Goal: Task Accomplishment & Management: Complete application form

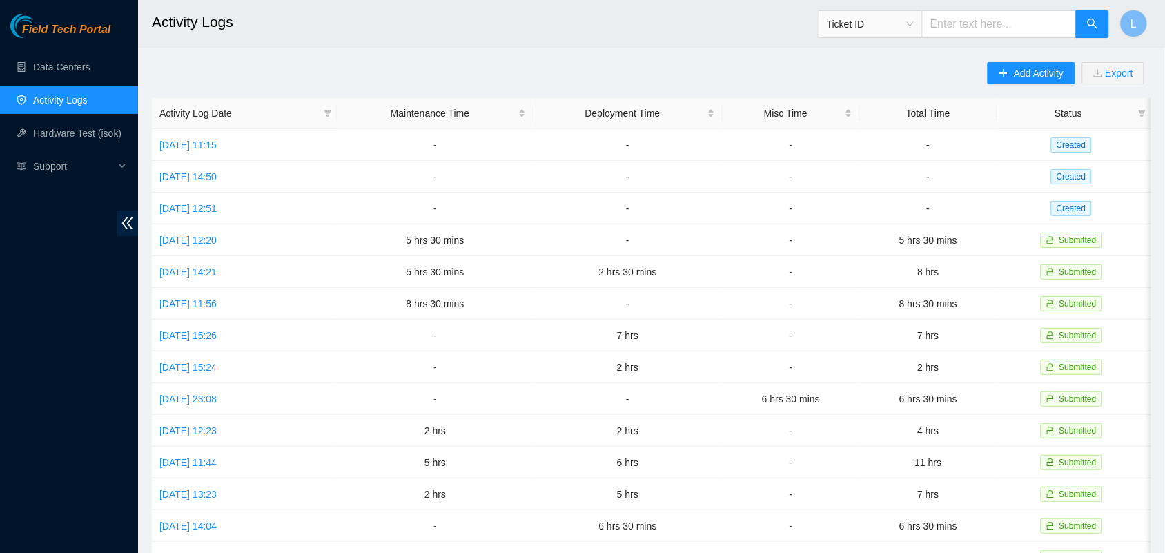
click at [62, 102] on link "Activity Logs" at bounding box center [60, 100] width 55 height 11
click at [1020, 77] on span "Add Activity" at bounding box center [1039, 73] width 50 height 15
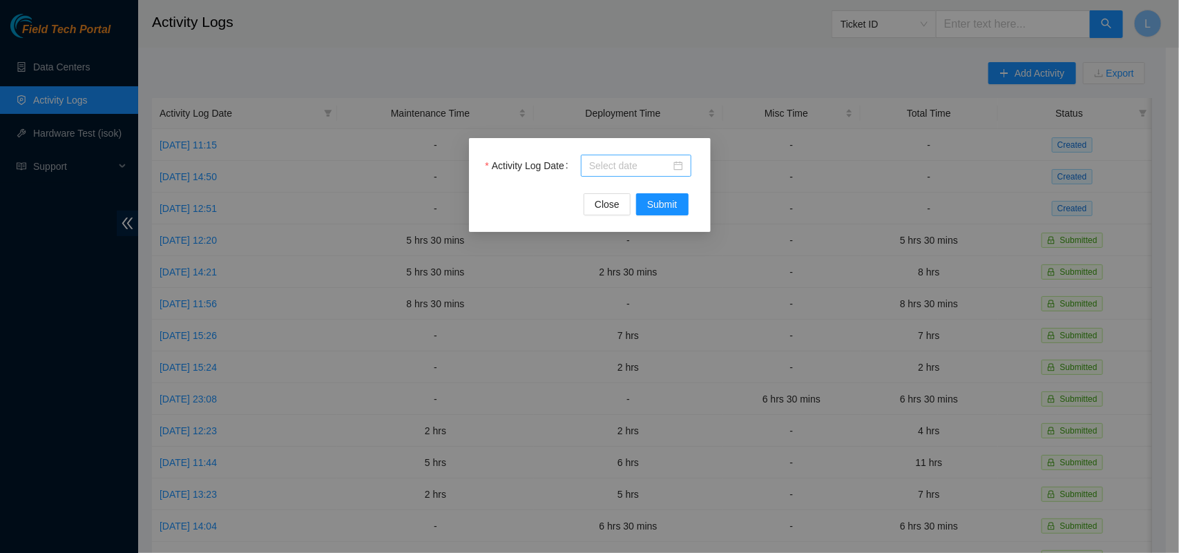
click at [681, 167] on div at bounding box center [636, 165] width 94 height 15
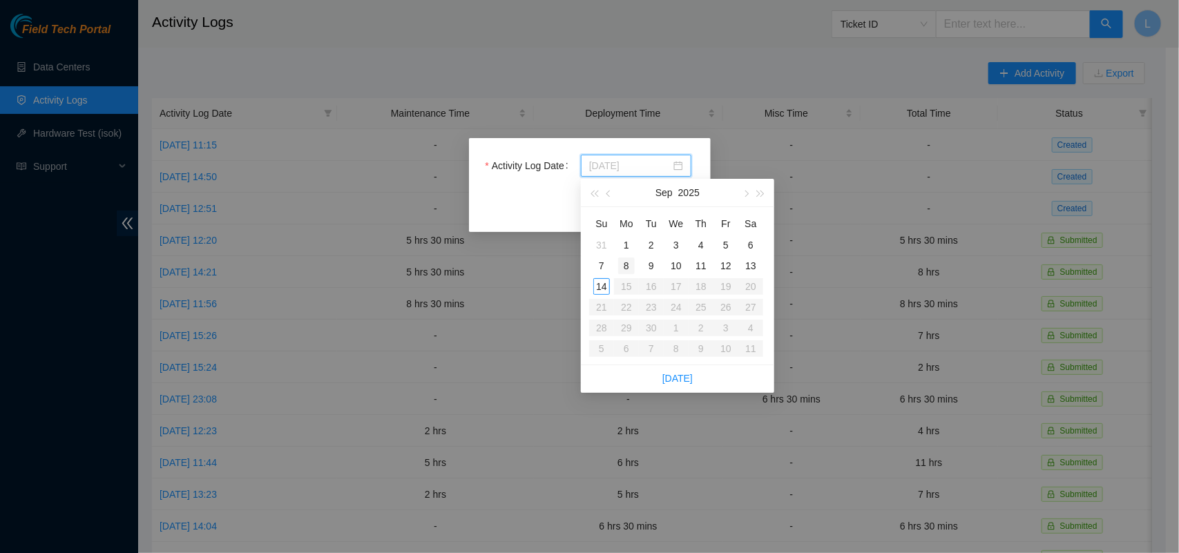
type input "[DATE]"
click at [628, 267] on div "8" at bounding box center [626, 266] width 17 height 17
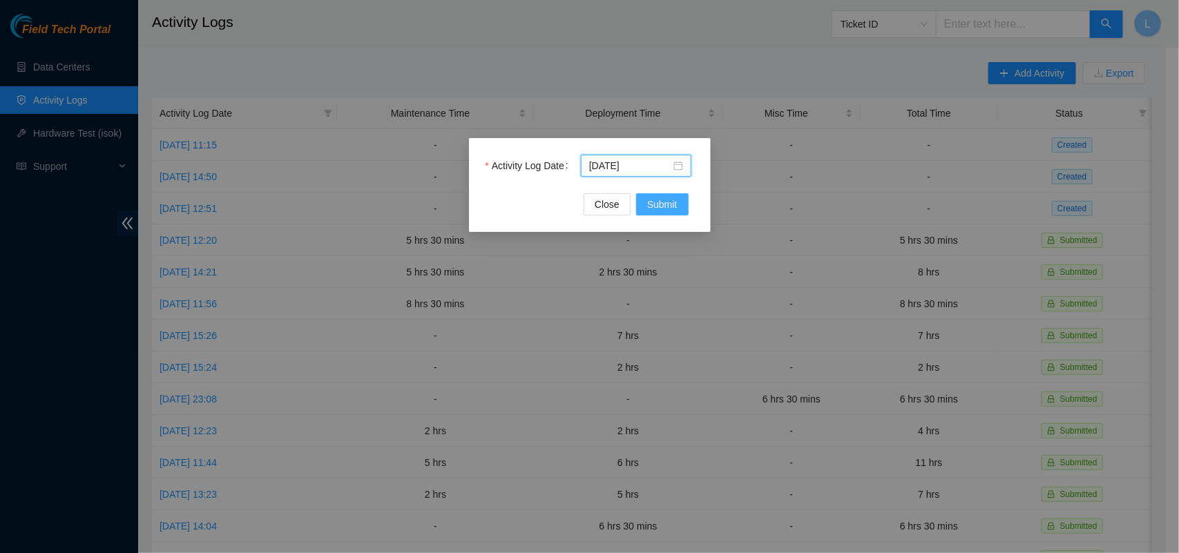
click at [665, 195] on button "Submit" at bounding box center [662, 204] width 52 height 22
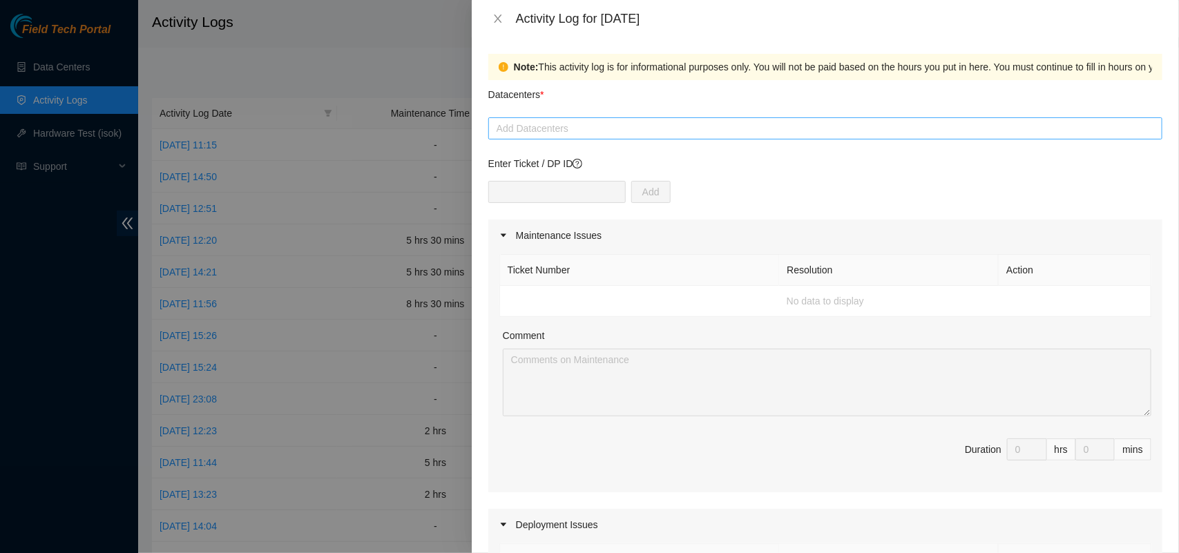
click at [688, 135] on div at bounding box center [825, 128] width 667 height 17
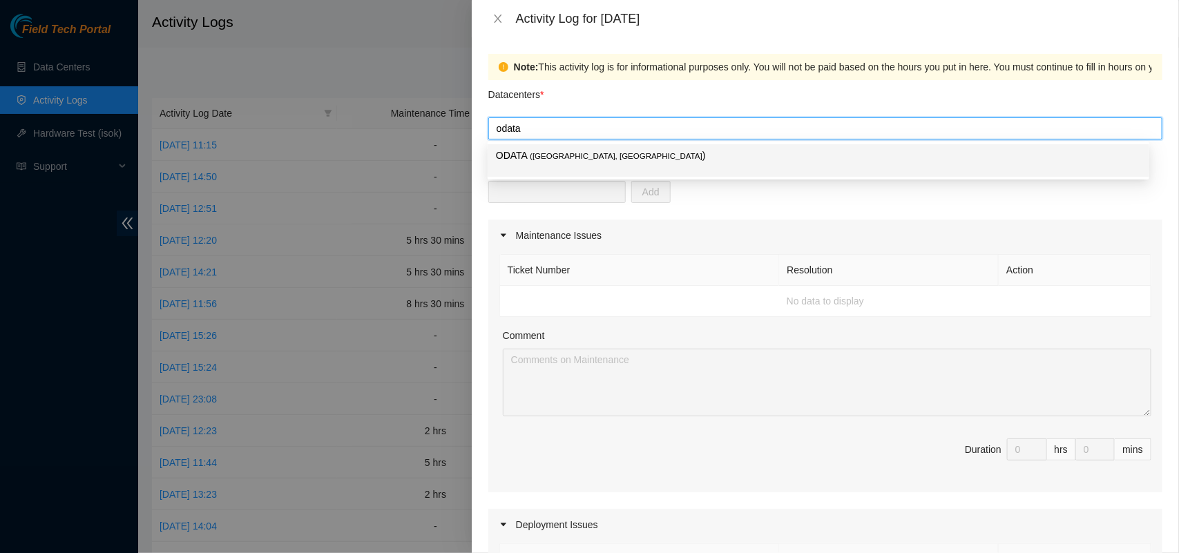
type input "odata"
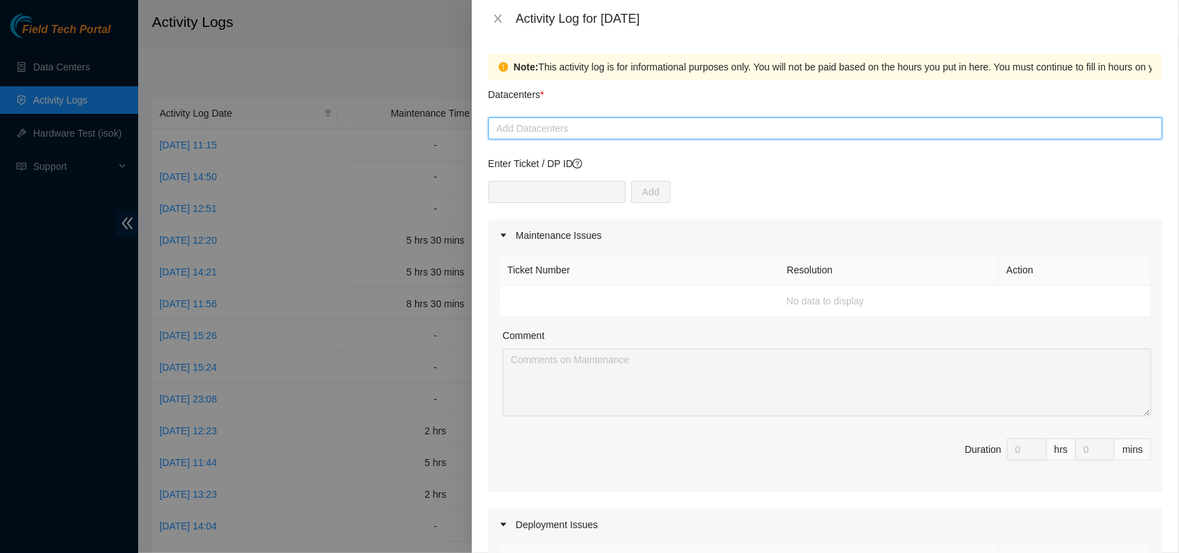
click at [567, 128] on div at bounding box center [825, 128] width 667 height 17
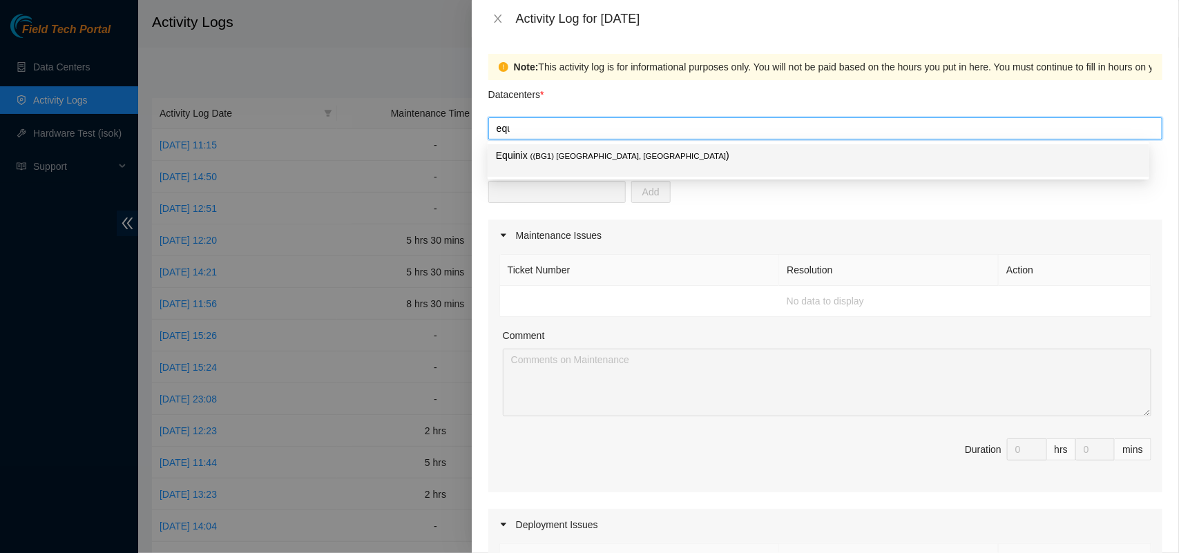
type input "equi"
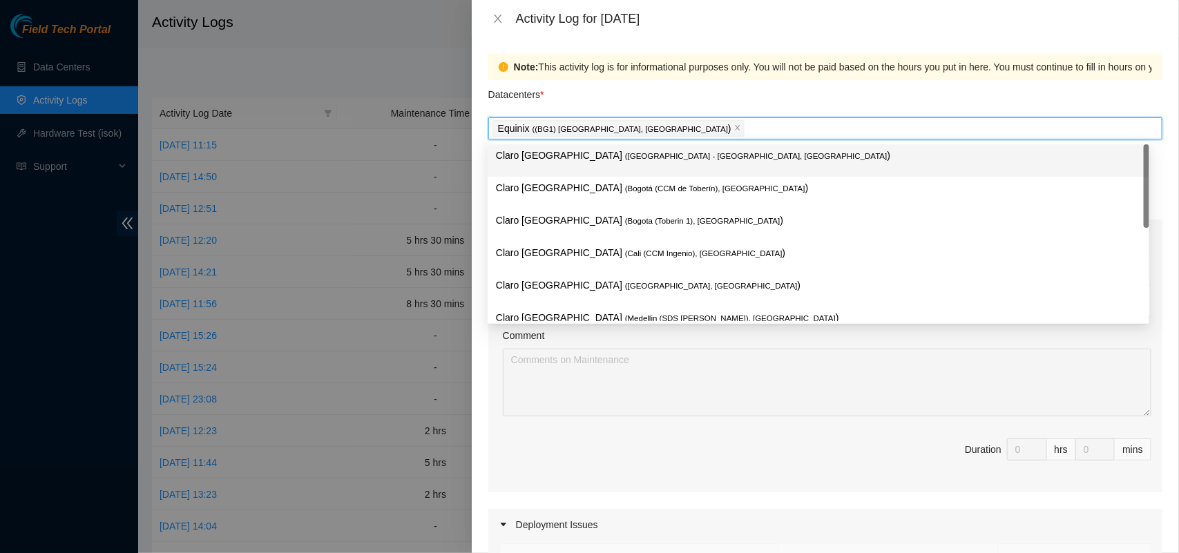
click at [588, 97] on div "Datacenters *" at bounding box center [825, 98] width 674 height 37
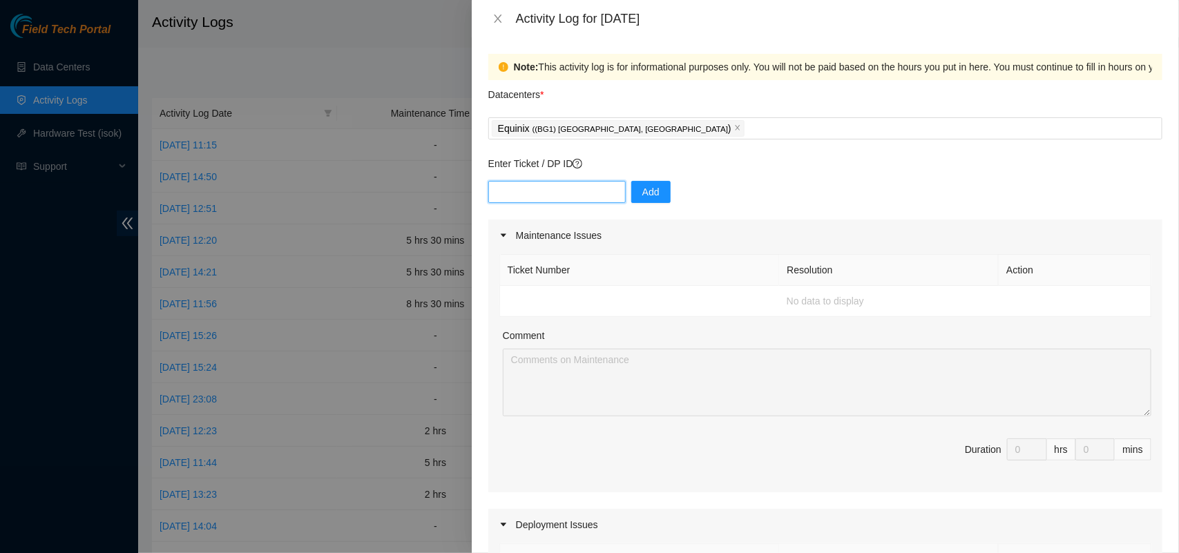
click at [561, 194] on input "text" at bounding box center [556, 192] width 137 height 22
paste input "DP82976"
type input "DP82976"
click at [631, 191] on button "Add" at bounding box center [650, 192] width 39 height 22
click at [549, 197] on input "text" at bounding box center [556, 192] width 137 height 22
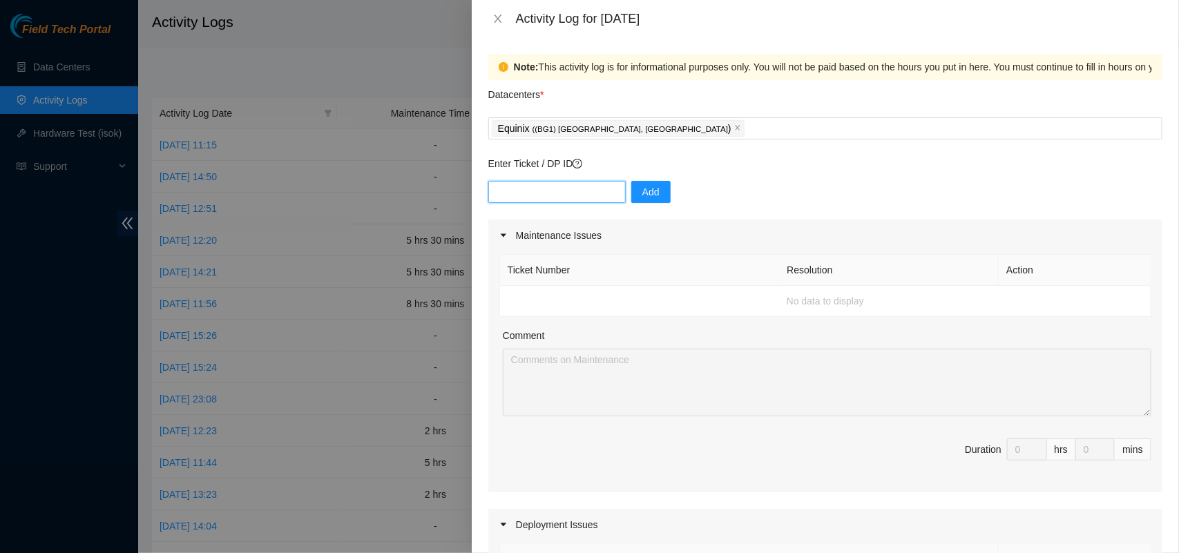
paste input "DP82976"
type input "DP82976"
click at [642, 188] on span "Add" at bounding box center [650, 191] width 17 height 15
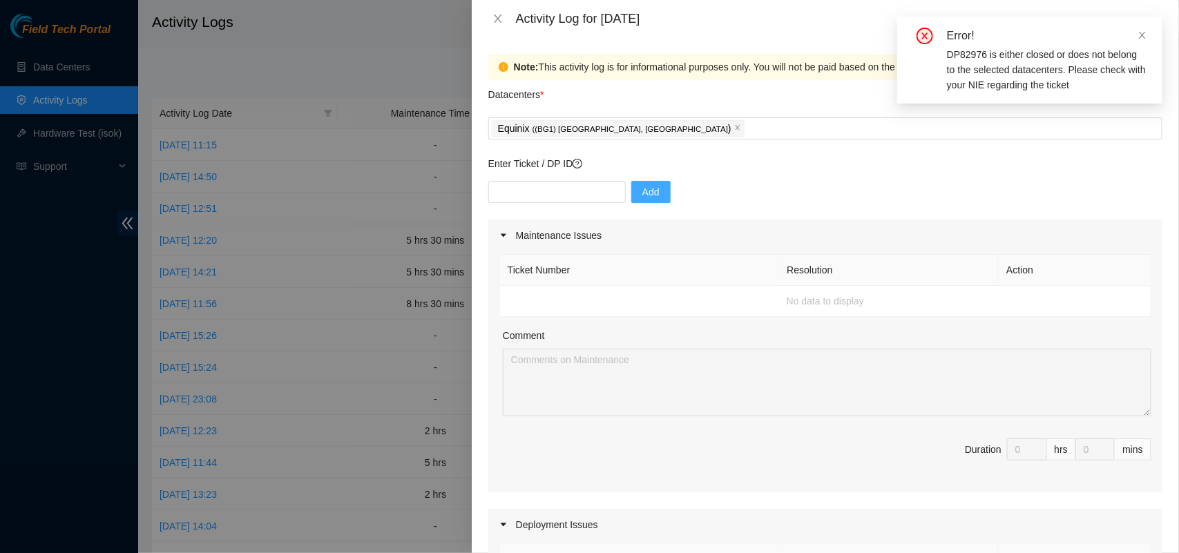
click at [1078, 92] on div "DP82976 is either closed or does not belong to the selected datacenters. Please…" at bounding box center [1046, 70] width 199 height 46
click at [734, 131] on icon "close" at bounding box center [737, 127] width 7 height 7
click at [632, 128] on div at bounding box center [825, 128] width 667 height 17
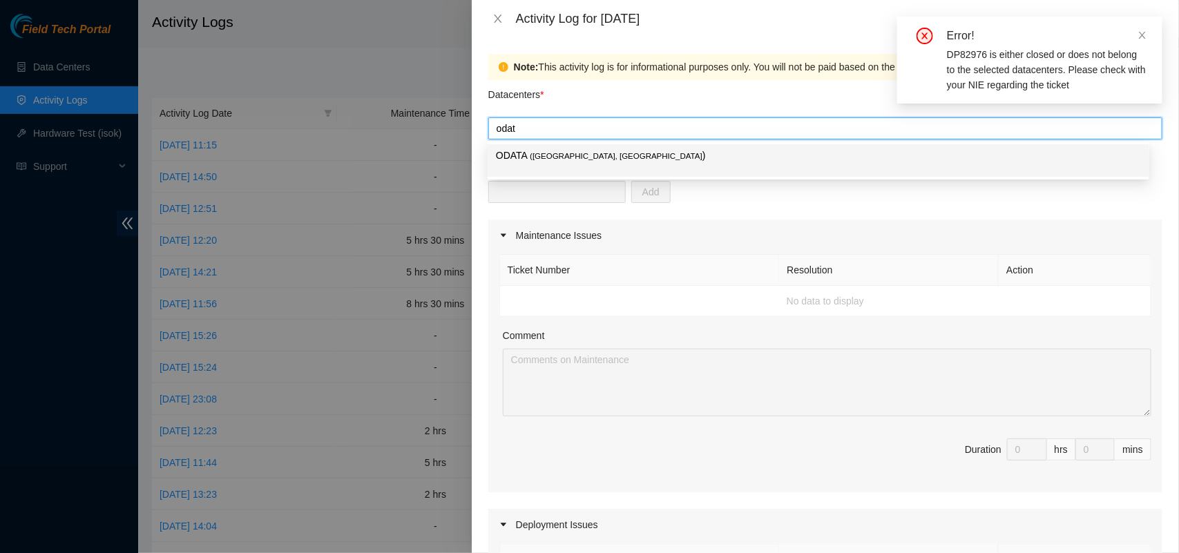
type input "odata"
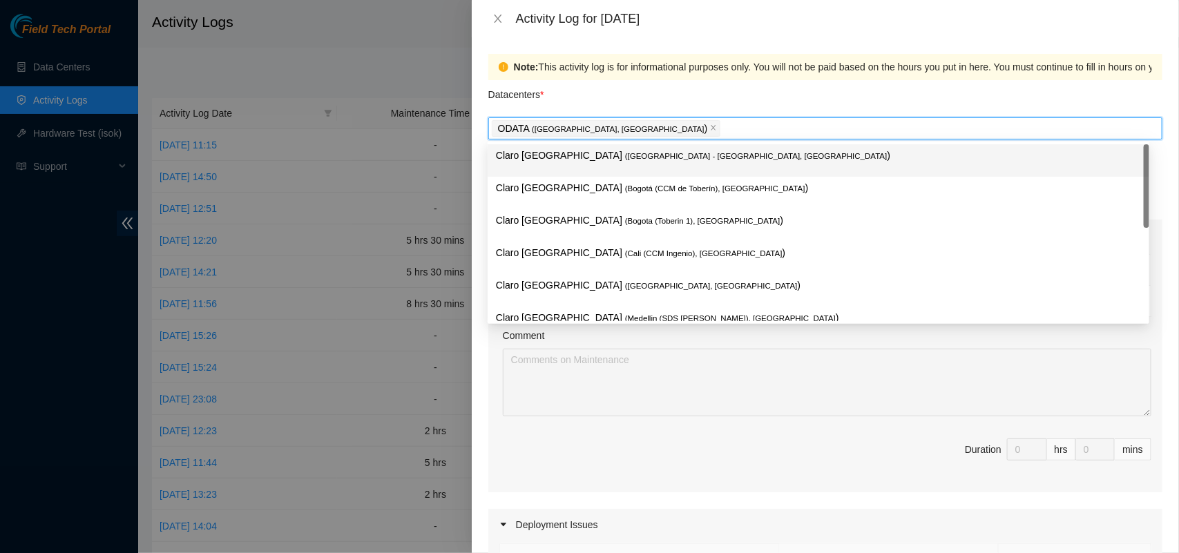
click at [637, 111] on div "Datacenters *" at bounding box center [825, 98] width 674 height 37
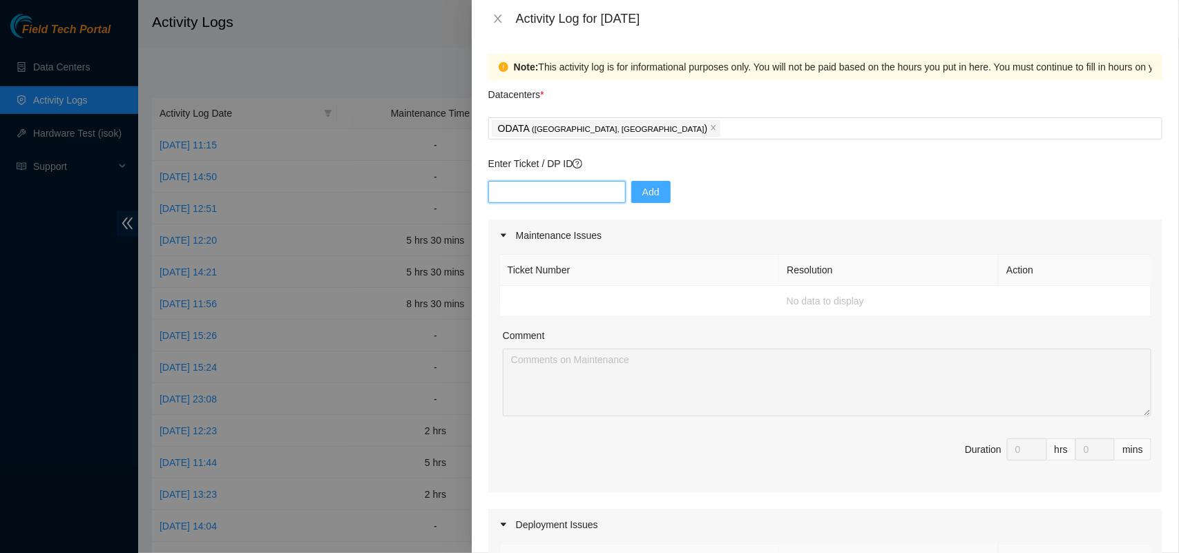
click at [543, 190] on input "text" at bounding box center [556, 192] width 137 height 22
paste input "DP82976"
type input "DP82976"
click at [642, 195] on span "Add" at bounding box center [650, 191] width 17 height 15
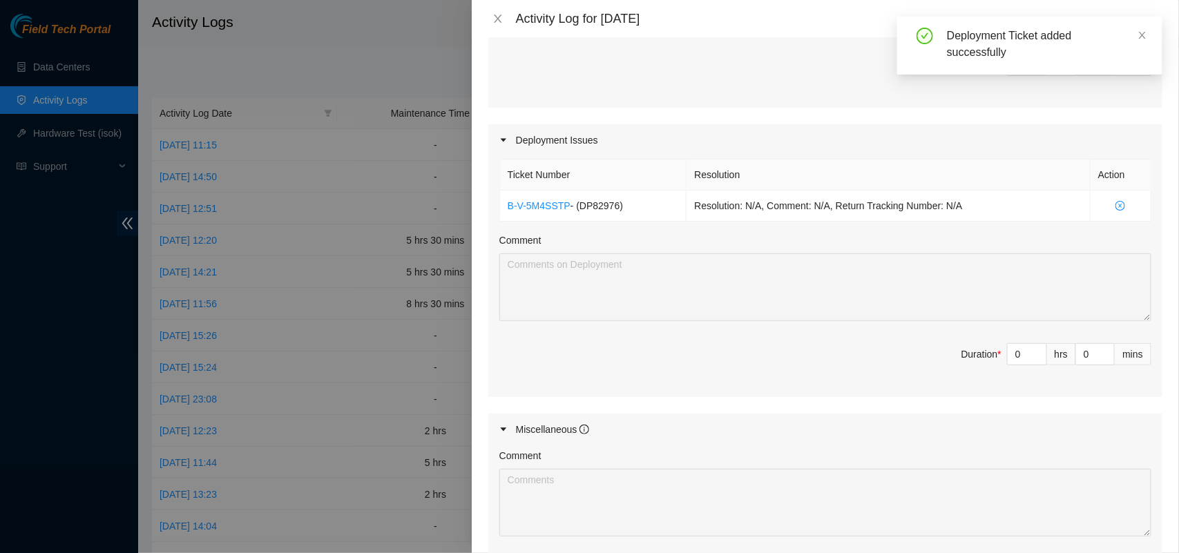
scroll to position [391, 0]
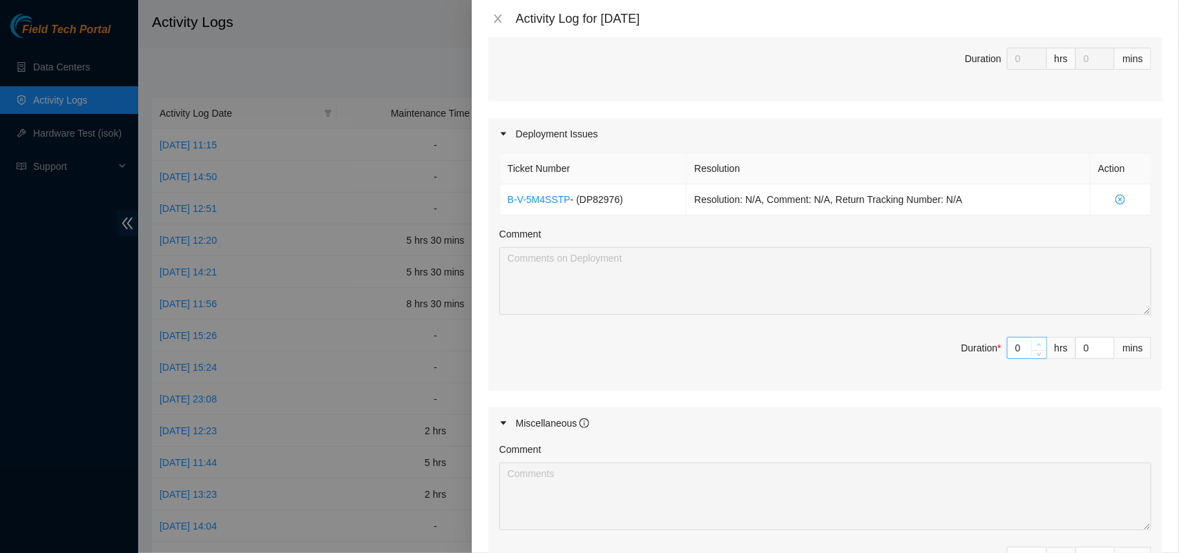
click at [1037, 346] on icon "up" at bounding box center [1039, 344] width 4 height 3
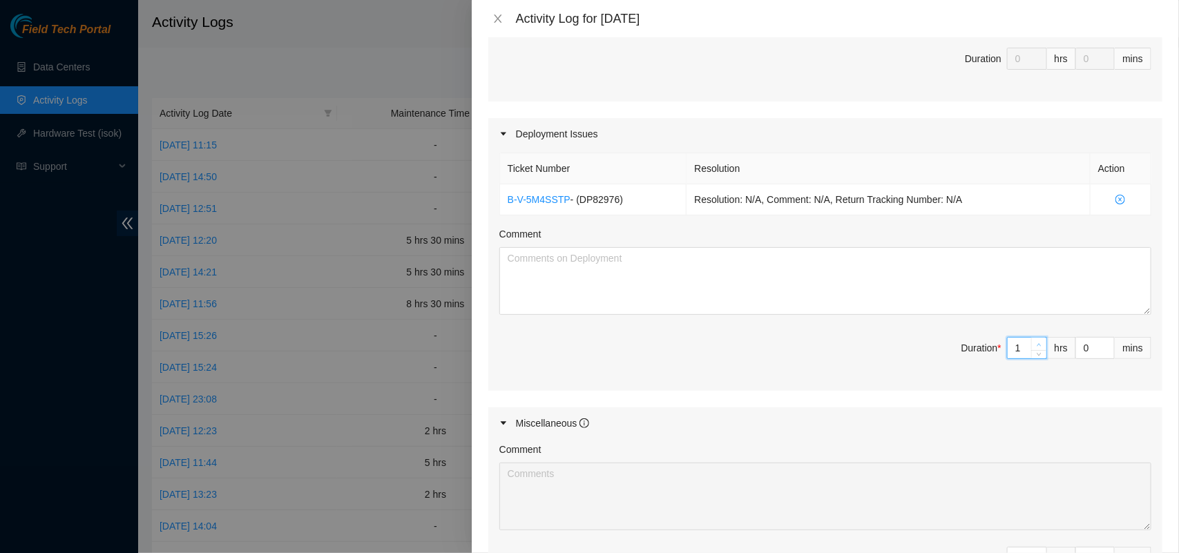
type input "1"
click at [1037, 346] on icon "up" at bounding box center [1039, 344] width 4 height 3
type input "2"
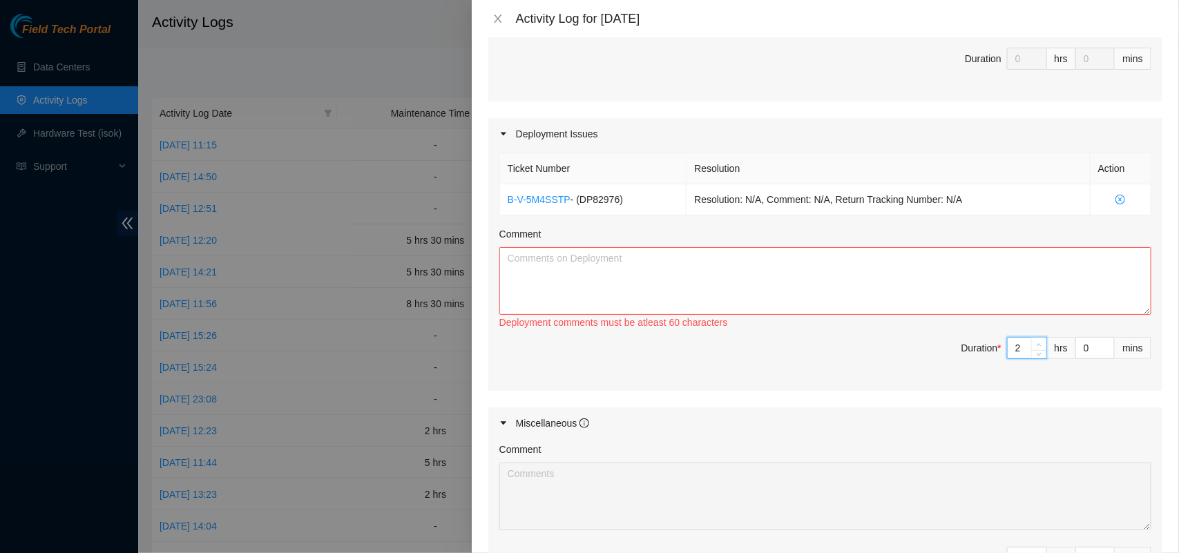
click at [1037, 346] on icon "up" at bounding box center [1039, 344] width 4 height 3
type input "3"
drag, startPoint x: 1079, startPoint y: 356, endPoint x: 1057, endPoint y: 351, distance: 22.8
click at [1057, 351] on span "Duration * 3 hrs 0 mins" at bounding box center [825, 356] width 652 height 39
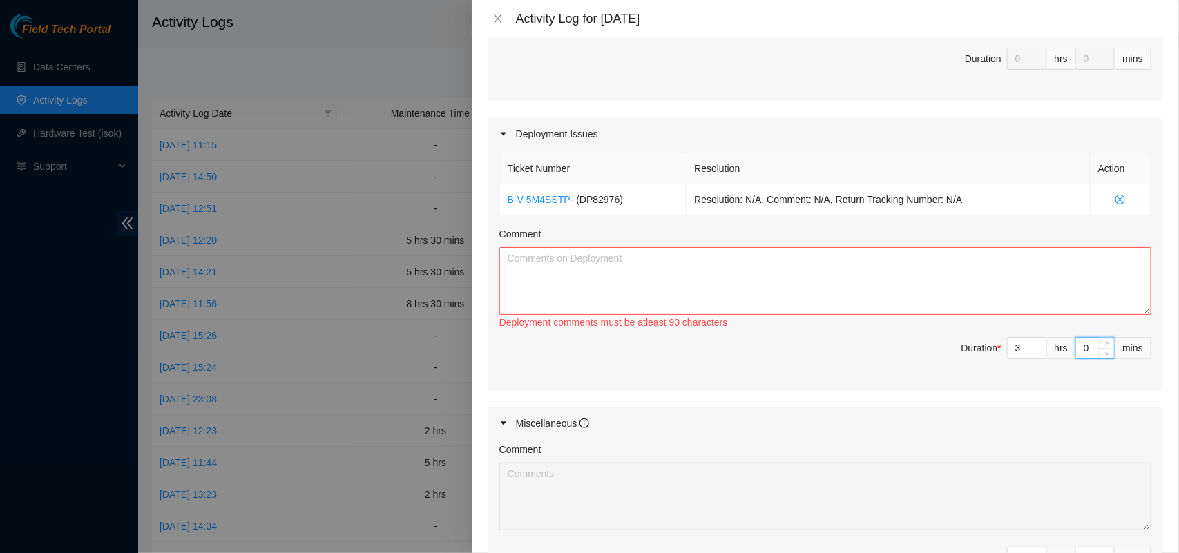
type input "3"
type input "30"
click at [874, 406] on div "Maintenance Issues Ticket Number Resolution Action No data to display Comment D…" at bounding box center [825, 215] width 674 height 772
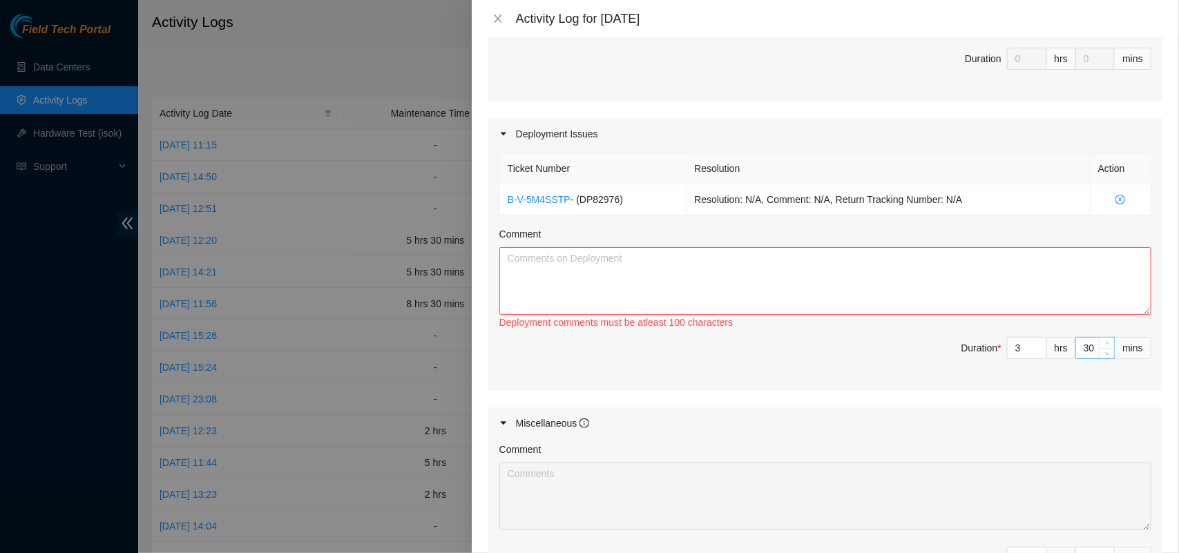
click at [1084, 349] on input "30" at bounding box center [1095, 348] width 38 height 21
type input "3"
type input "0"
type input "3"
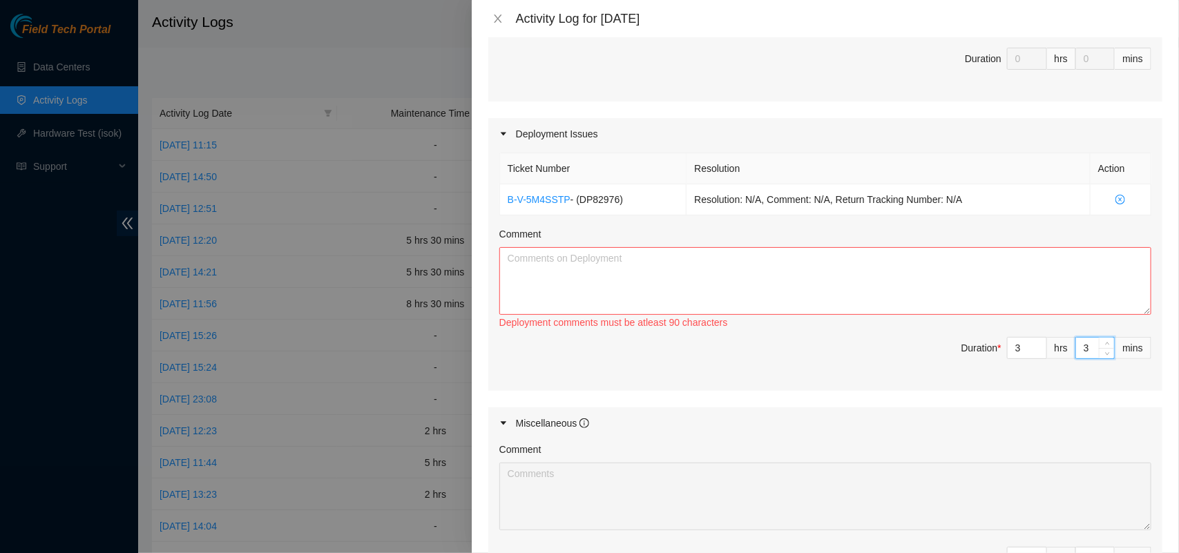
type input "30"
click at [834, 353] on span "Duration * 3 hrs 30 mins" at bounding box center [825, 356] width 652 height 39
click at [637, 218] on div "Ticket Number Resolution Action B-V-5M4SSTP - ( DP82976 ) Resolution: N/A, Comm…" at bounding box center [825, 270] width 674 height 241
click at [634, 278] on textarea "Comment" at bounding box center [825, 281] width 652 height 68
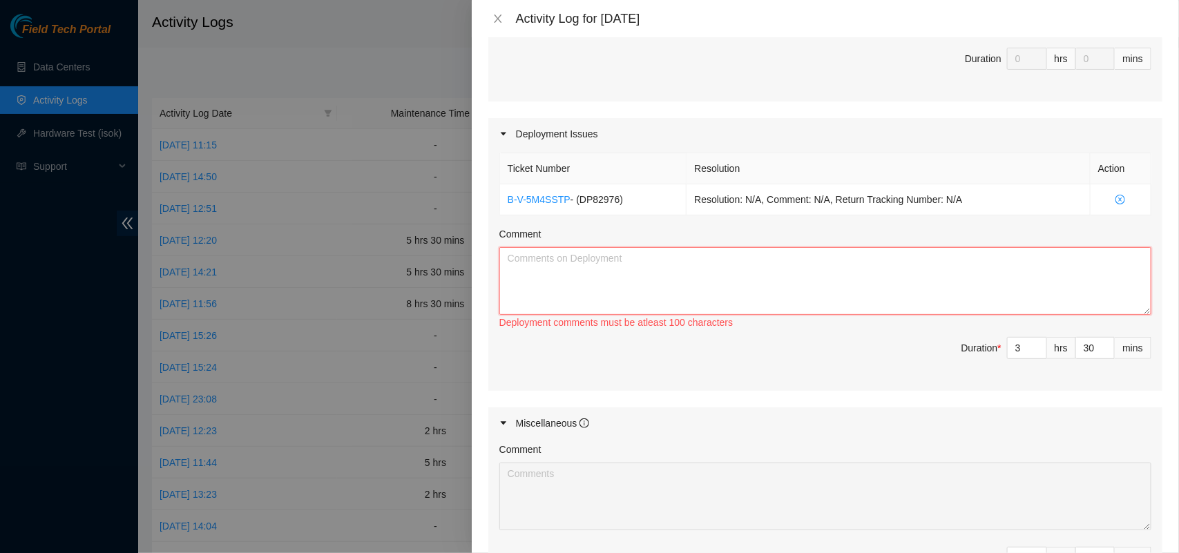
click at [570, 281] on textarea "Comment" at bounding box center [825, 281] width 652 height 68
paste textarea "DP82976 the link was checked on the Equinix side, first the power was measured …"
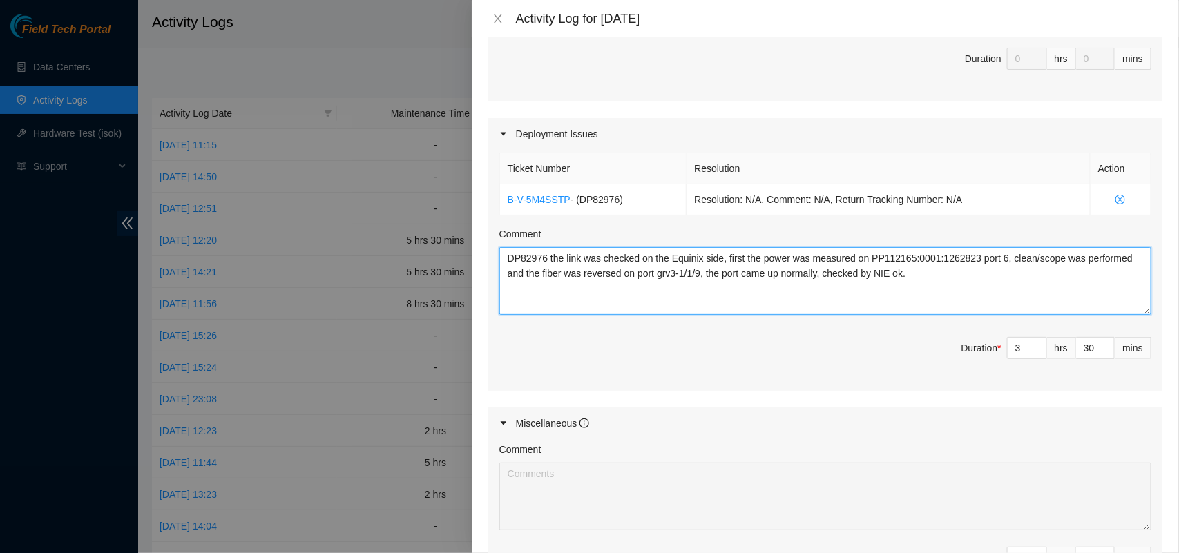
type textarea "DP82976 the link was checked on the Equinix side, first the power was measured …"
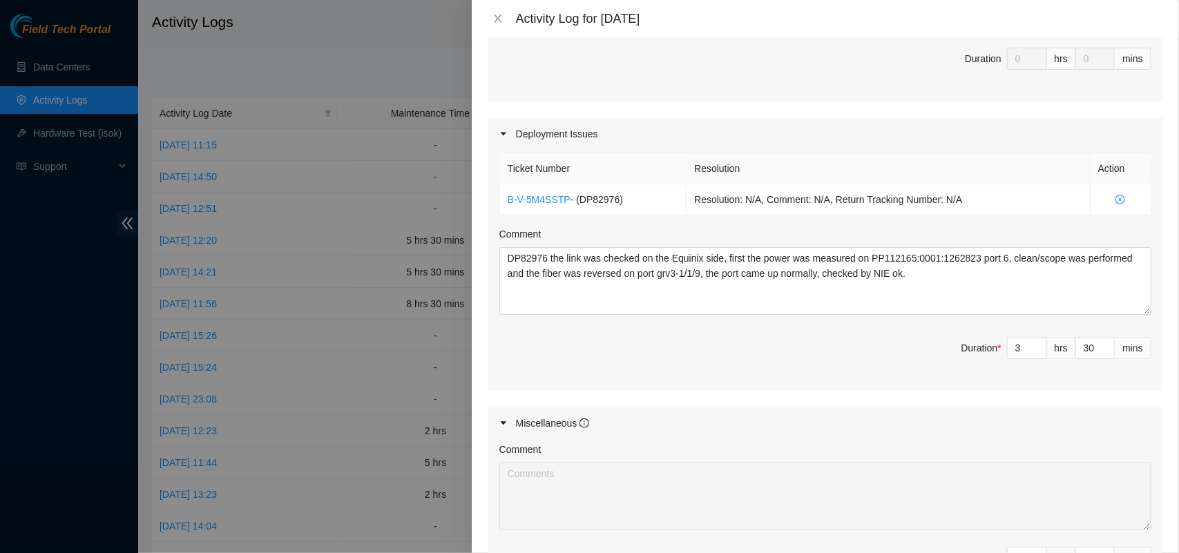
scroll to position [592, 0]
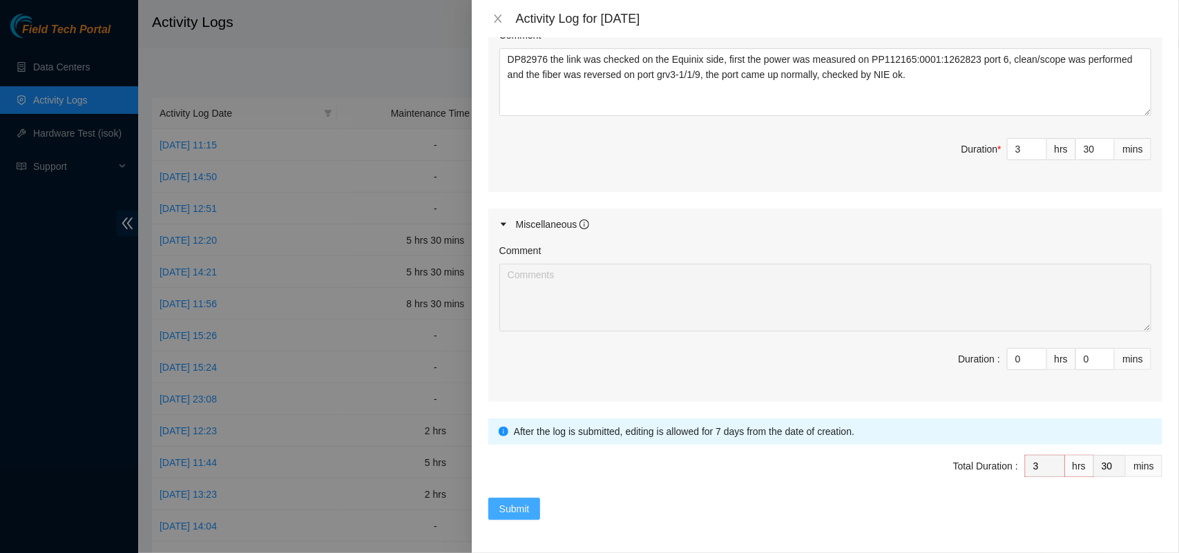
click at [518, 504] on span "Submit" at bounding box center [514, 508] width 30 height 15
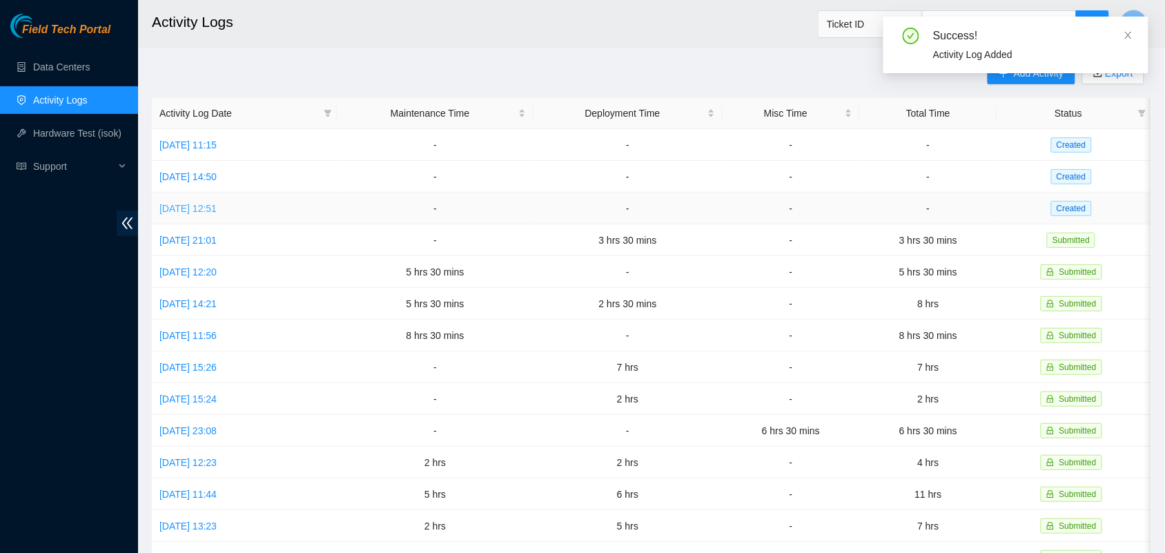
click at [217, 204] on link "[DATE] 12:51" at bounding box center [187, 208] width 57 height 11
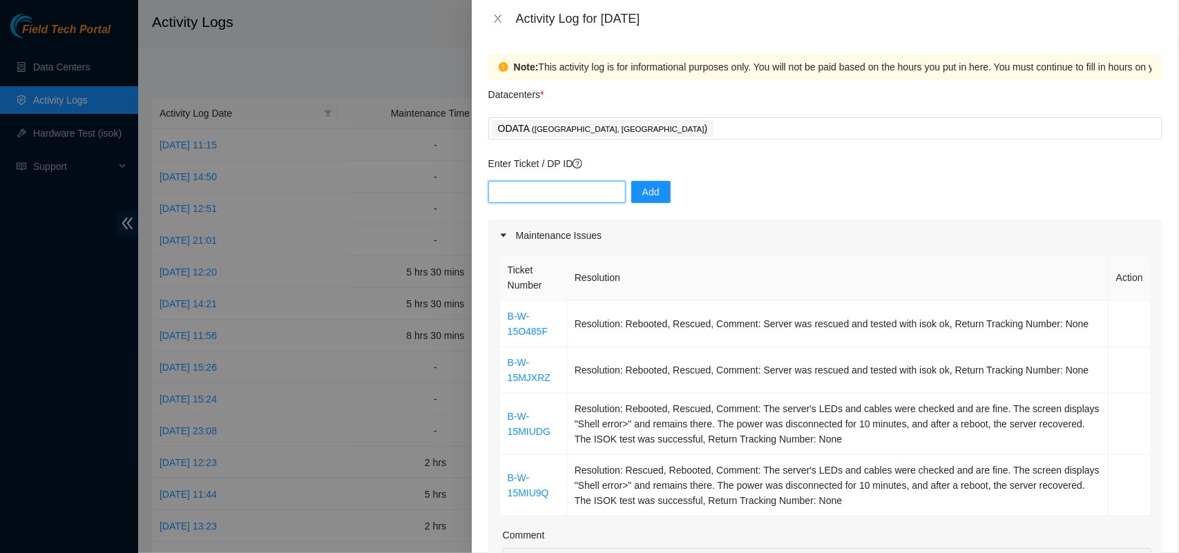
click at [559, 192] on input "text" at bounding box center [556, 192] width 137 height 22
paste input "DP82976"
type input "DP82976"
click at [649, 195] on button "Add" at bounding box center [650, 192] width 39 height 22
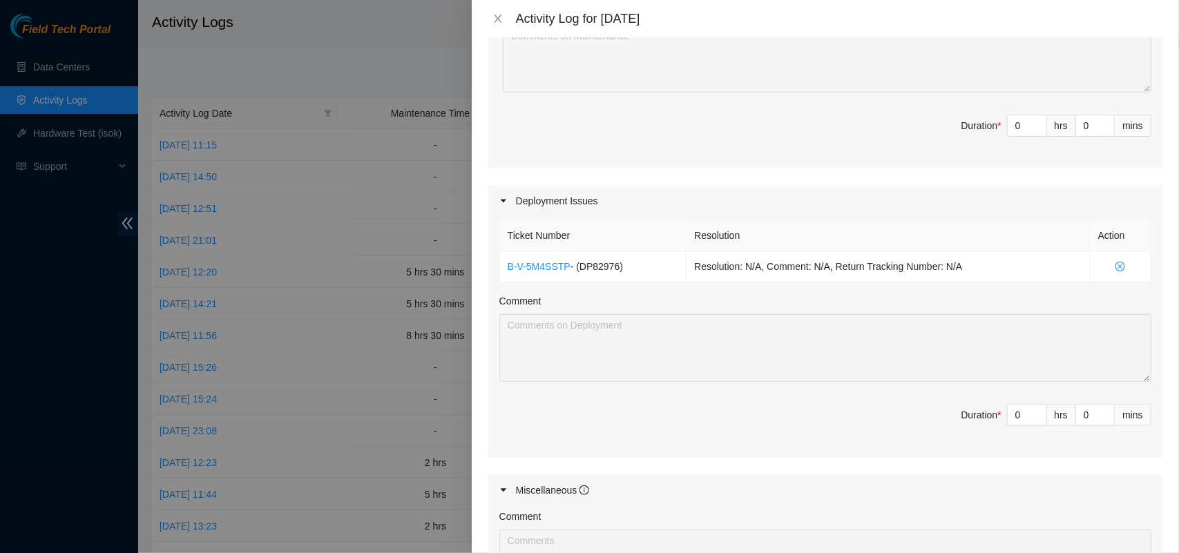
scroll to position [532, 0]
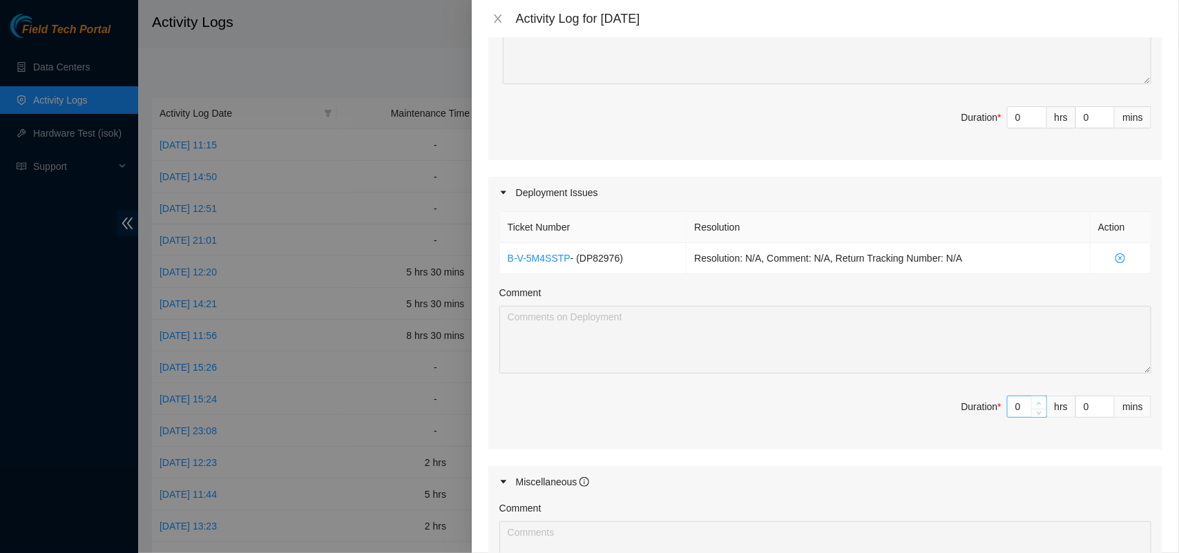
click at [1036, 405] on icon "up" at bounding box center [1038, 403] width 5 height 5
type input "1"
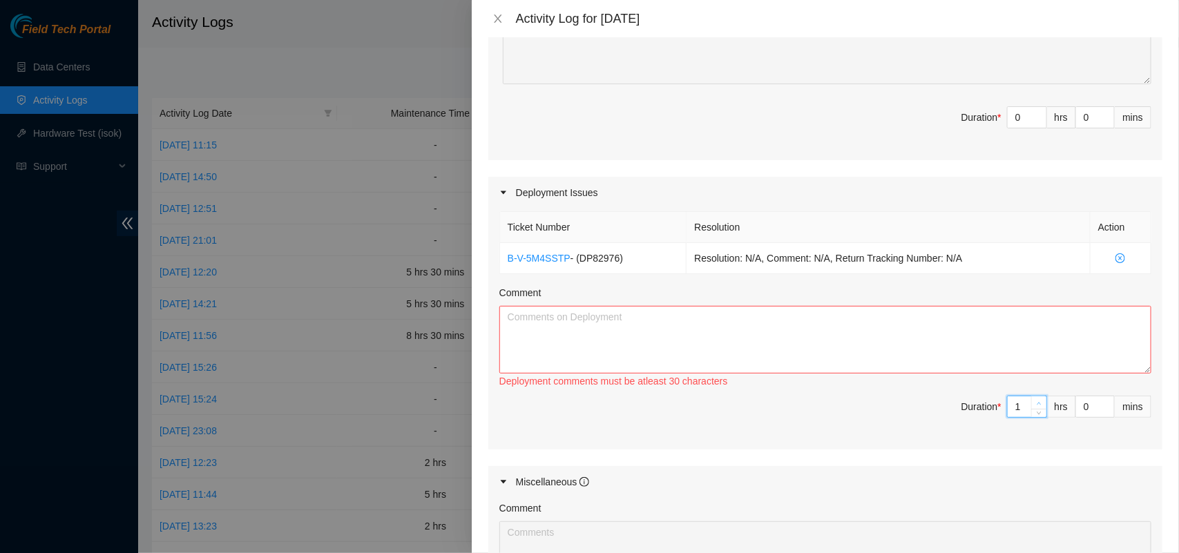
click at [1036, 405] on icon "up" at bounding box center [1038, 403] width 5 height 5
type input "2"
click at [1036, 405] on icon "up" at bounding box center [1038, 403] width 5 height 5
type input "3"
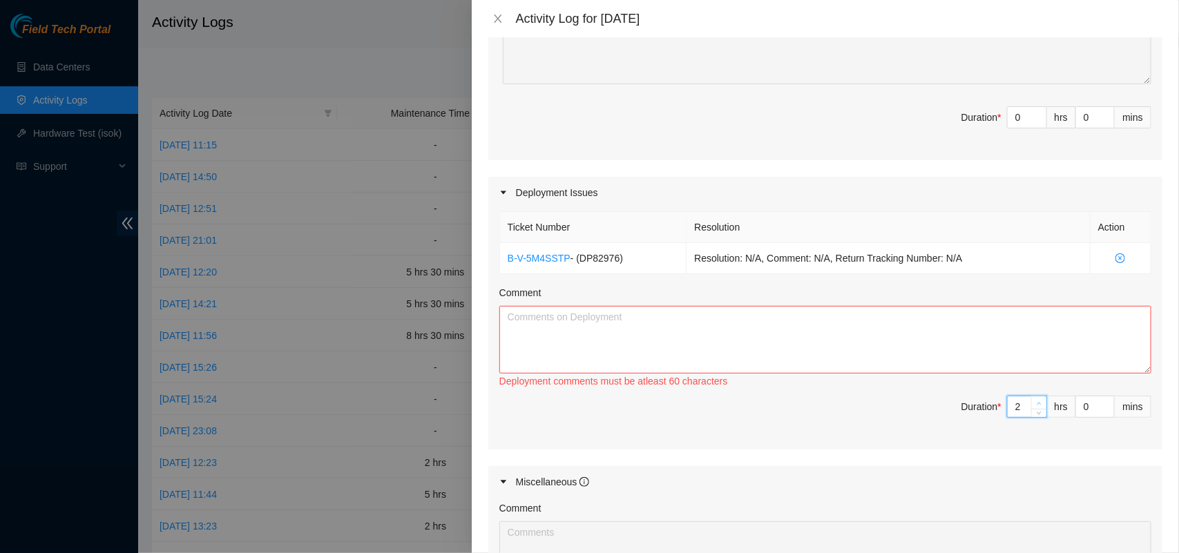
type input "3"
click at [1036, 405] on icon "up" at bounding box center [1038, 403] width 5 height 5
type input "4"
click at [1036, 405] on icon "up" at bounding box center [1038, 403] width 5 height 5
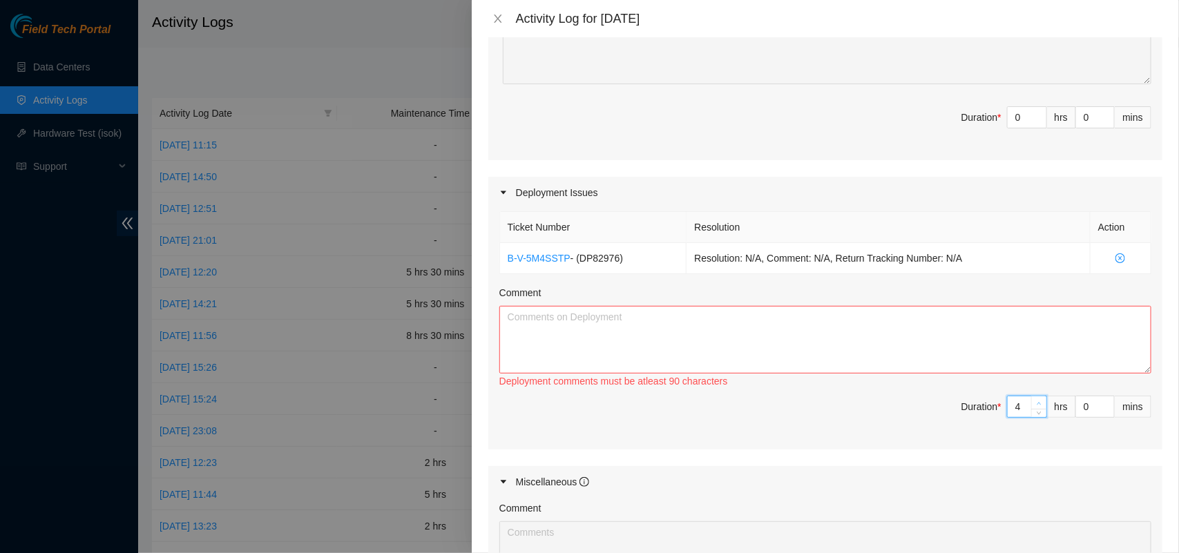
type input "5"
click at [772, 345] on textarea "Comment" at bounding box center [825, 340] width 652 height 68
paste textarea "DP82976"
type textarea "DP82976"
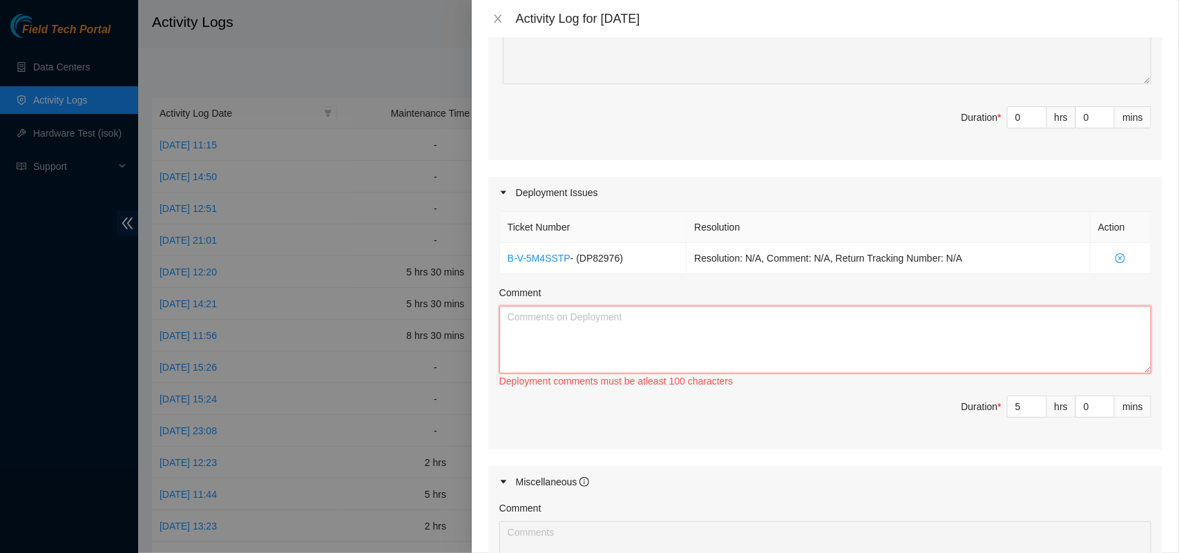
click at [614, 326] on textarea "Comment" at bounding box center [825, 340] width 652 height 68
paste textarea "DP82976 The link on the Odata side was checked, grv3-1/1/9, the port status was…"
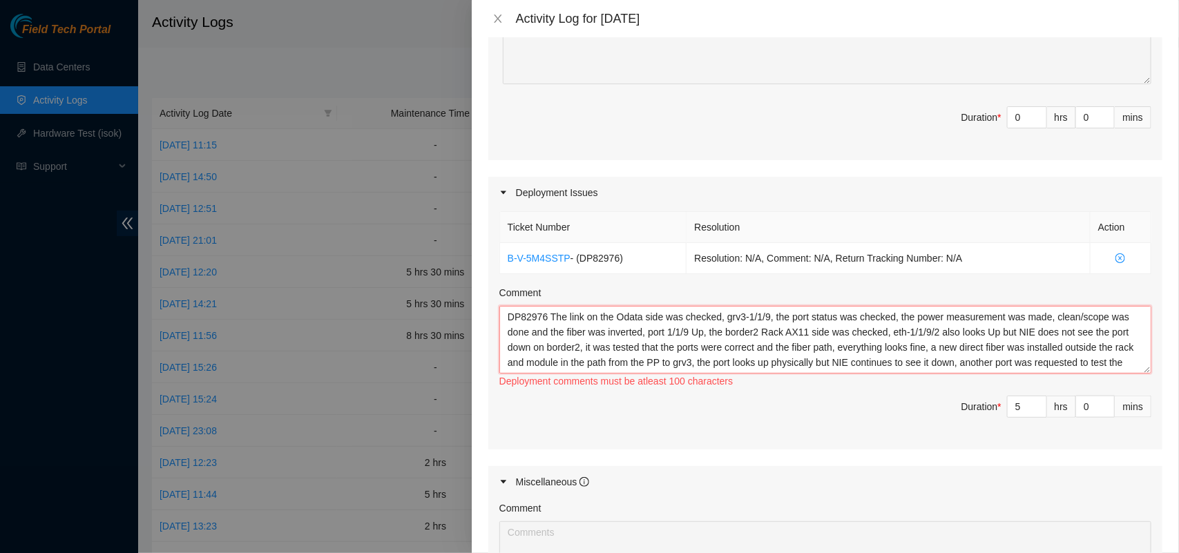
scroll to position [11, 0]
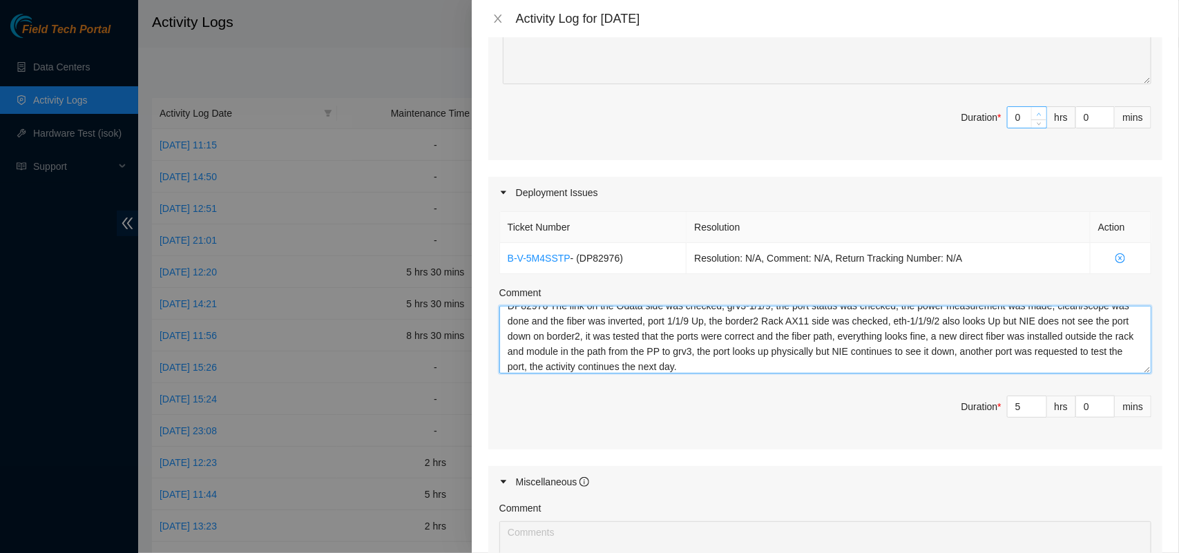
type textarea "DP82976 The link on the Odata side was checked, grv3-1/1/9, the port status was…"
click at [1035, 115] on span "up" at bounding box center [1039, 114] width 8 height 8
type input "1"
type input "6"
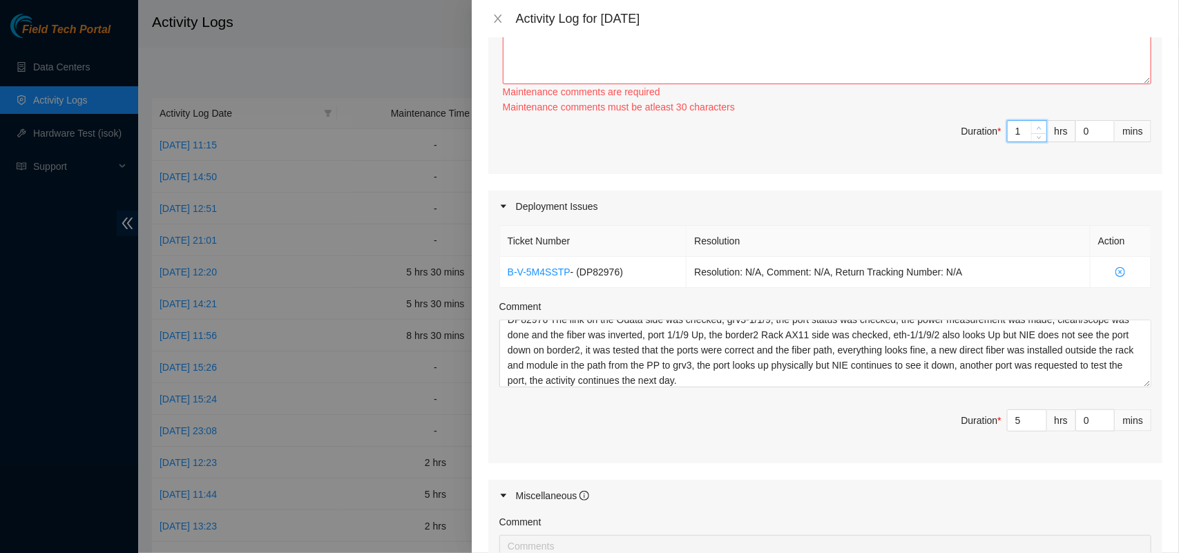
click at [1035, 124] on span "up" at bounding box center [1039, 128] width 8 height 8
type input "2"
type input "7"
click at [1029, 115] on div "Maintenance comments must be atleast 60 characters" at bounding box center [827, 106] width 648 height 15
click at [1031, 123] on span "Increase Value" at bounding box center [1038, 127] width 15 height 12
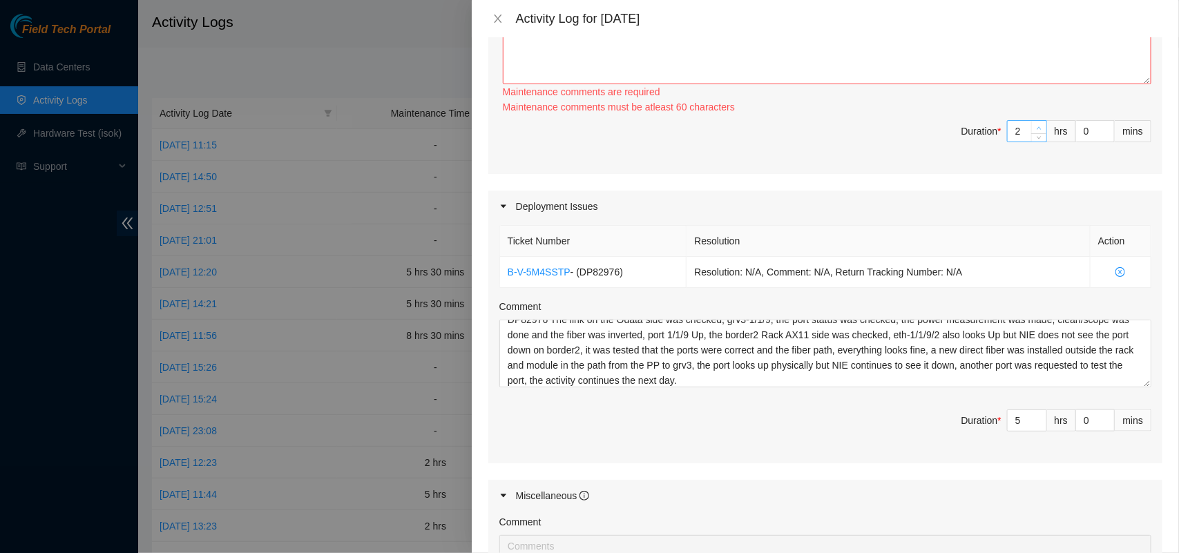
type input "3"
type input "8"
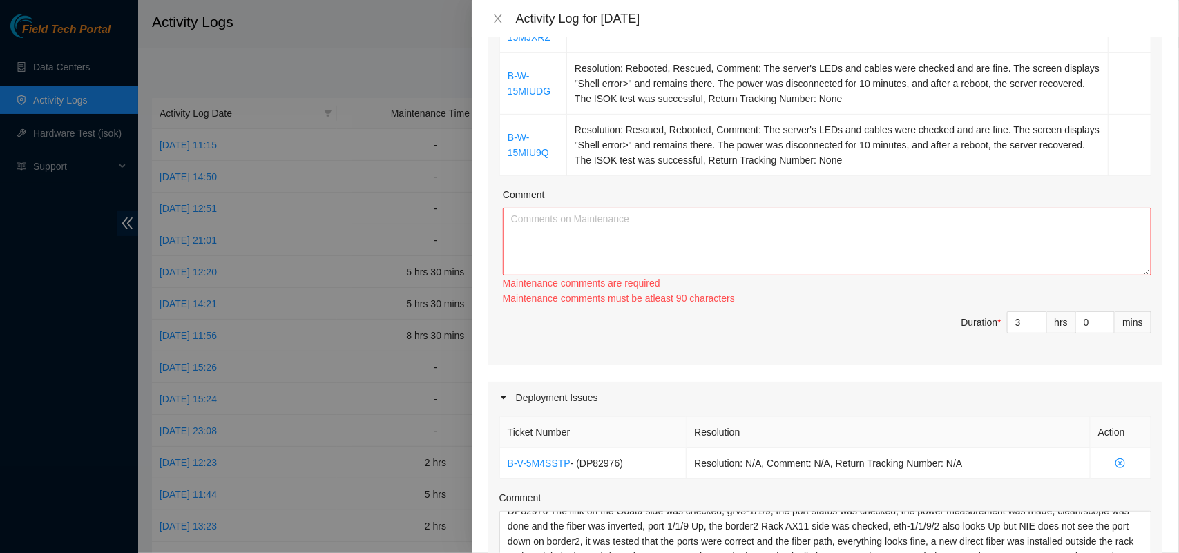
scroll to position [244, 0]
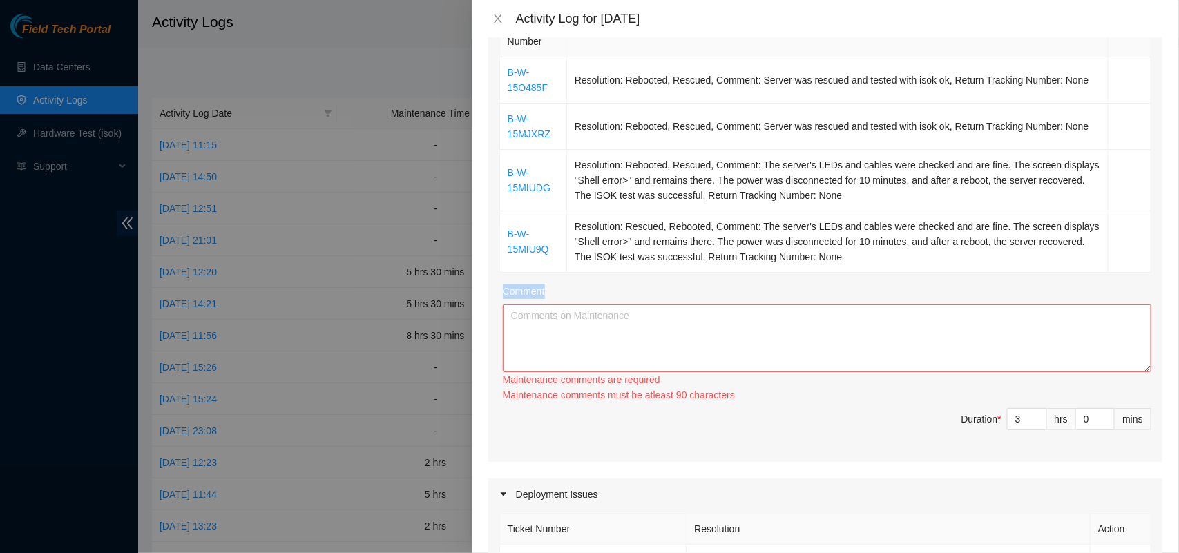
drag, startPoint x: 853, startPoint y: 258, endPoint x: 850, endPoint y: 278, distance: 20.2
click at [850, 278] on div "Ticket Number Resolution Action B-W-15O485F Resolution: Rebooted, Rescued, Comm…" at bounding box center [825, 235] width 674 height 454
click at [754, 243] on td "Resolution: Rescued, Rebooted, Comment: The server's LEDs and cables were check…" at bounding box center [837, 241] width 541 height 61
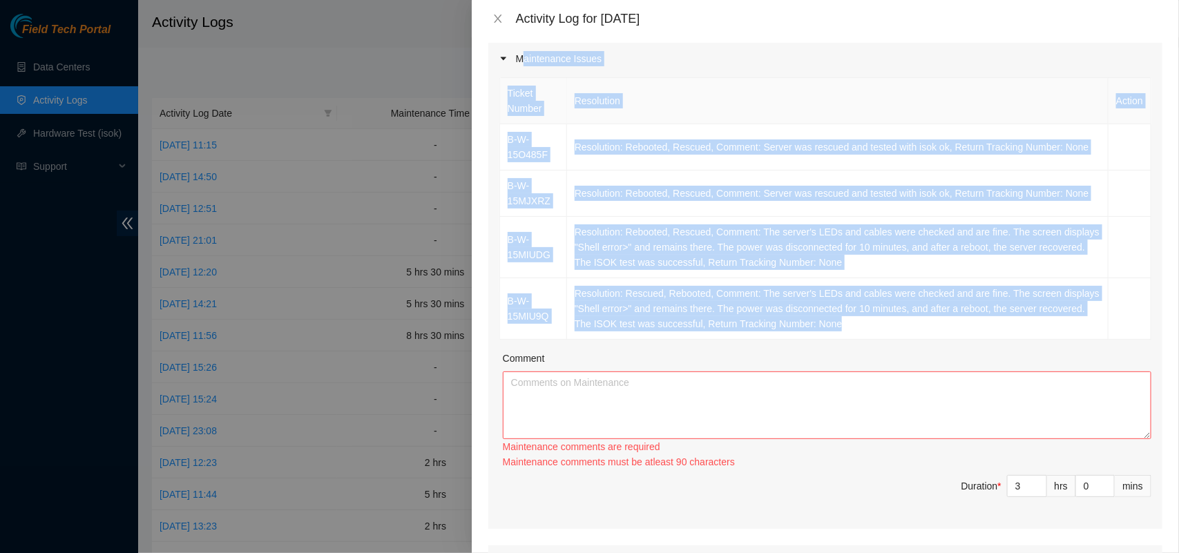
scroll to position [168, 0]
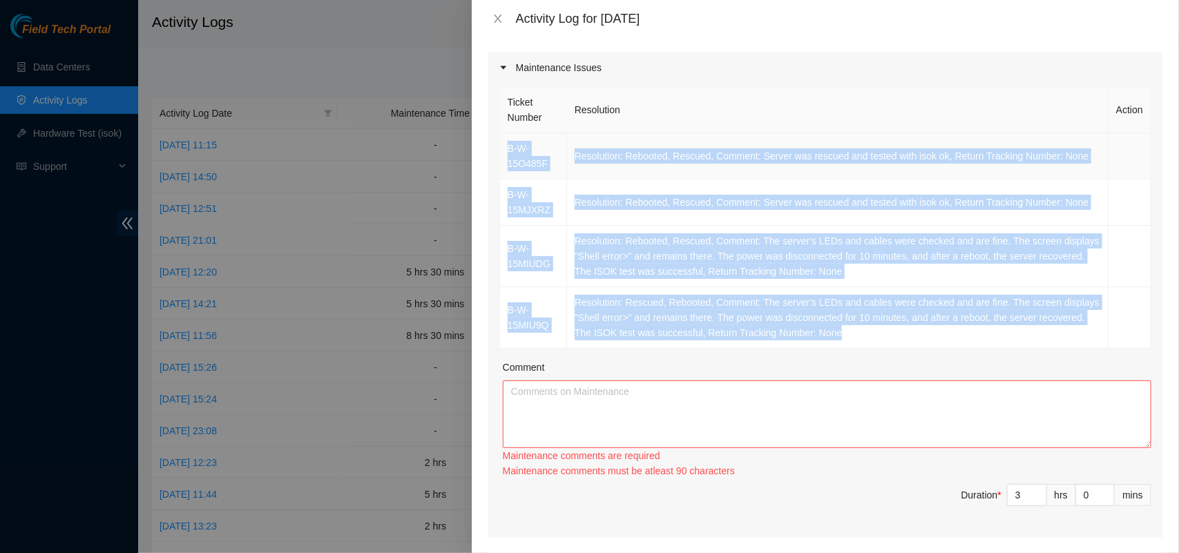
drag, startPoint x: 851, startPoint y: 257, endPoint x: 506, endPoint y: 150, distance: 360.7
click at [506, 150] on tbody "B-W-15O485F Resolution: Rebooted, Rescued, Comment: Server was rescued and test…" at bounding box center [825, 240] width 651 height 215
copy tbody "B-W-15O485F Resolution: Rebooted, Rescued, Comment: Server was rescued and test…"
click at [565, 398] on textarea "Comment" at bounding box center [827, 414] width 648 height 68
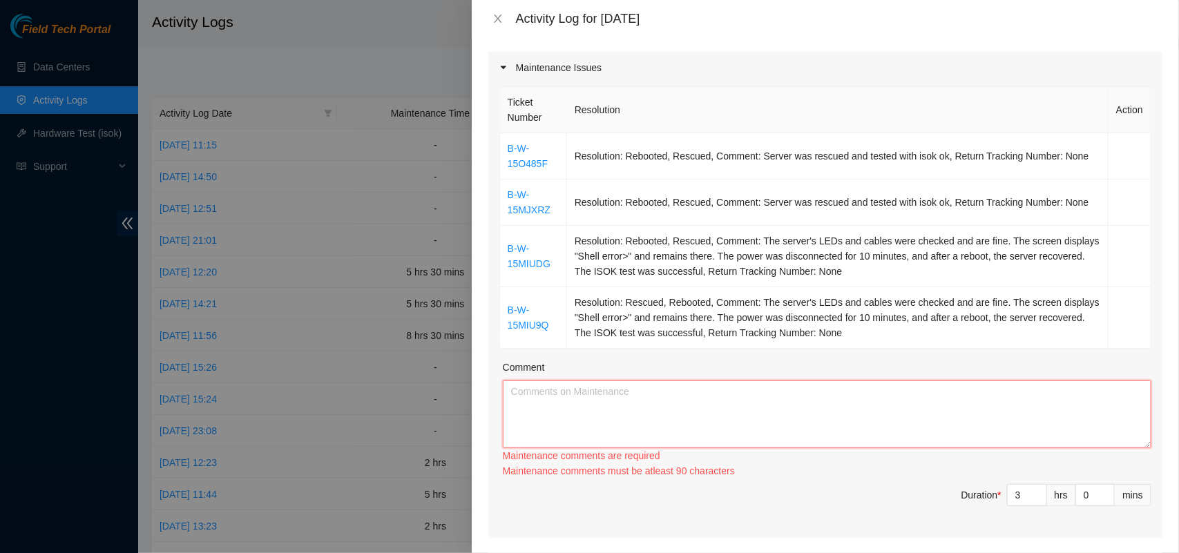
paste textarea "B-W-15O485F Resolution: Rebooted, Rescued, Comment: Server was rescued and test…"
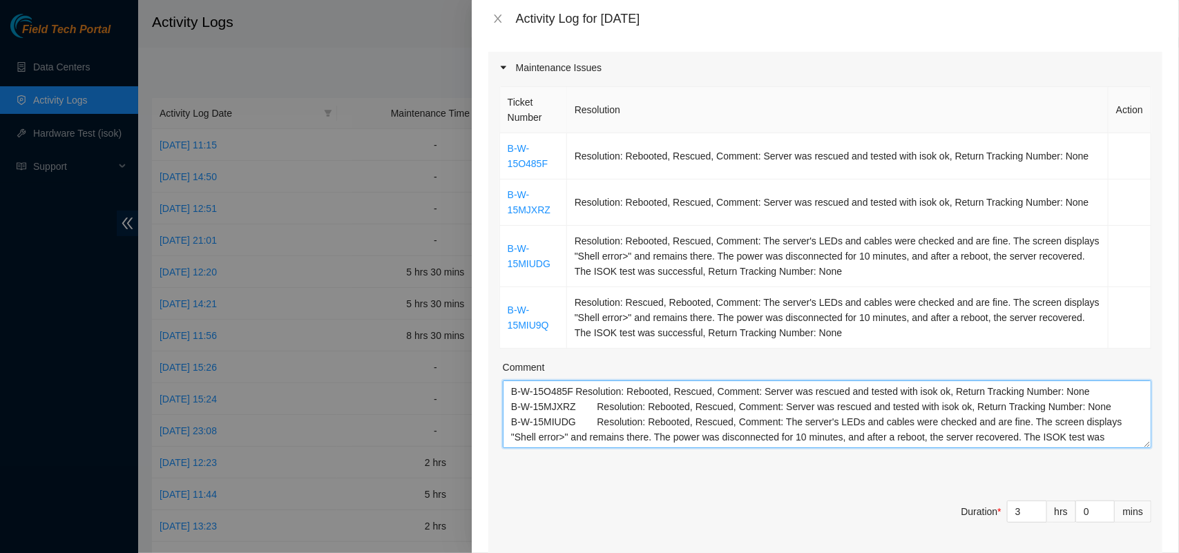
scroll to position [57, 0]
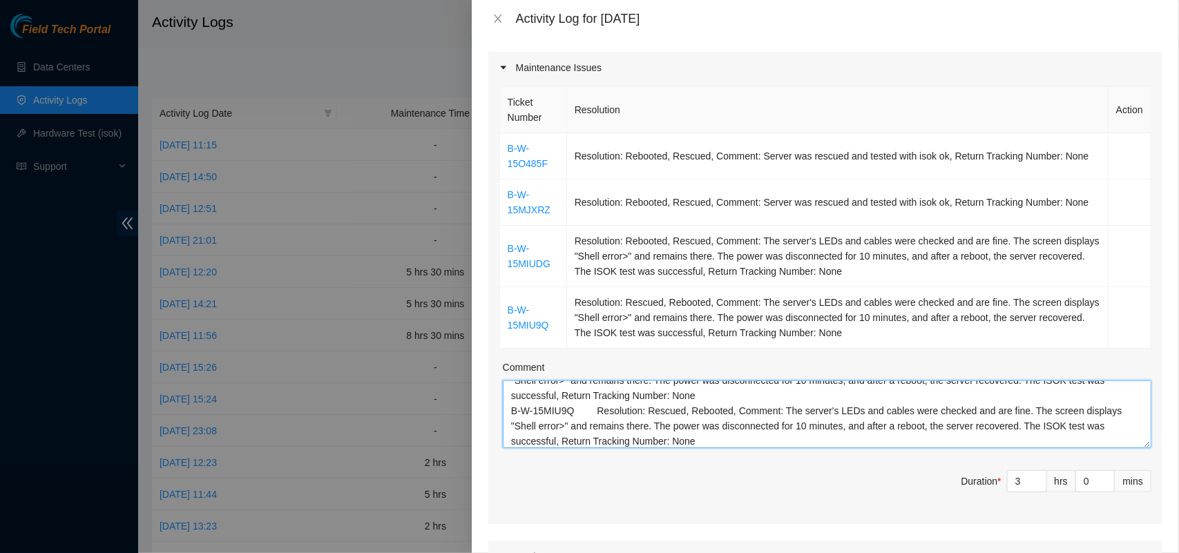
type textarea "B-W-15O485F Resolution: Rebooted, Rescued, Comment: Server was rescued and test…"
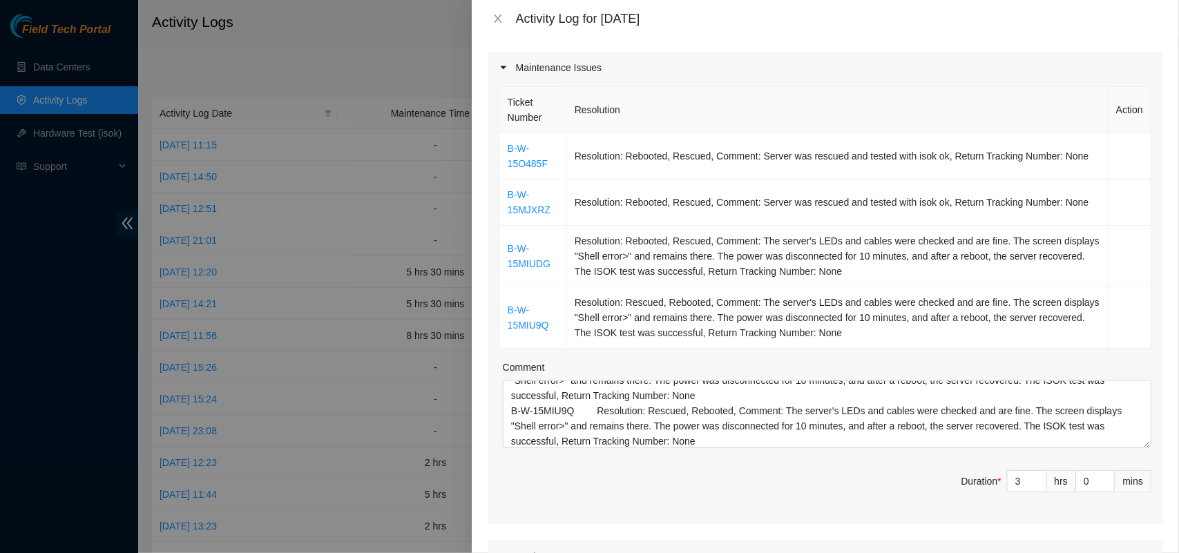
click at [779, 482] on span "Duration * 3 hrs 0 mins" at bounding box center [825, 489] width 652 height 39
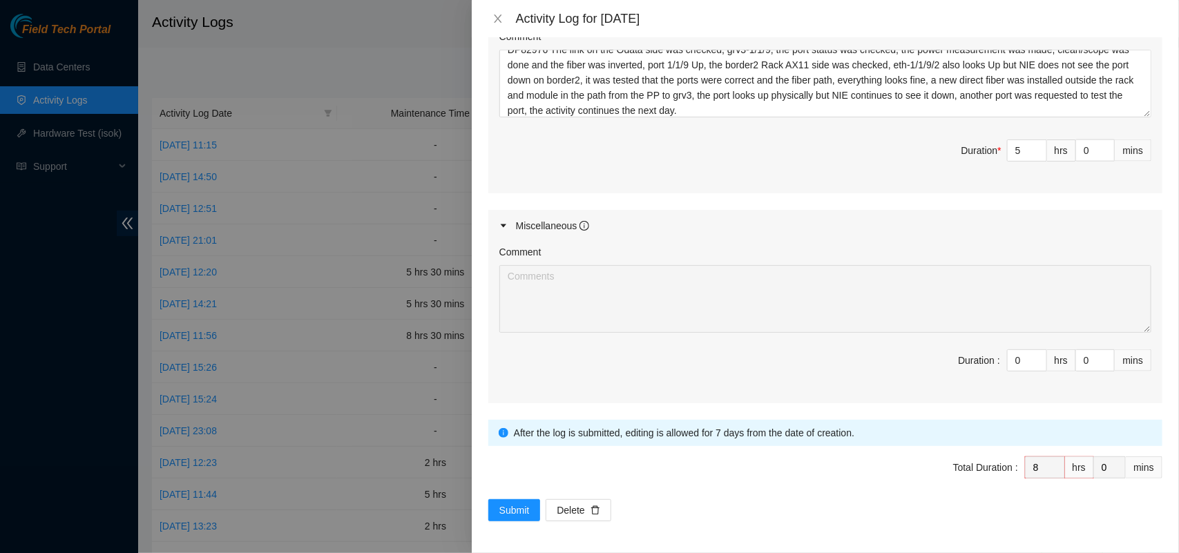
scroll to position [792, 0]
click at [510, 509] on span "Submit" at bounding box center [514, 508] width 30 height 15
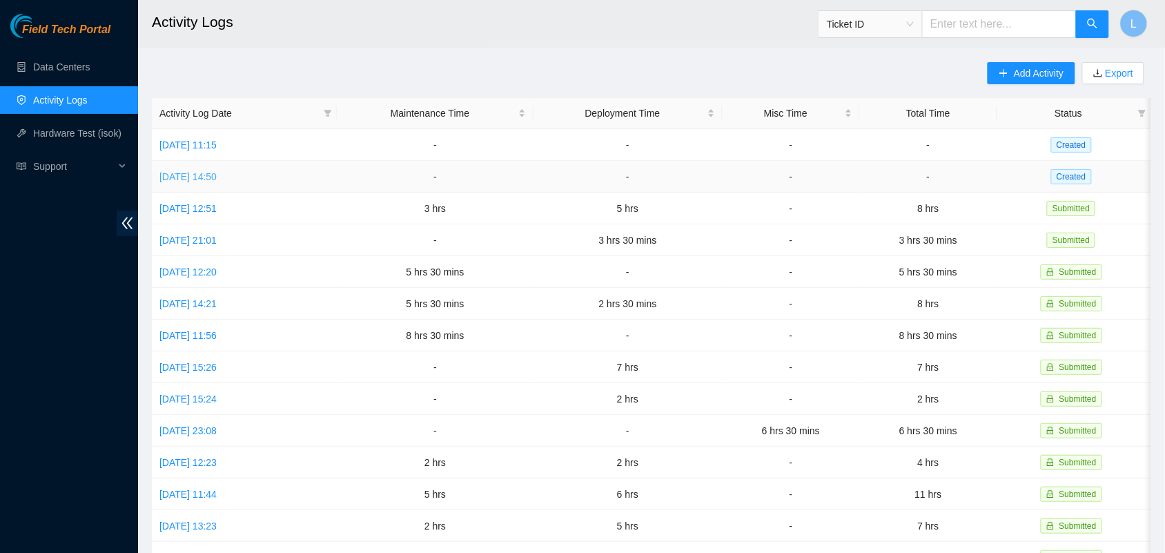
click at [211, 173] on link "[DATE] 14:50" at bounding box center [187, 176] width 57 height 11
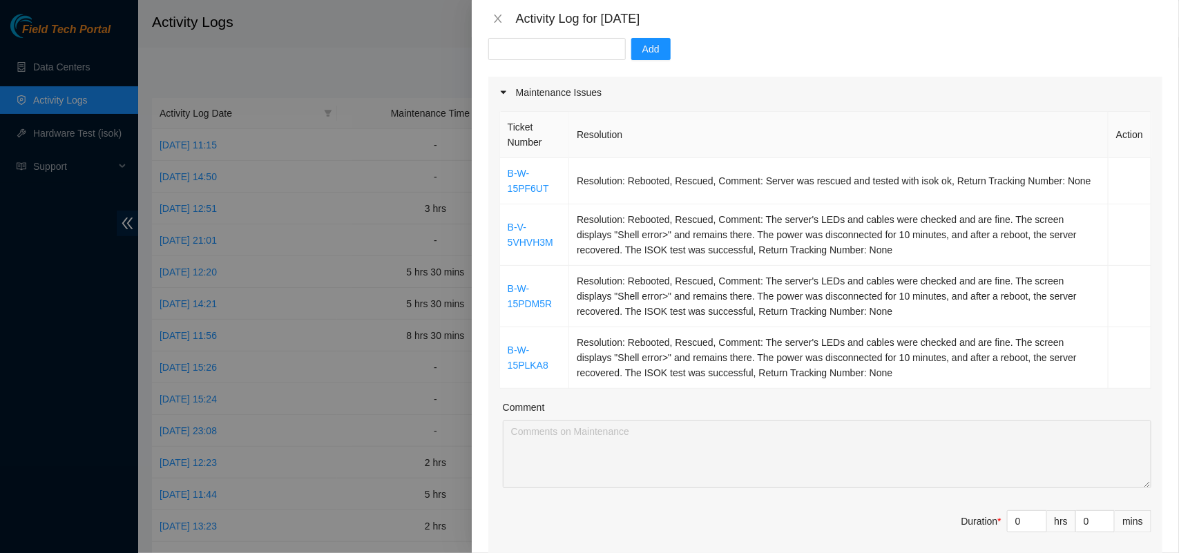
scroll to position [150, 0]
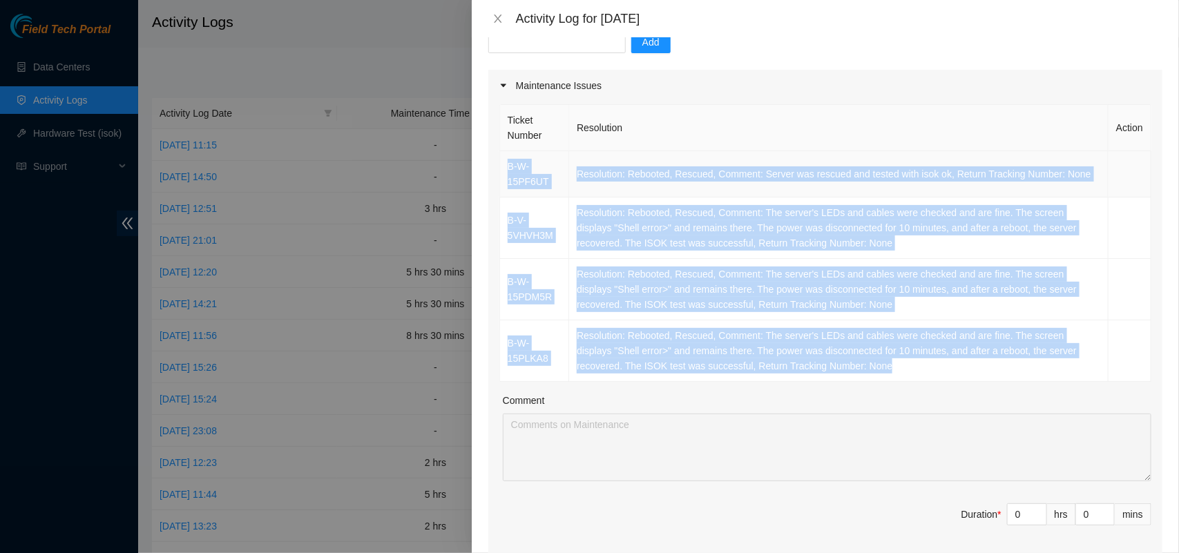
drag, startPoint x: 854, startPoint y: 369, endPoint x: 505, endPoint y: 169, distance: 402.0
click at [505, 169] on tbody "B-W-15PF6UT Resolution: Rebooted, Rescued, Comment: Server was rescued and test…" at bounding box center [825, 266] width 651 height 231
copy tbody "B-W-15PF6UT Resolution: Rebooted, Rescued, Comment: Server was rescued and test…"
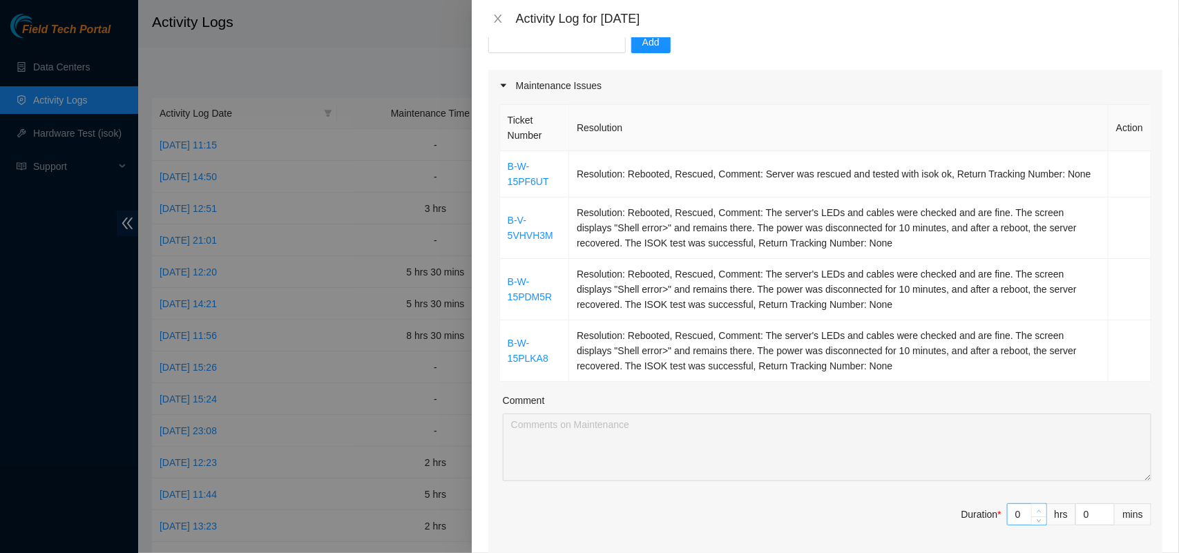
click at [1035, 512] on span "up" at bounding box center [1039, 511] width 8 height 8
type input "1"
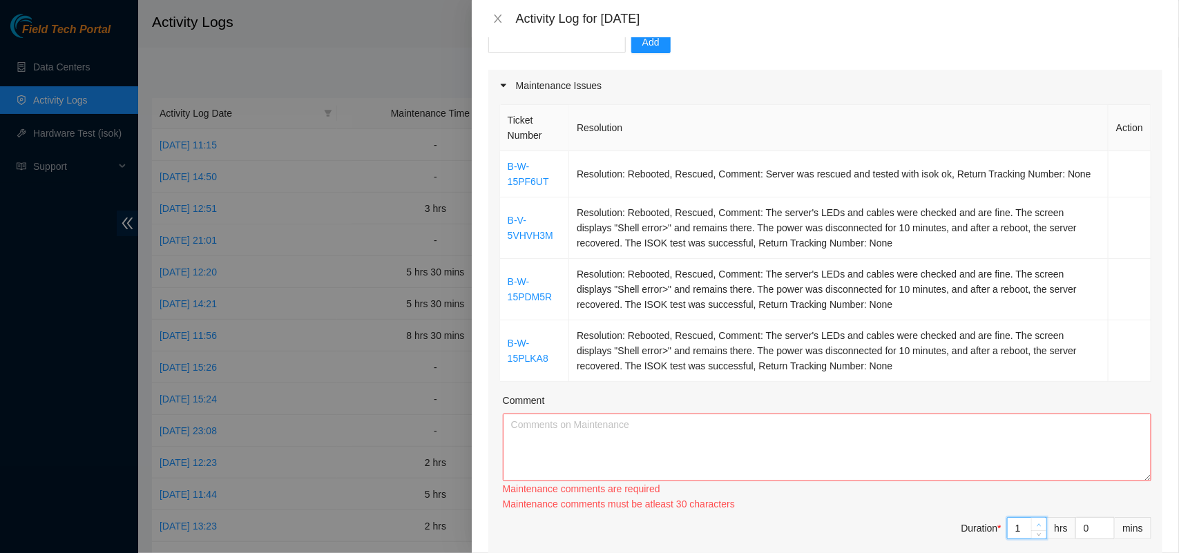
click at [1022, 512] on div "Ticket Number Resolution Action B-W-15PF6UT Resolution: Rebooted, Rescued, Comm…" at bounding box center [825, 335] width 674 height 469
type input "2"
click at [841, 456] on textarea "Comment" at bounding box center [827, 448] width 648 height 68
paste textarea "B-W-15PF6UT Resolution: Rebooted, Rescued, Comment: Server was rescued and test…"
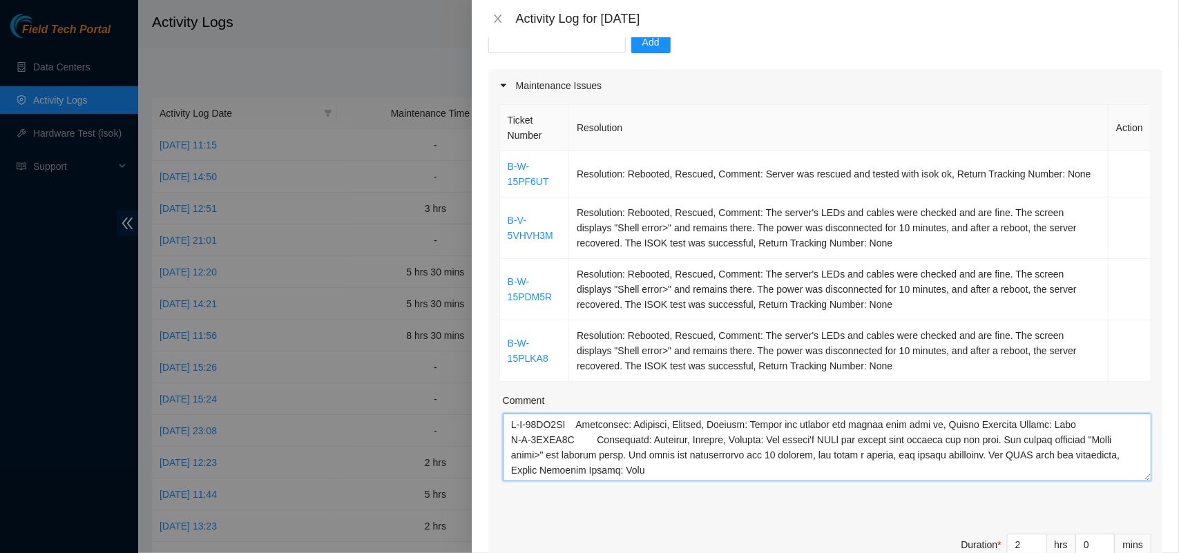
scroll to position [87, 0]
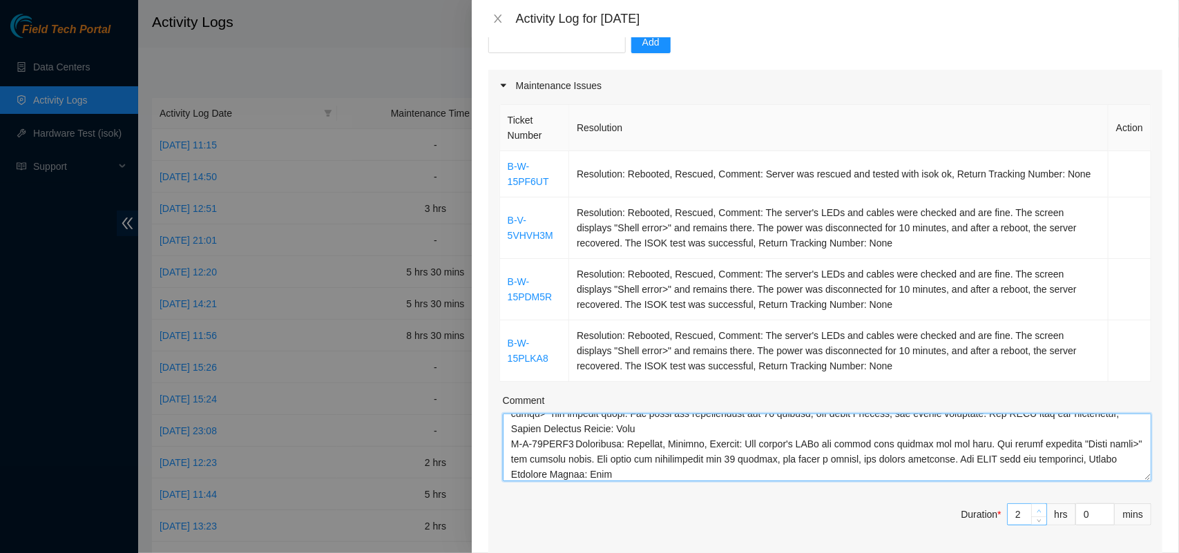
type textarea "B-W-15PF6UT Resolution: Rebooted, Rescued, Comment: Server was rescued and test…"
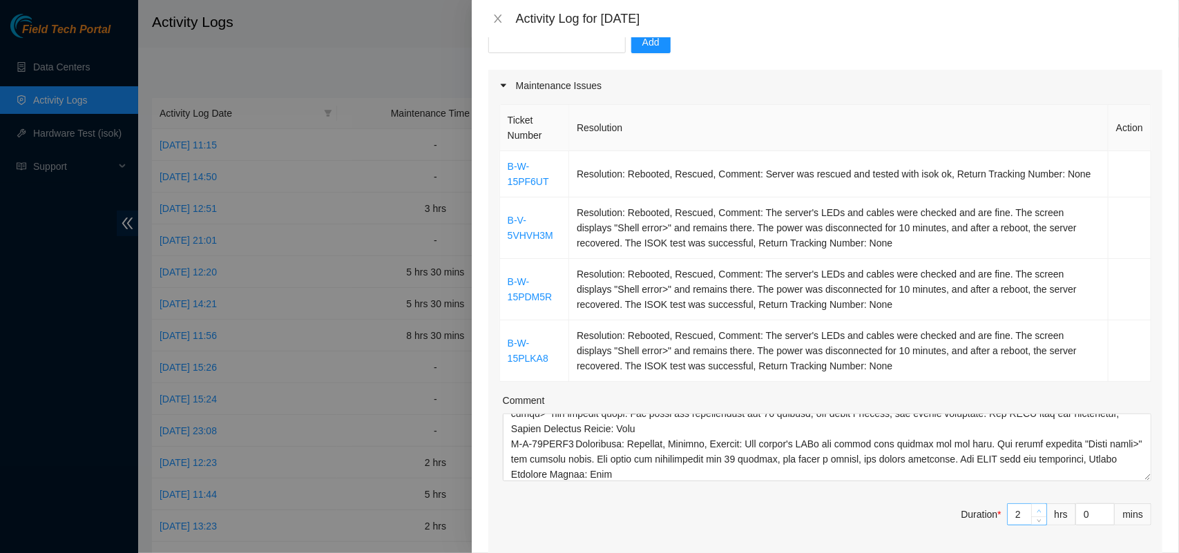
click at [1036, 511] on icon "up" at bounding box center [1038, 511] width 5 height 5
type input "3"
click at [820, 492] on div "Ticket Number Resolution Action B-W-15PF6UT Resolution: Rebooted, Rescued, Comm…" at bounding box center [825, 329] width 674 height 456
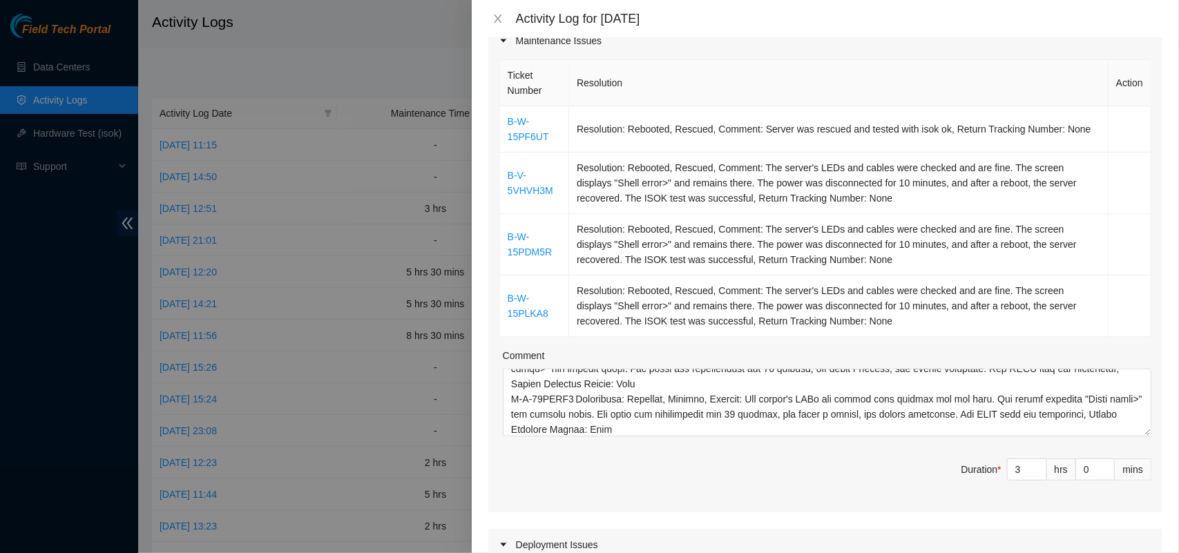
scroll to position [0, 0]
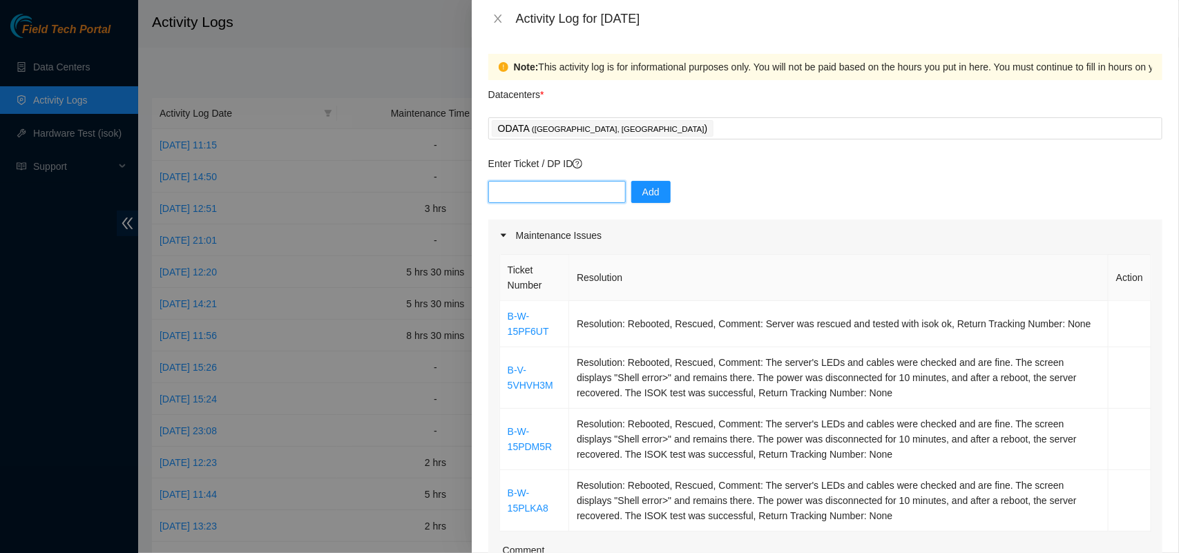
click at [530, 202] on input "text" at bounding box center [556, 192] width 137 height 22
paste input "DP82976"
type input "DP82976"
click at [646, 188] on span "Add" at bounding box center [650, 191] width 17 height 15
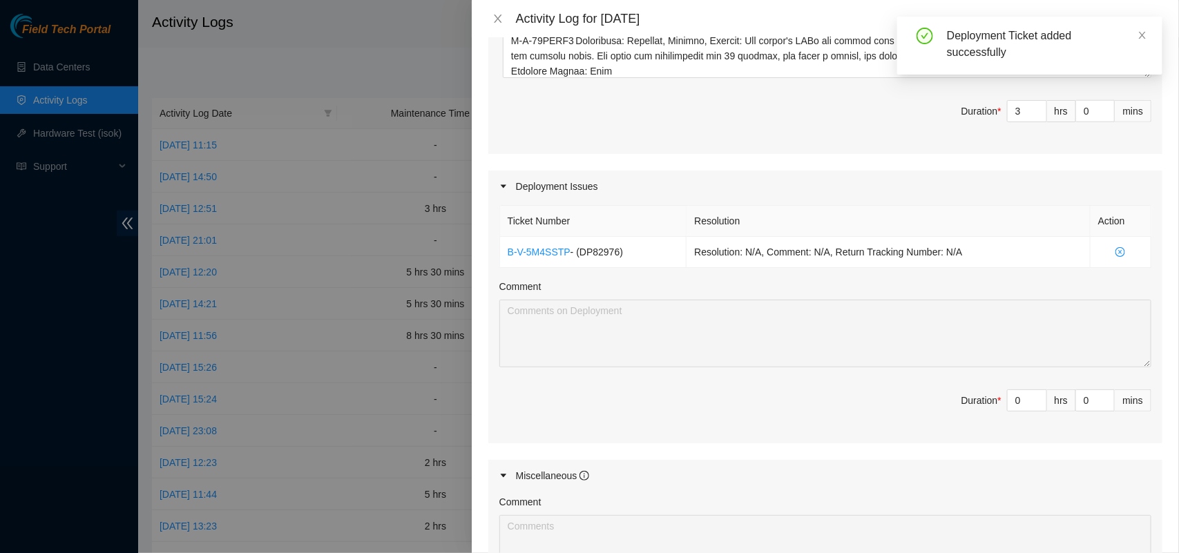
scroll to position [563, 0]
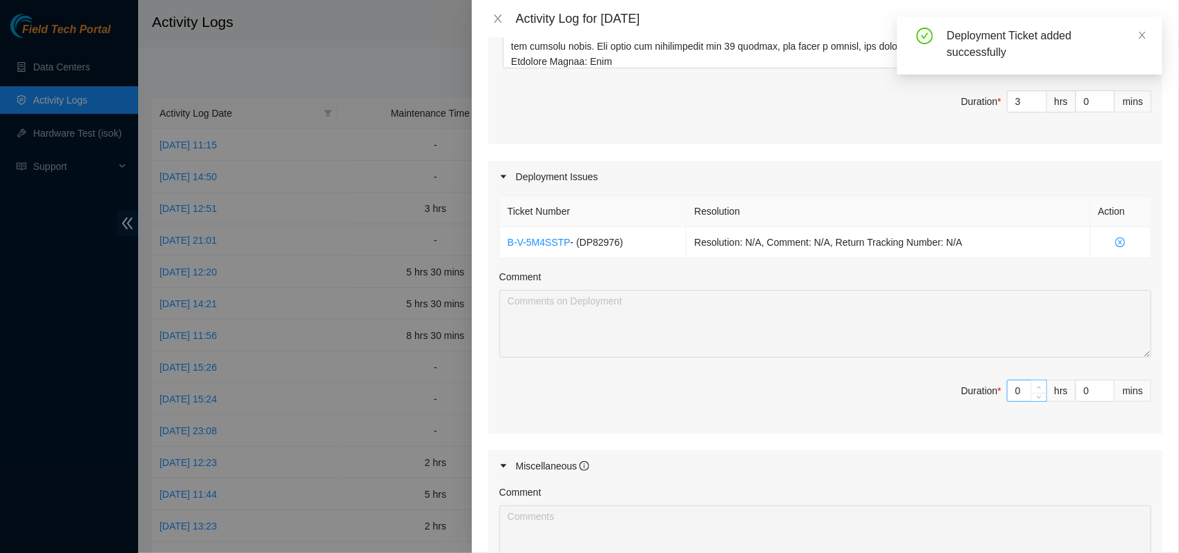
click at [1035, 387] on span "up" at bounding box center [1039, 387] width 8 height 8
type input "1"
type input "4"
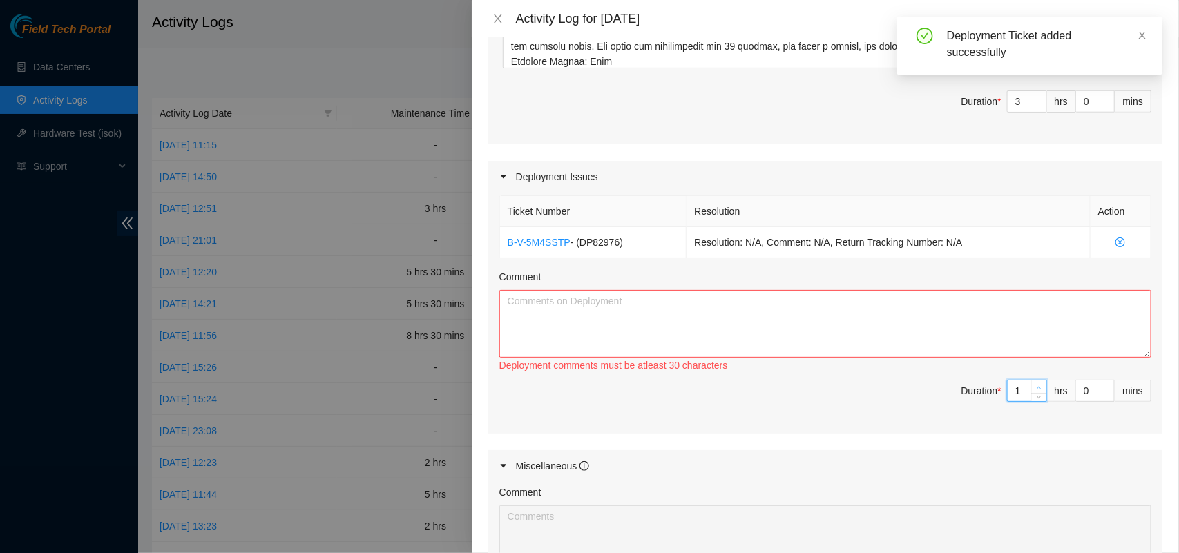
click at [1035, 387] on span "up" at bounding box center [1039, 387] width 8 height 8
type input "2"
type input "5"
click at [1035, 387] on span "up" at bounding box center [1039, 387] width 8 height 8
type input "3"
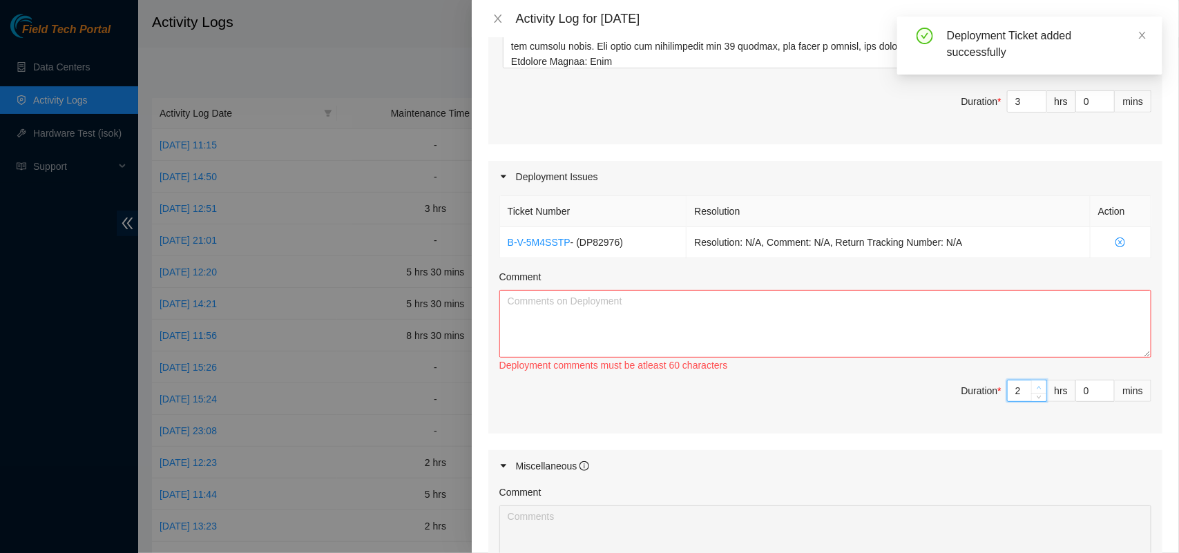
type input "6"
click at [1035, 387] on span "up" at bounding box center [1039, 387] width 8 height 8
type input "4"
type input "7"
click at [1035, 387] on span "up" at bounding box center [1039, 387] width 8 height 8
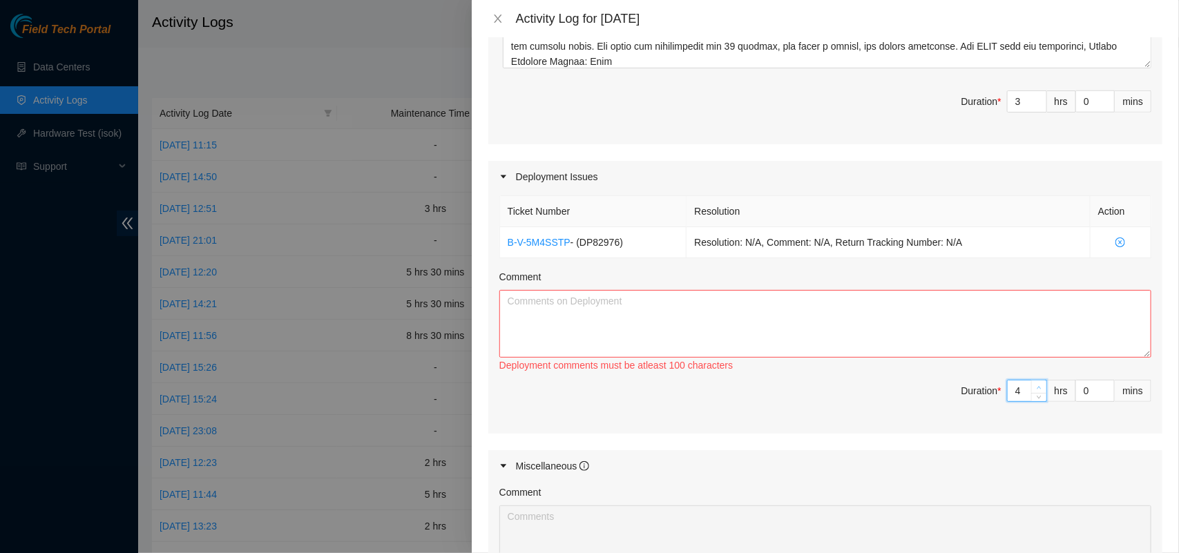
type input "5"
type input "8"
drag, startPoint x: 1079, startPoint y: 392, endPoint x: 1058, endPoint y: 392, distance: 21.4
click at [1058, 392] on span "Duration * 5 hrs 0 mins" at bounding box center [825, 399] width 652 height 39
type input "3"
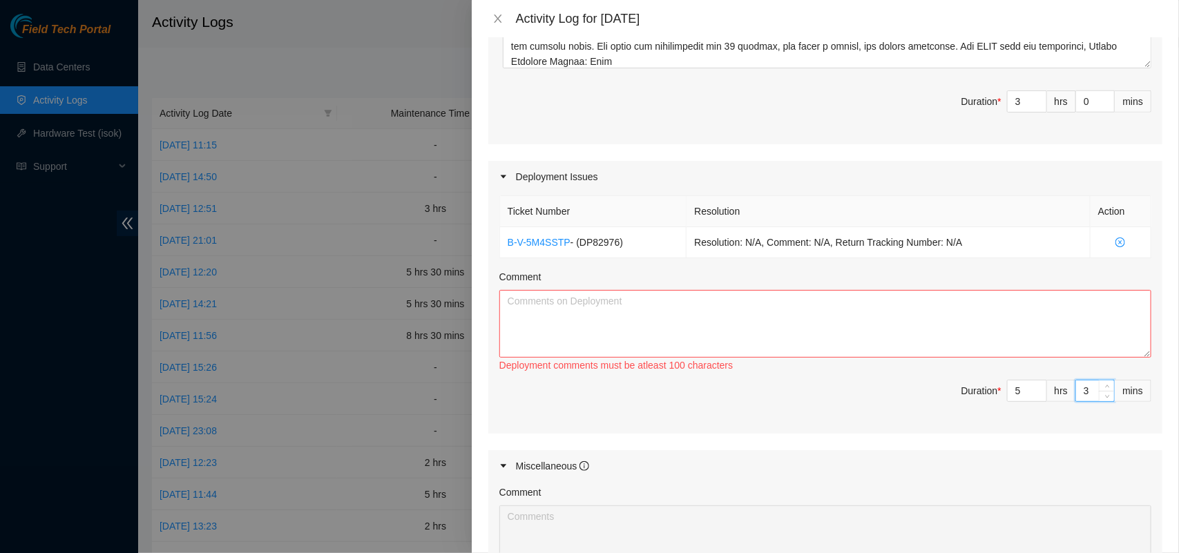
type input "3"
type input "30"
click at [808, 391] on span "Duration * 5 hrs 30 mins" at bounding box center [825, 399] width 652 height 39
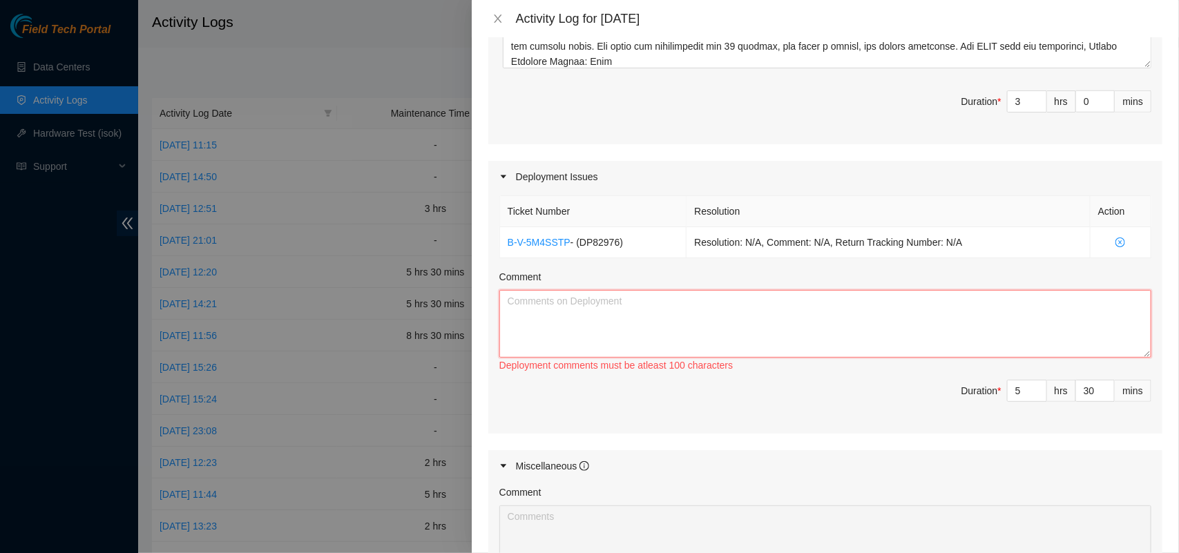
click at [595, 329] on textarea "Comment" at bounding box center [825, 324] width 652 height 68
paste textarea "DP82976 The link was checked again on both sides Odata - Equinix, the border 2 …"
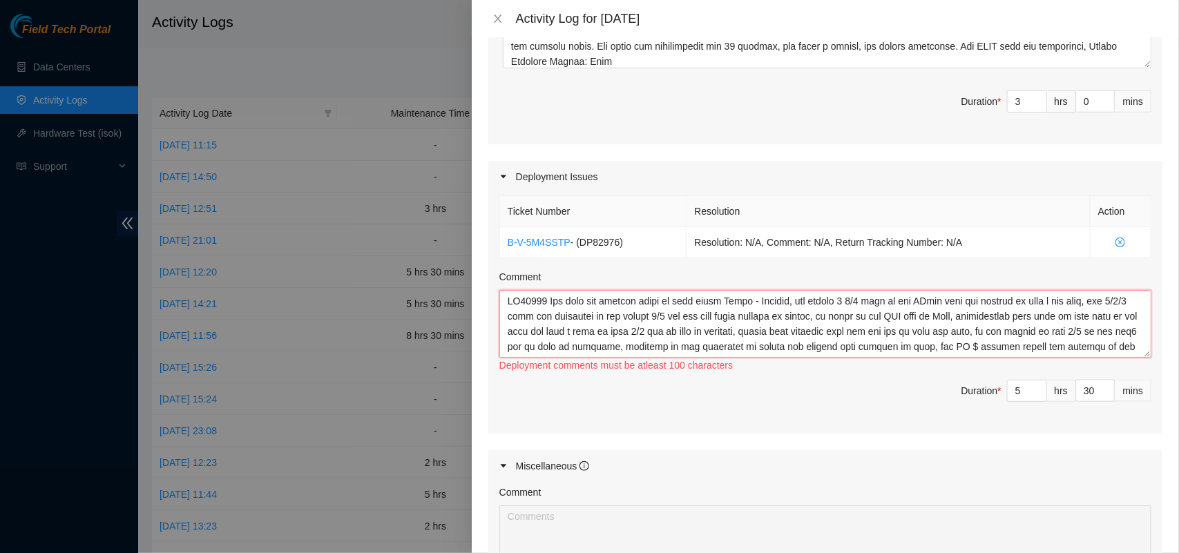
scroll to position [102, 0]
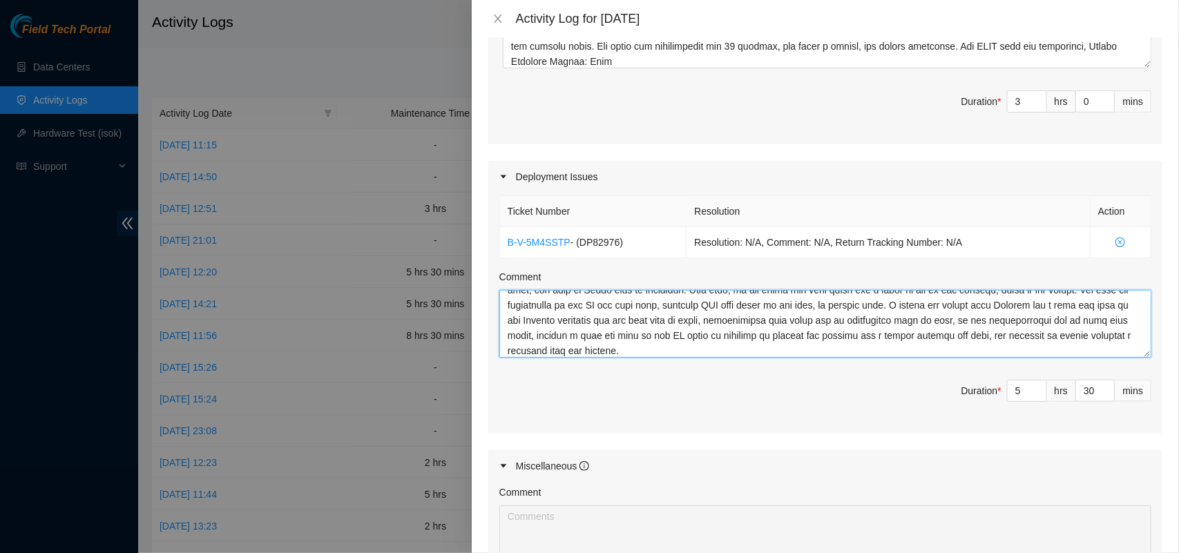
type textarea "DP82976 The link was checked again on both sides Odata - Equinix, the border 2 …"
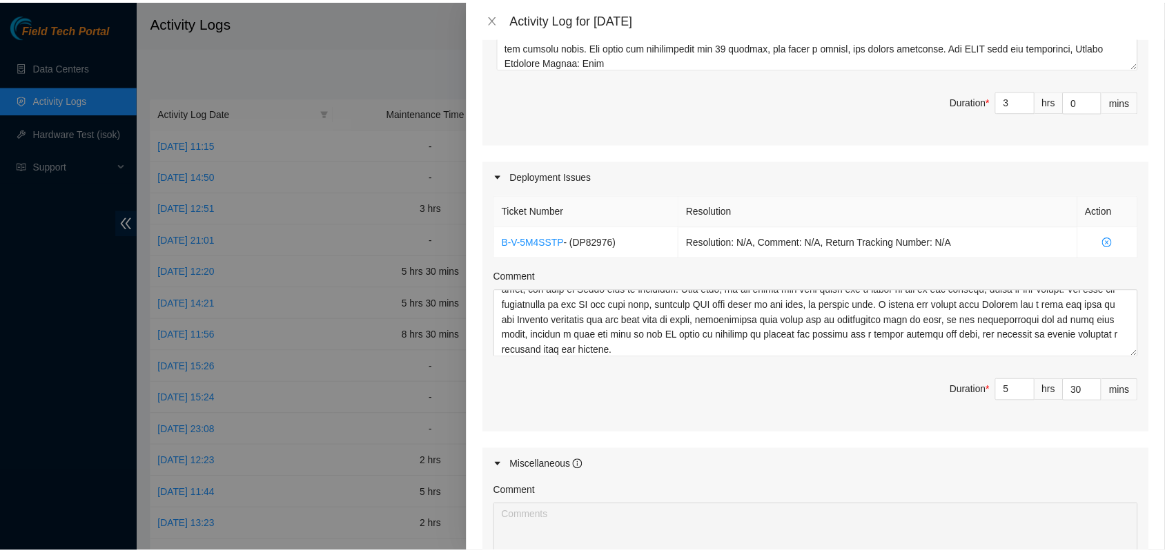
scroll to position [806, 0]
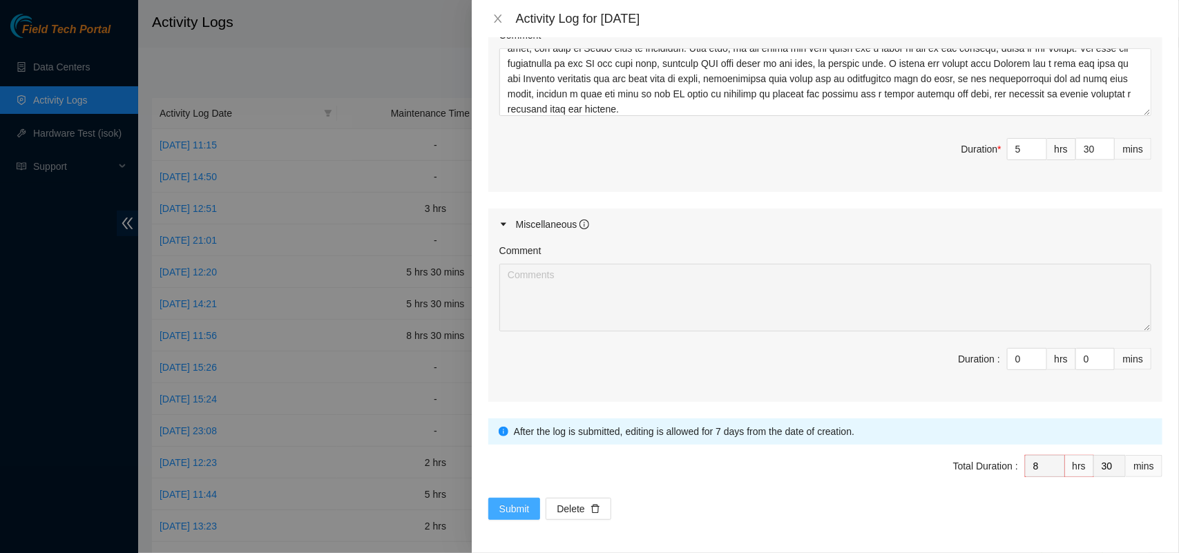
click at [520, 507] on span "Submit" at bounding box center [514, 508] width 30 height 15
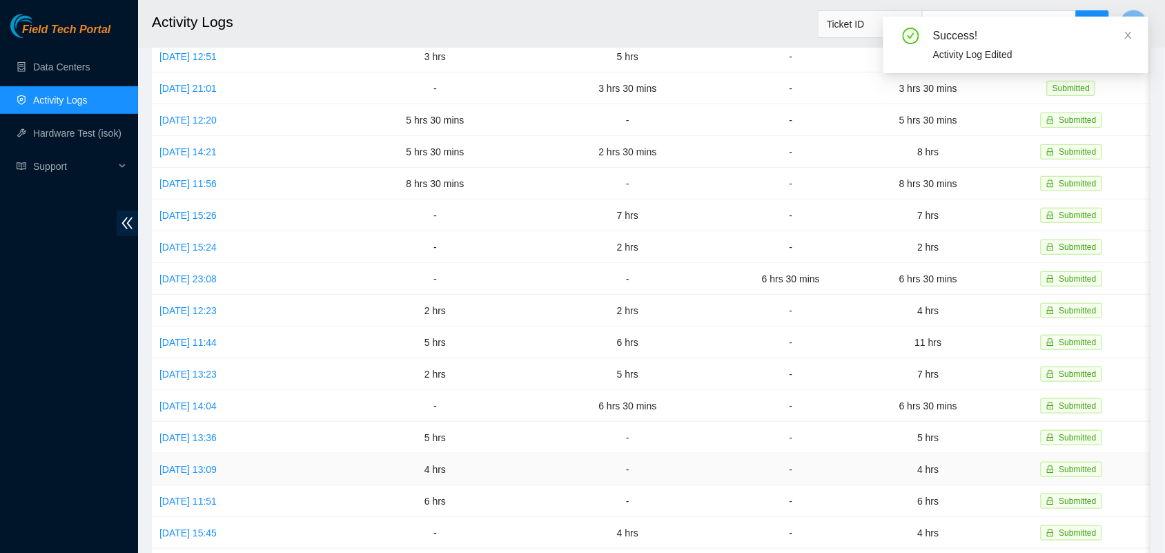
scroll to position [294, 0]
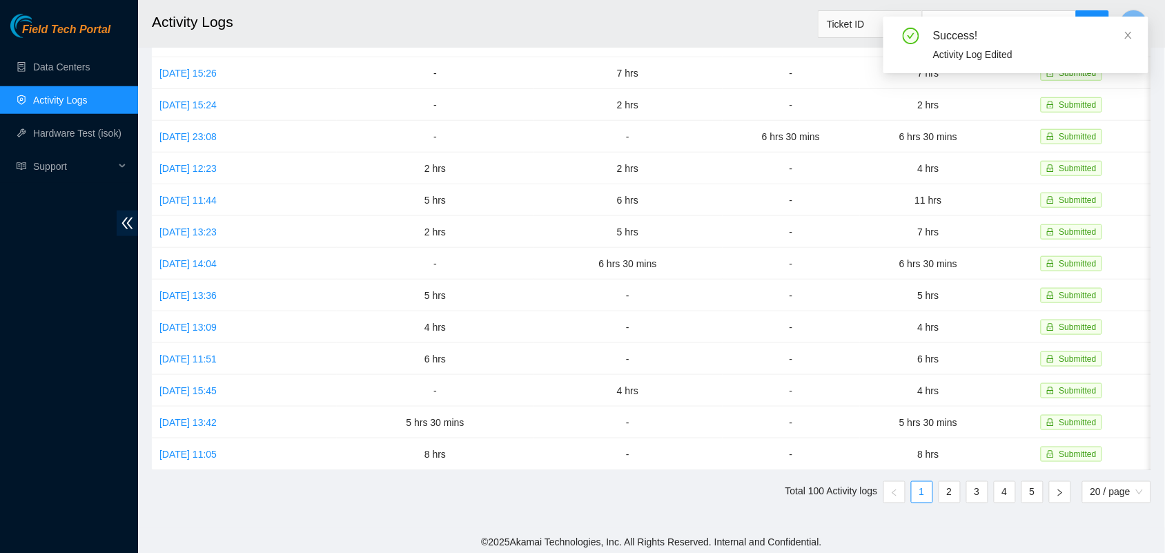
drag, startPoint x: 520, startPoint y: 507, endPoint x: 440, endPoint y: 567, distance: 99.1
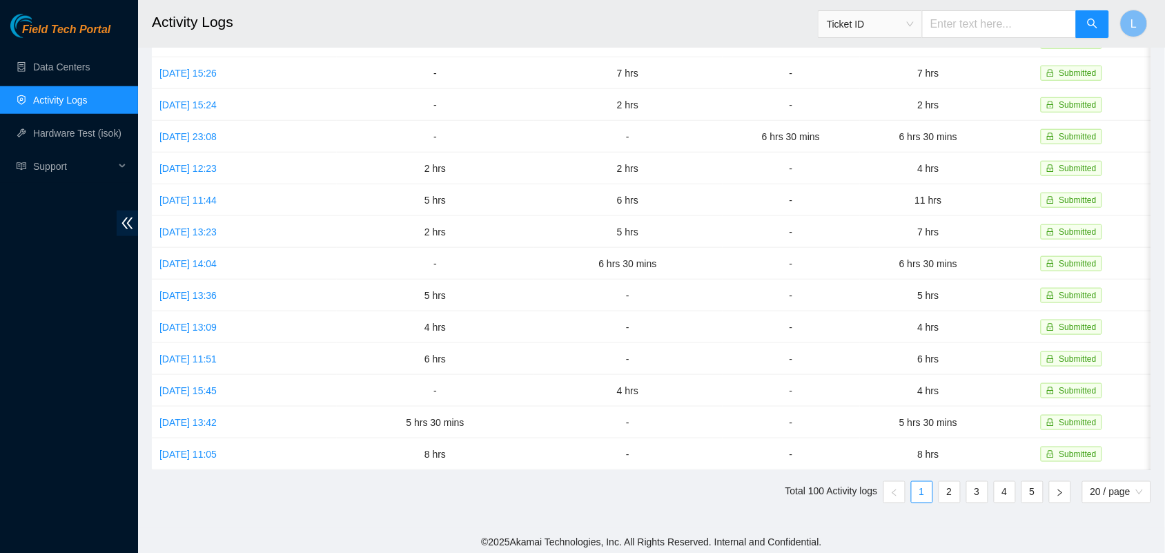
click at [567, 25] on h2 "Activity Logs" at bounding box center [550, 22] width 797 height 44
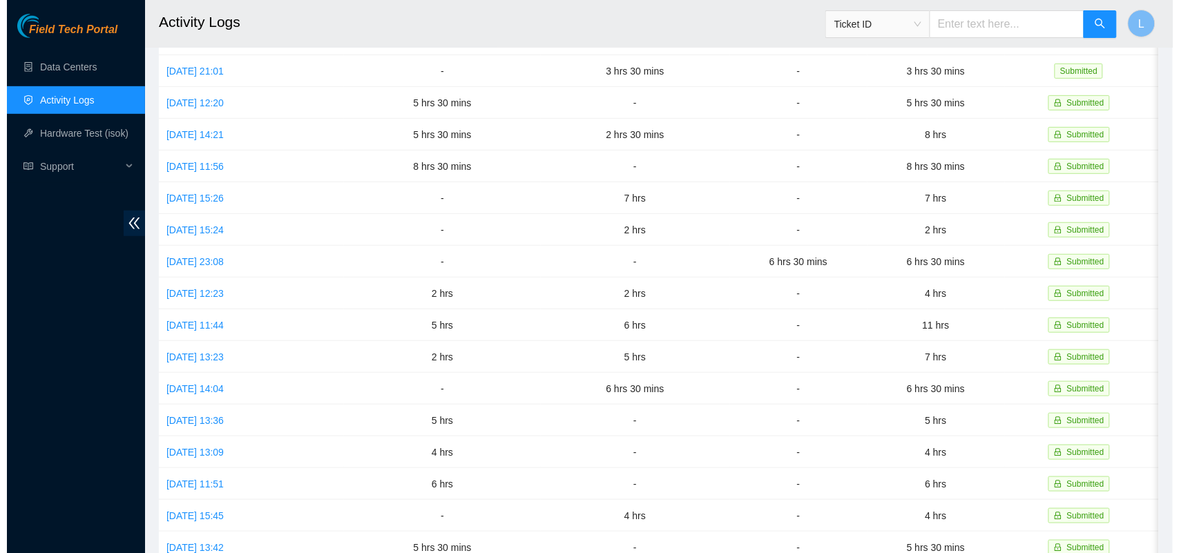
scroll to position [0, 0]
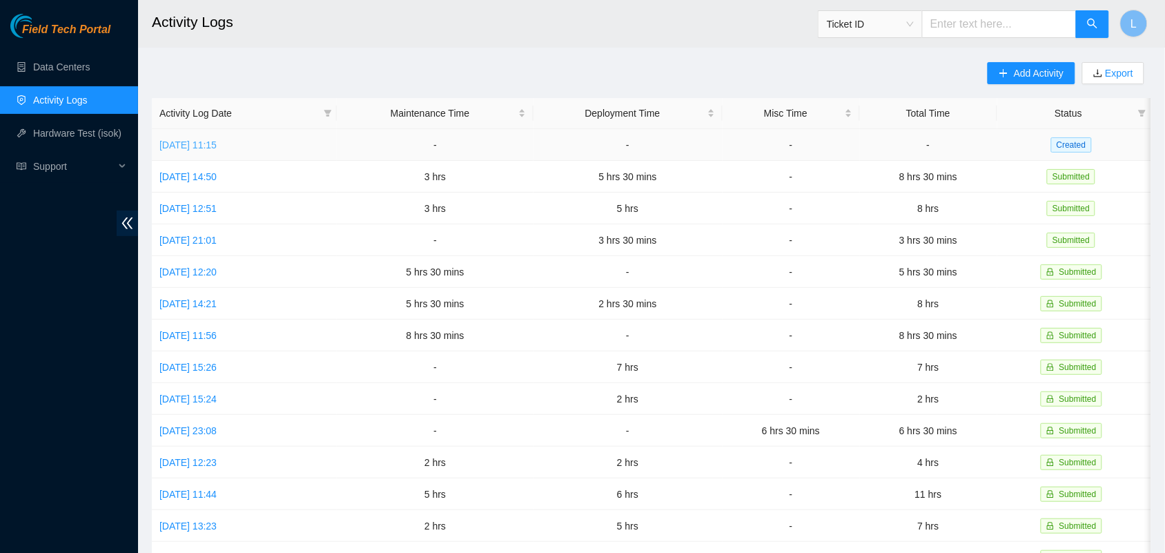
click at [197, 142] on link "[DATE] 11:15" at bounding box center [187, 144] width 57 height 11
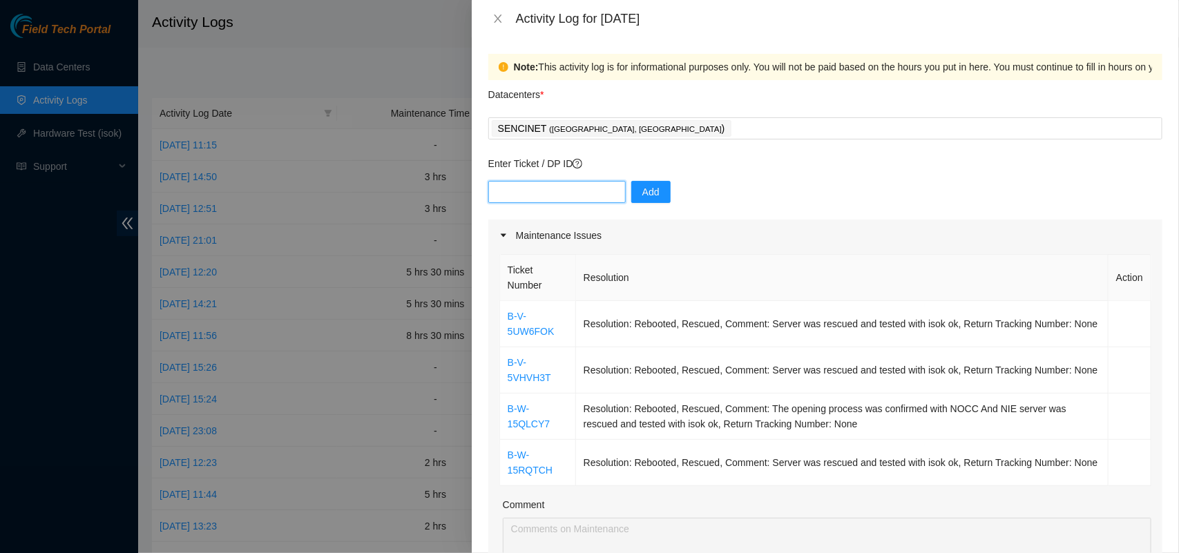
click at [532, 191] on input "text" at bounding box center [556, 192] width 137 height 22
click at [696, 131] on div "SENCINET ( [GEOGRAPHIC_DATA], [GEOGRAPHIC_DATA] )" at bounding box center [825, 128] width 667 height 19
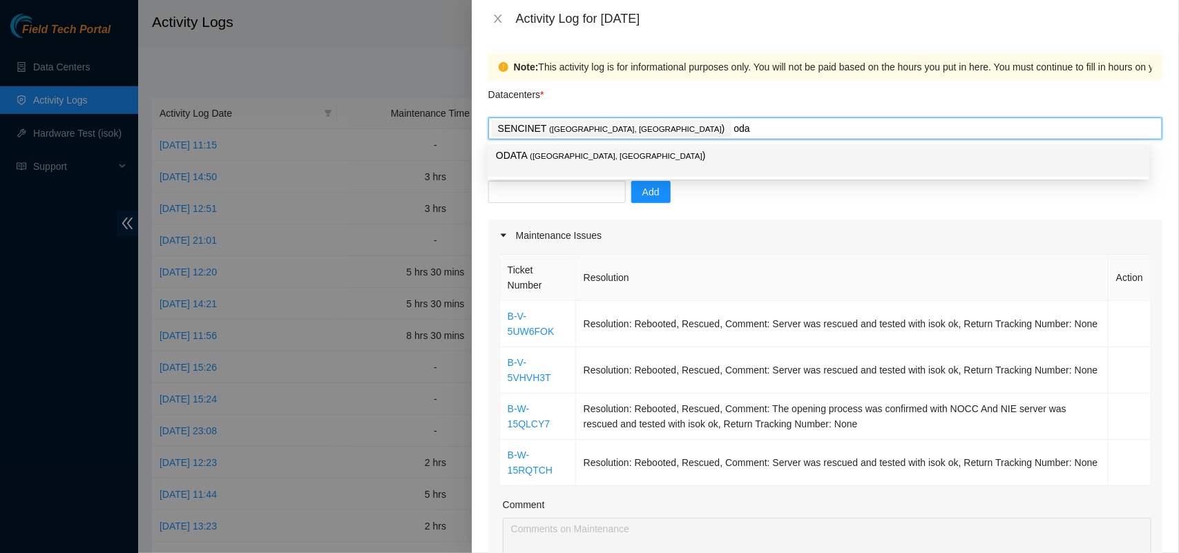
type input "odat"
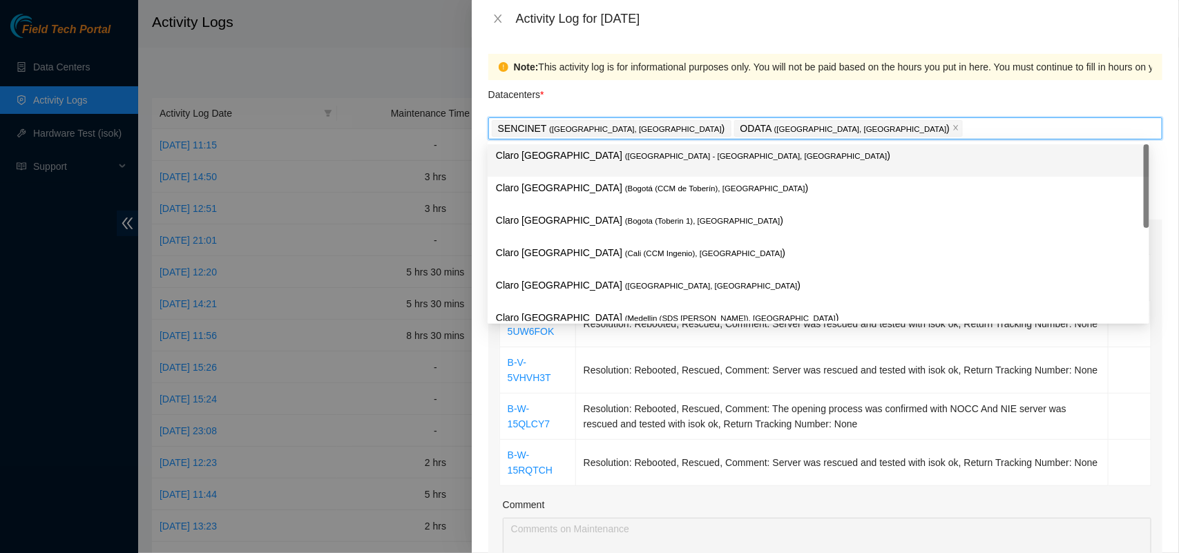
click at [695, 86] on div "Datacenters *" at bounding box center [825, 98] width 674 height 37
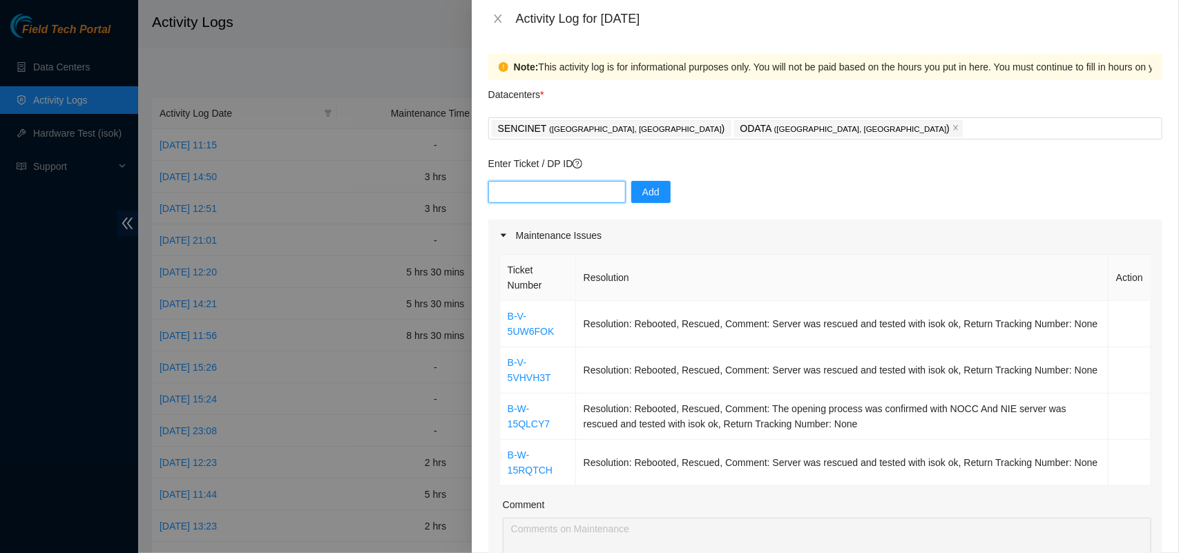
click at [528, 192] on input "text" at bounding box center [556, 192] width 137 height 22
paste input "DP84223"
type input "DP84223"
click at [642, 195] on span "Add" at bounding box center [650, 191] width 17 height 15
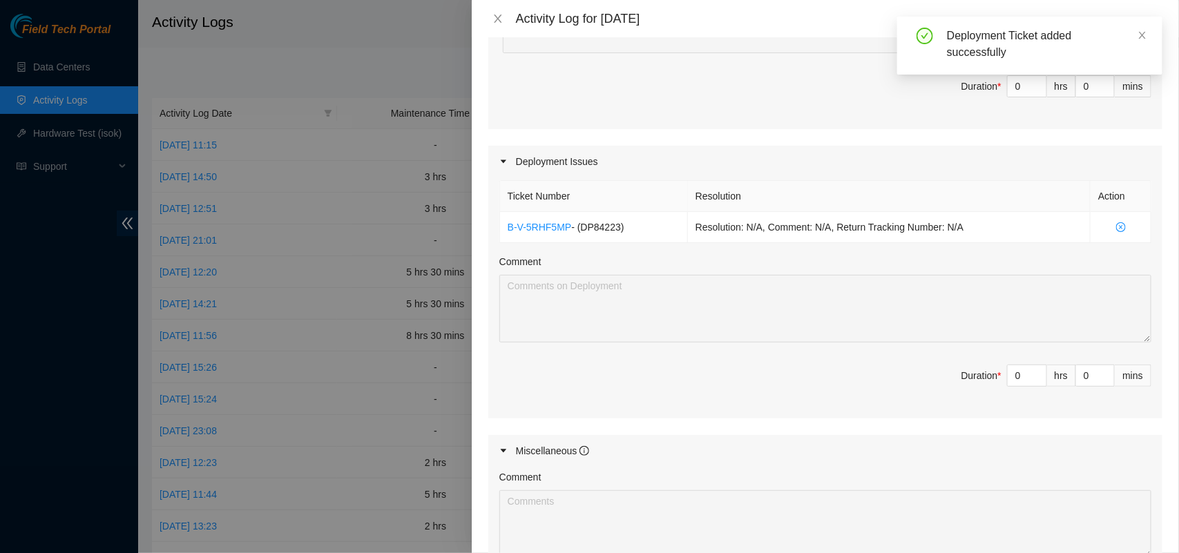
scroll to position [543, 0]
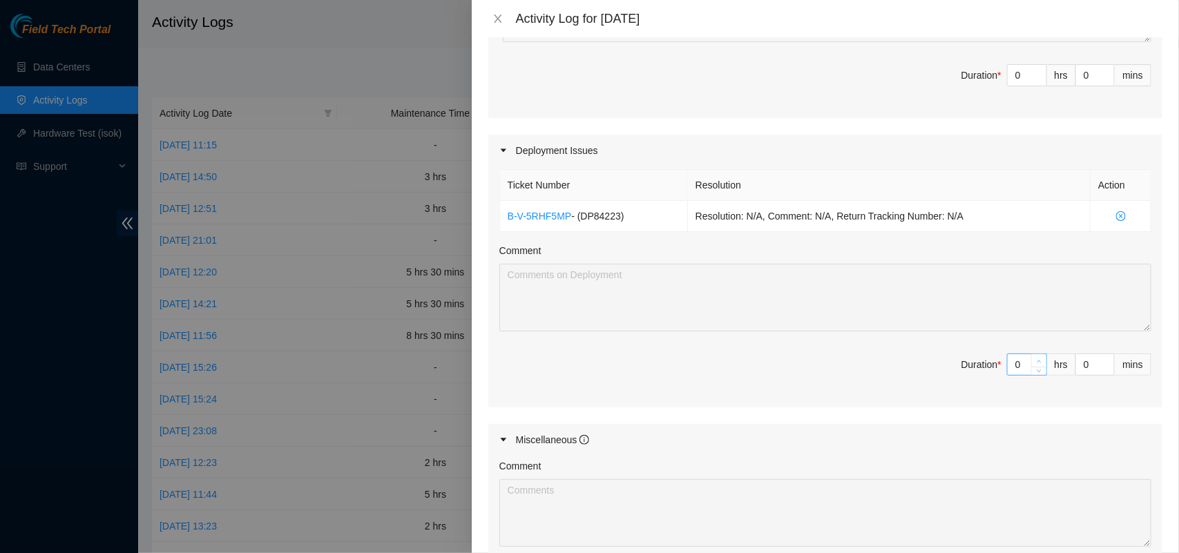
click at [1037, 362] on icon "up" at bounding box center [1039, 361] width 4 height 3
type input "1"
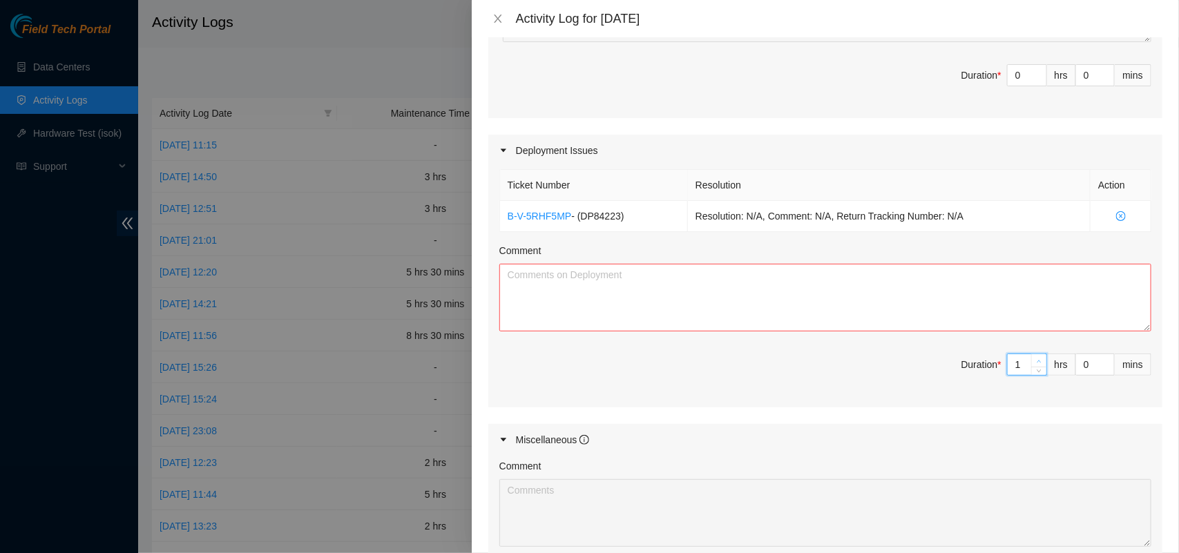
click at [1037, 362] on icon "up" at bounding box center [1039, 361] width 4 height 3
type input "2"
click at [1037, 362] on icon "up" at bounding box center [1039, 361] width 4 height 3
type input "3"
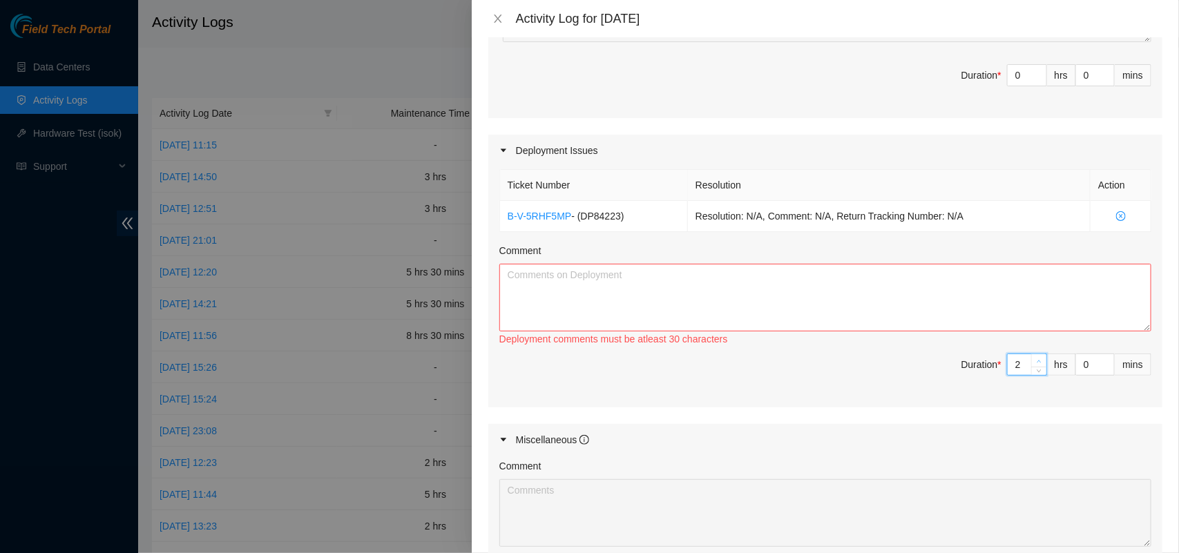
type input "3"
click at [811, 318] on textarea "Comment" at bounding box center [825, 298] width 652 height 68
paste textarea "DP84223"
type textarea "DP84223"
click at [1036, 362] on icon "up" at bounding box center [1038, 361] width 5 height 5
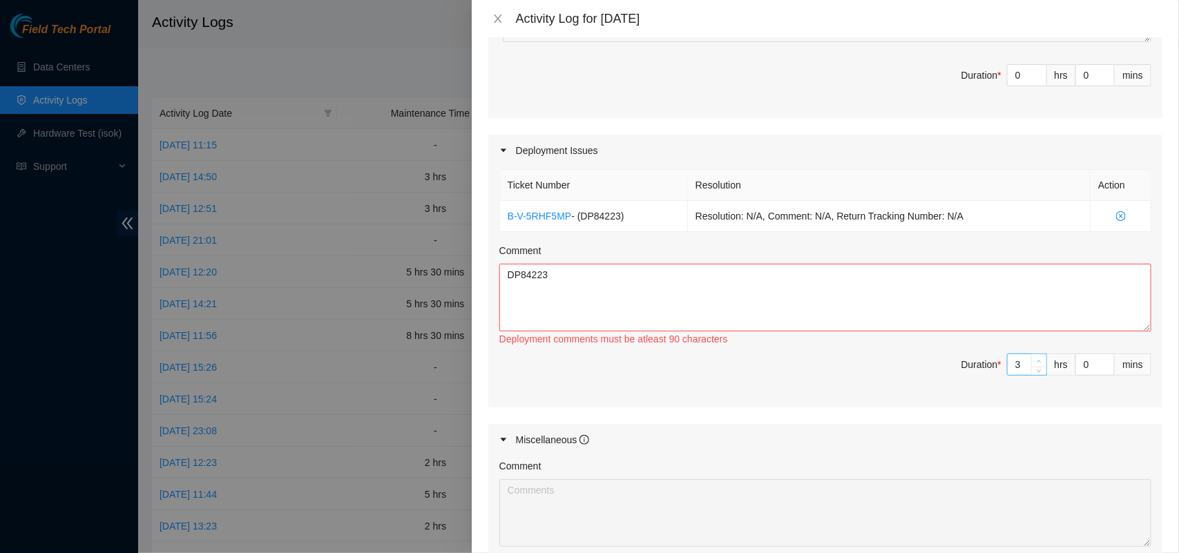
type input "4"
click at [1036, 362] on icon "up" at bounding box center [1038, 361] width 5 height 5
type input "5"
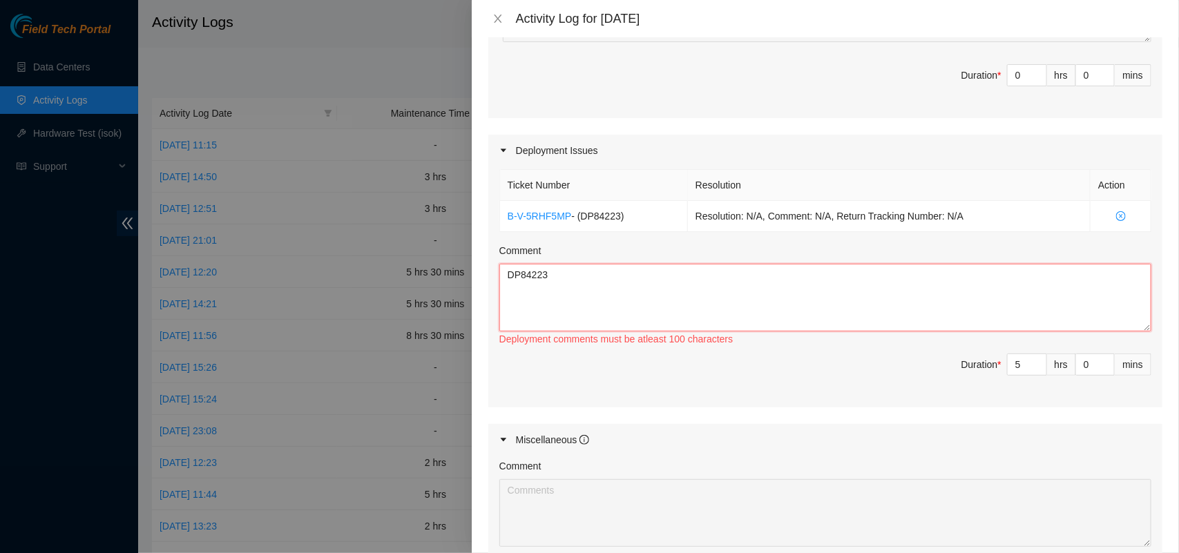
drag, startPoint x: 390, startPoint y: 306, endPoint x: 367, endPoint y: 308, distance: 23.6
click at [367, 308] on div "Activity Log for [DATE] Note: This activity log is for informational purposes o…" at bounding box center [589, 276] width 1179 height 553
paste textarea "Two loads were received REF: CS0338829 / EMB3174 /// MDOLF251799: CRITICAL >>> …"
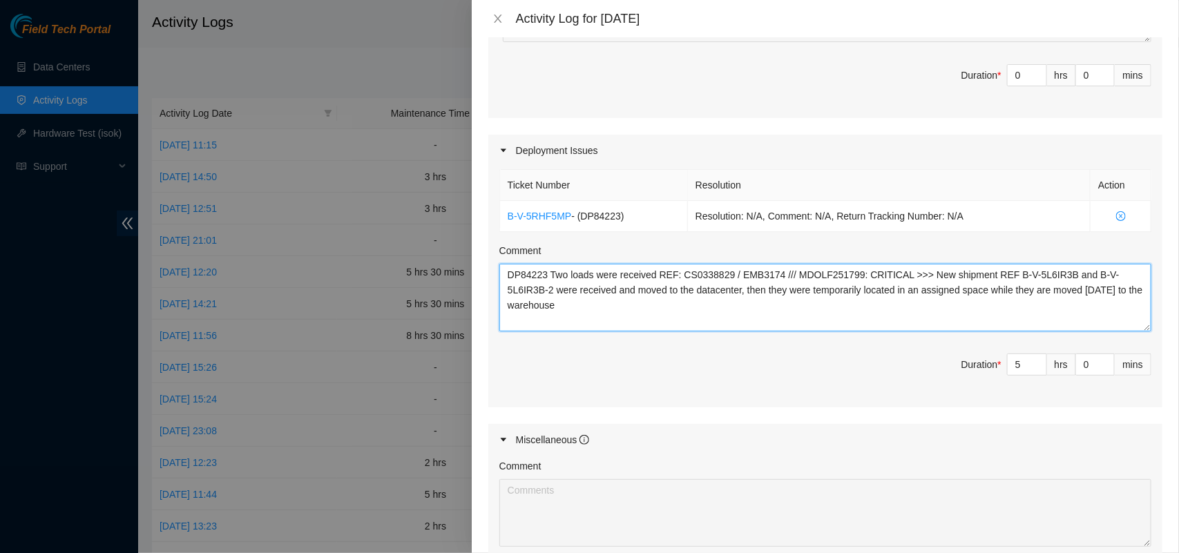
type textarea "DP84223 Two loads were received REF: CS0338829 / EMB3174 /// MDOLF251799: CRITI…"
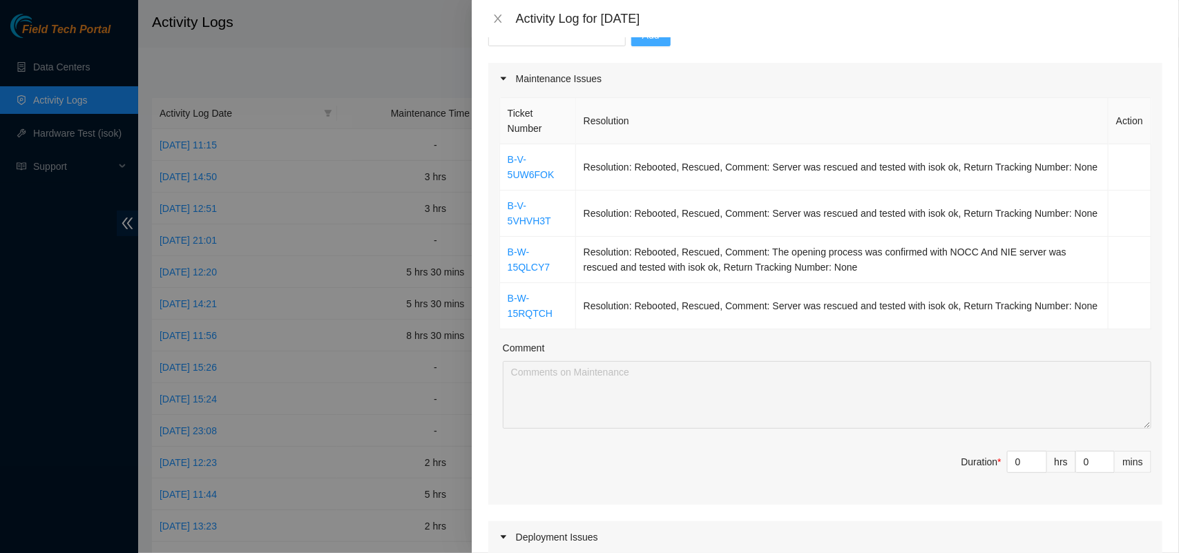
scroll to position [140, 0]
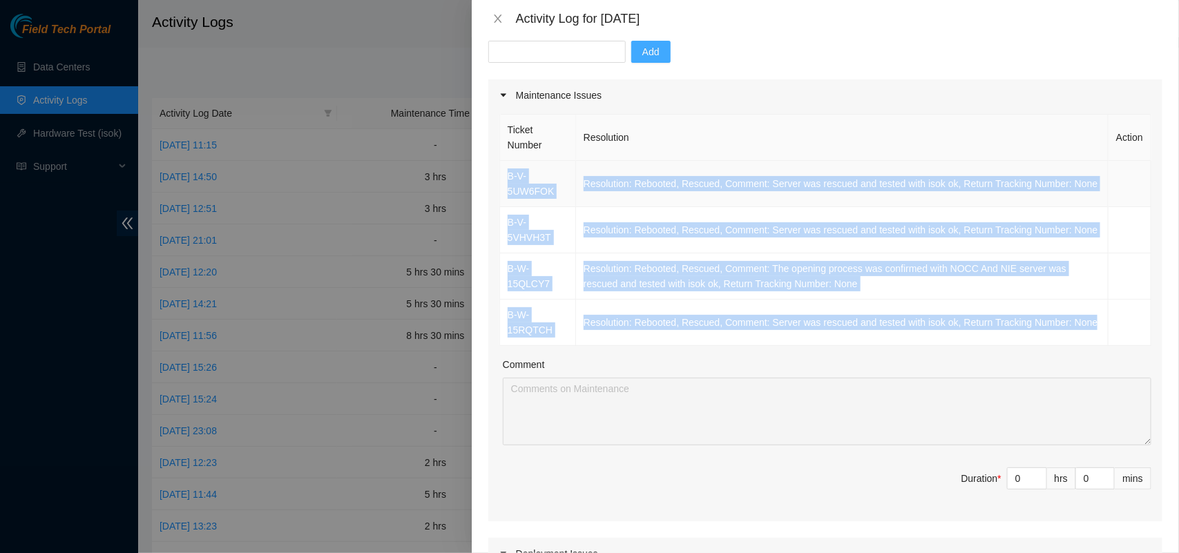
drag, startPoint x: 1098, startPoint y: 323, endPoint x: 506, endPoint y: 177, distance: 610.2
click at [506, 177] on tbody "B-V-5UW6FOK Resolution: Rebooted, Rescued, Comment: Server was rescued and test…" at bounding box center [825, 253] width 651 height 185
copy tbody "B-V-5UW6FOK Resolution: Rebooted, Rescued, Comment: Server was rescued and test…"
click at [1035, 474] on span "up" at bounding box center [1039, 475] width 8 height 8
type input "1"
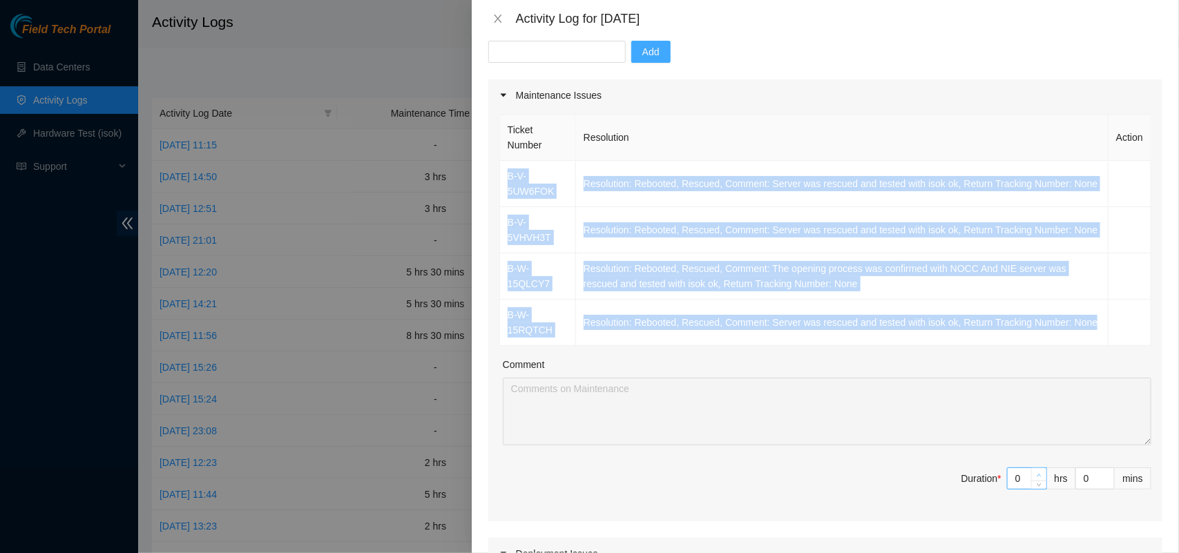
type input "6"
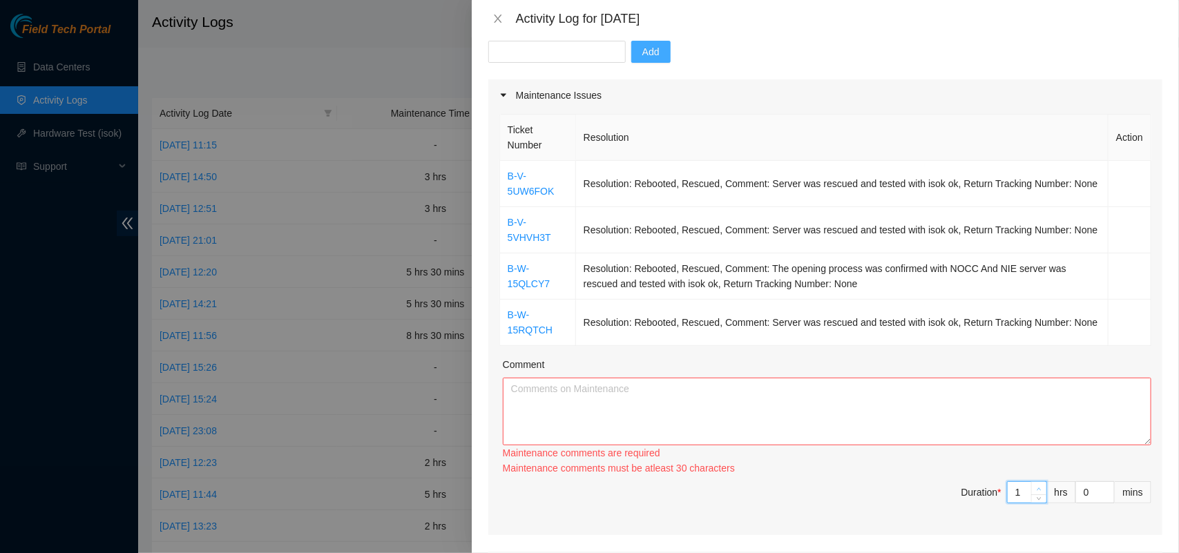
click at [1022, 474] on div "Maintenance comments must be atleast 30 characters" at bounding box center [827, 467] width 648 height 15
click at [1036, 492] on icon "up" at bounding box center [1038, 489] width 5 height 5
type input "2"
type input "7"
click at [1036, 492] on icon "up" at bounding box center [1038, 489] width 5 height 5
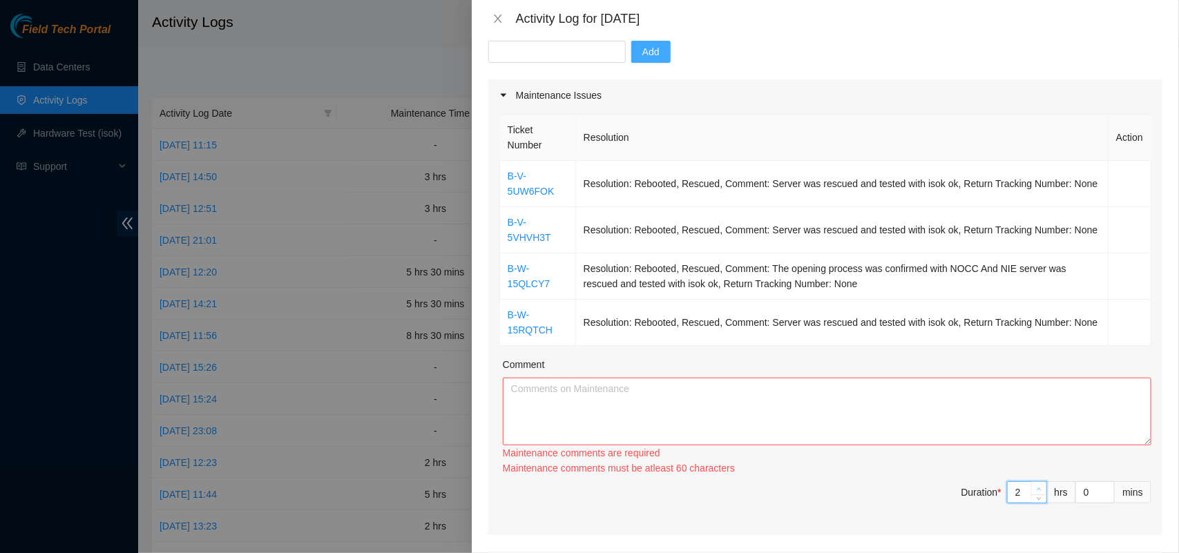
type input "3"
type input "8"
click at [754, 394] on textarea "Comment" at bounding box center [827, 412] width 648 height 68
paste textarea "B-V-5UW6FOK Resolution: Rebooted, Rescued, Comment: Server was rescued and test…"
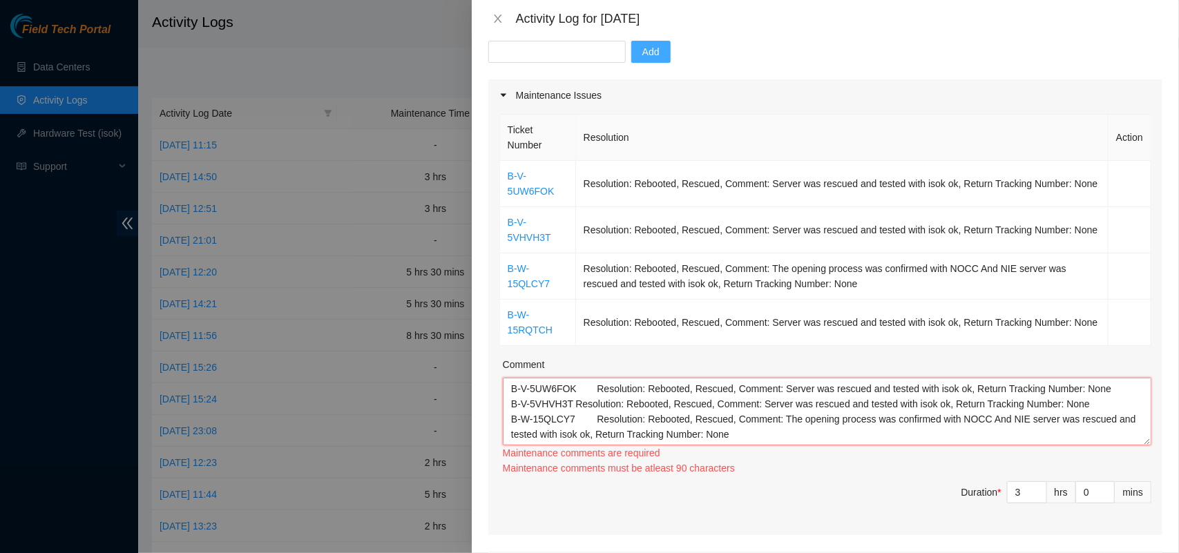
scroll to position [12, 0]
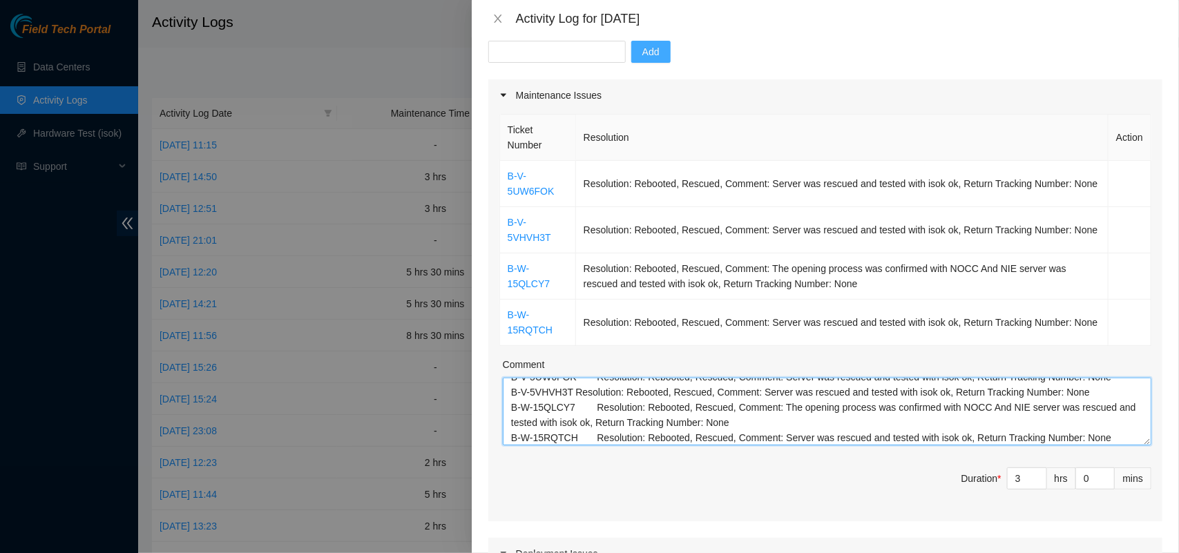
type textarea "B-V-5UW6FOK Resolution: Rebooted, Rescued, Comment: Server was rescued and test…"
click at [785, 509] on div "Ticket Number Resolution Action B-V-5UW6FOK Resolution: Rebooted, Rescued, Comm…" at bounding box center [825, 316] width 674 height 410
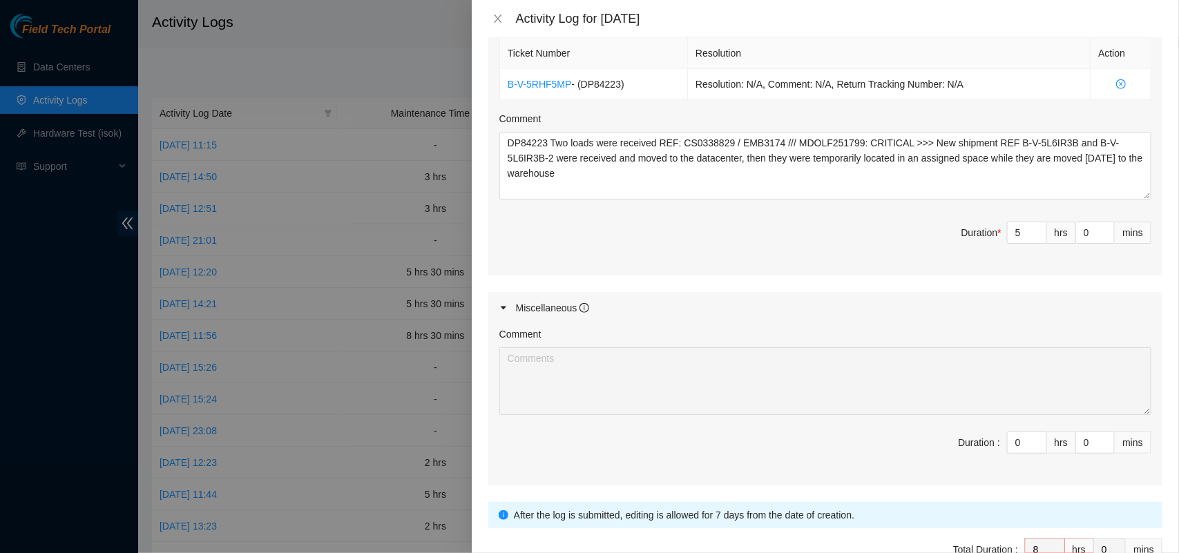
scroll to position [761, 0]
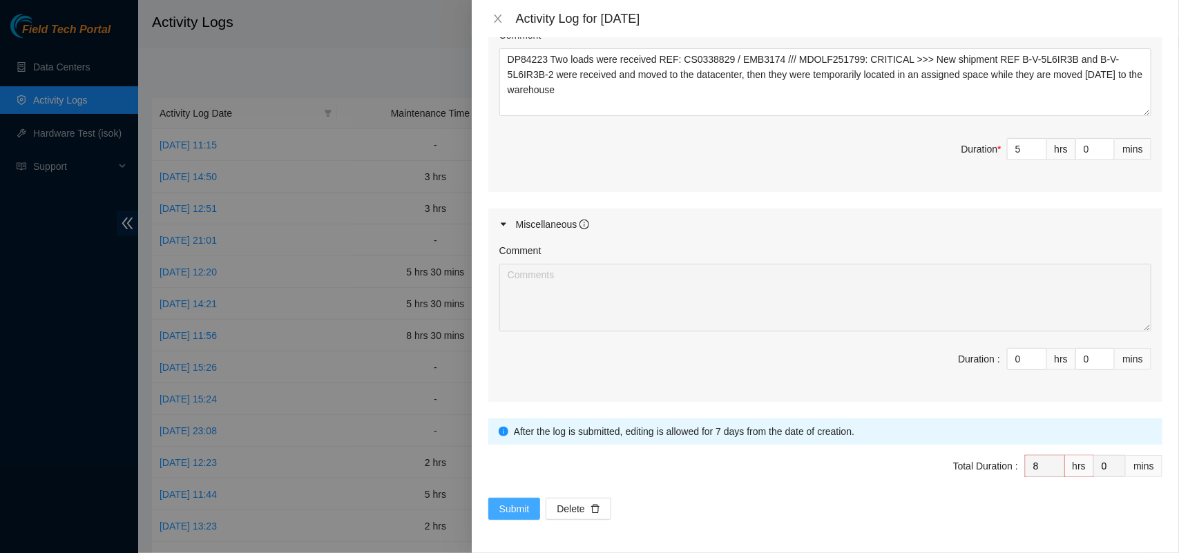
click at [508, 505] on span "Submit" at bounding box center [514, 508] width 30 height 15
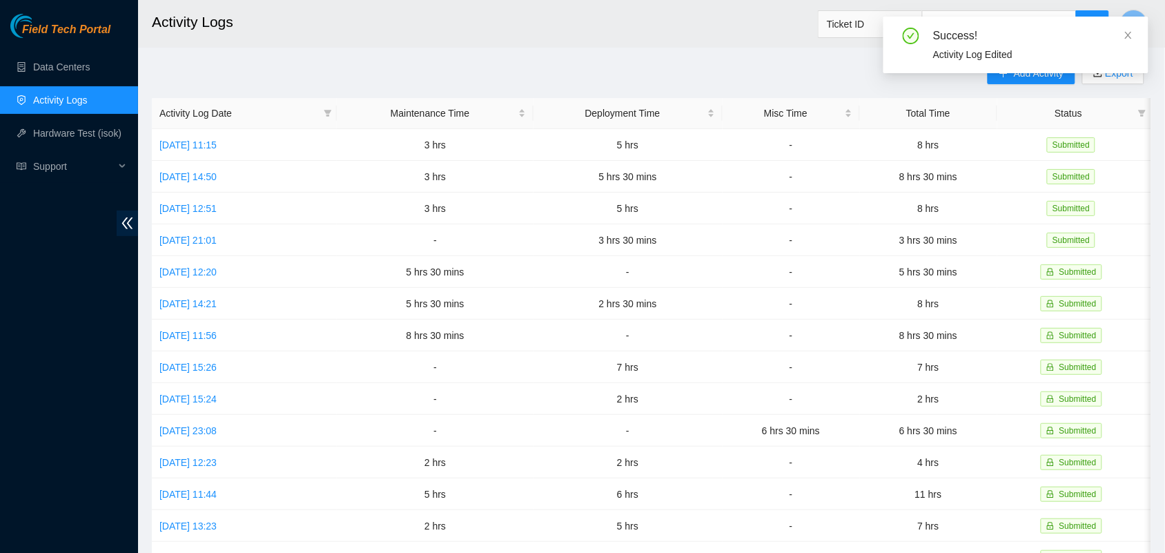
click at [606, 45] on header "Activity Logs Ticket ID L" at bounding box center [720, 24] width 1165 height 48
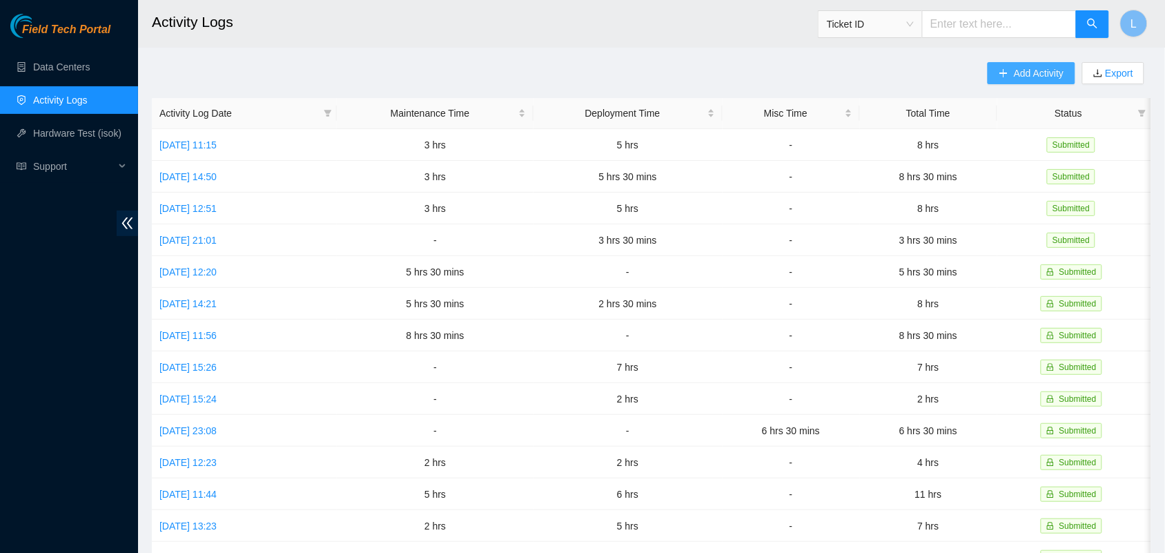
click at [1018, 73] on span "Add Activity" at bounding box center [1039, 73] width 50 height 15
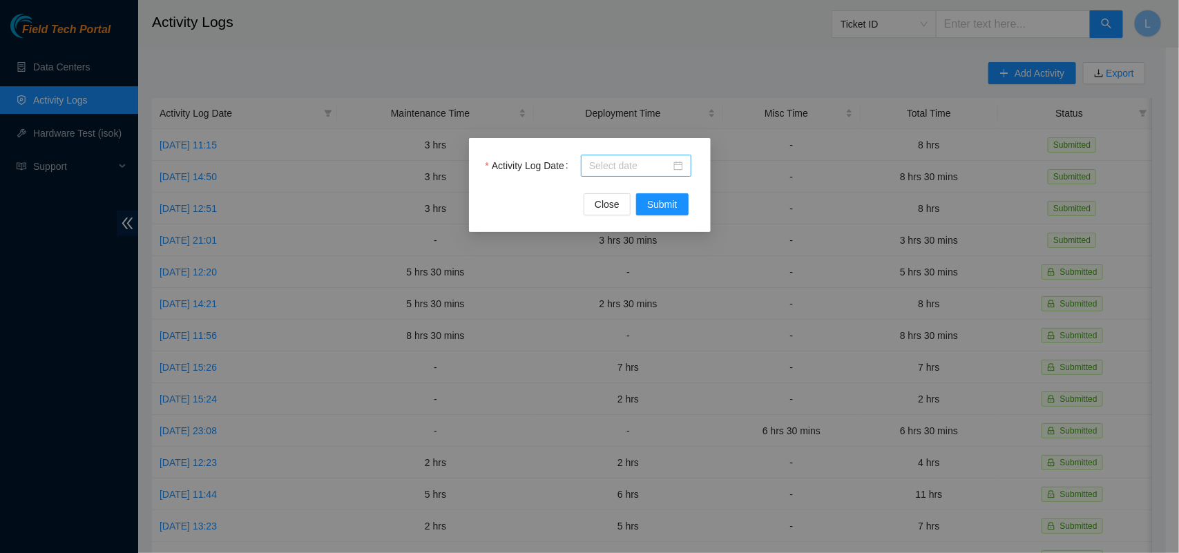
click at [677, 168] on div at bounding box center [636, 165] width 94 height 15
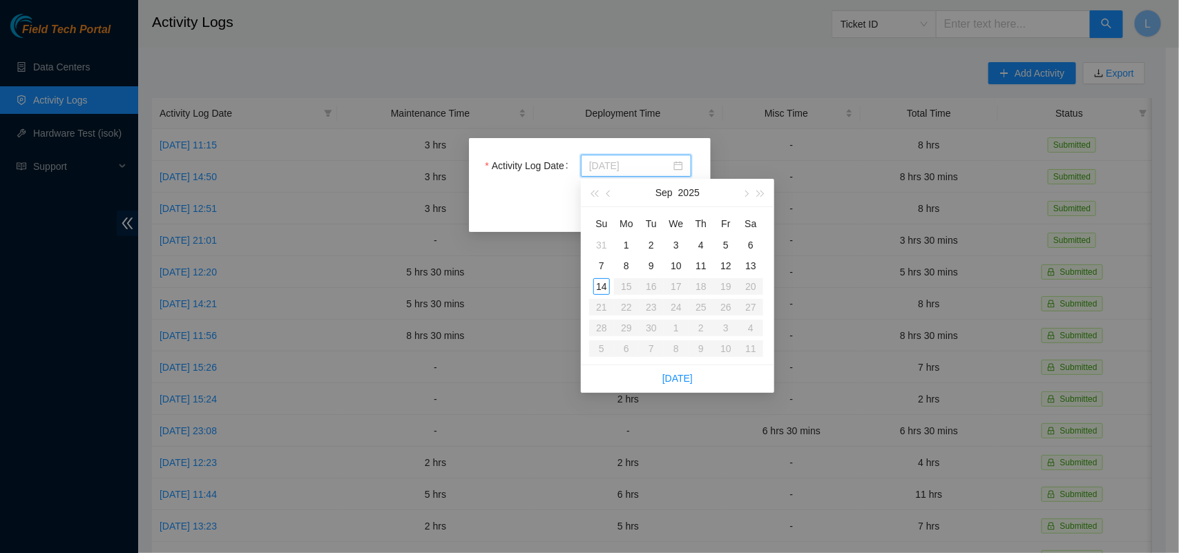
type input "[DATE]"
click at [750, 264] on div "13" at bounding box center [750, 266] width 17 height 17
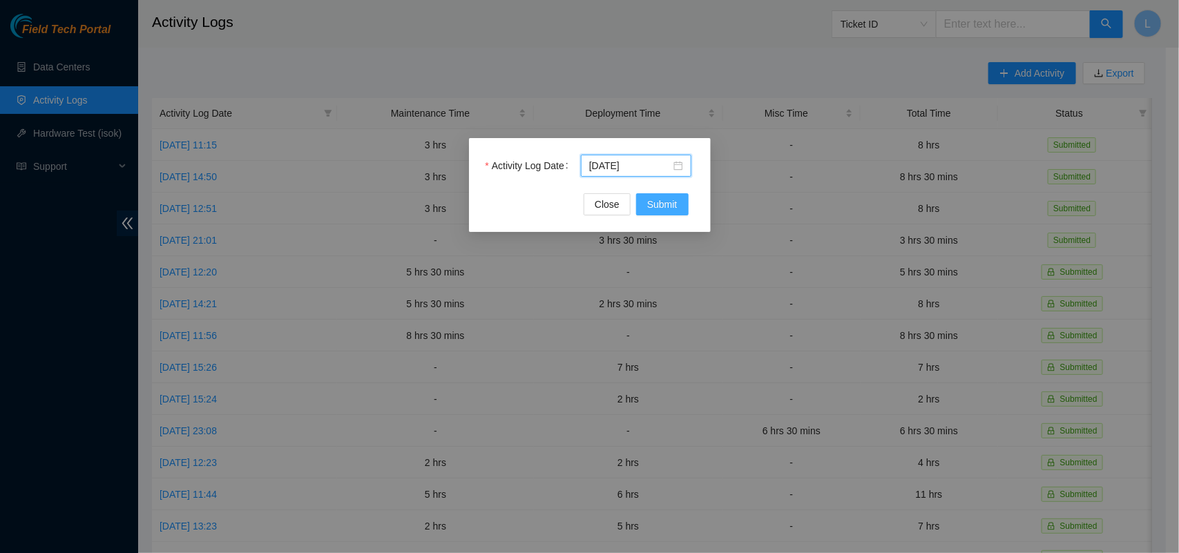
click at [660, 205] on span "Submit" at bounding box center [662, 204] width 30 height 15
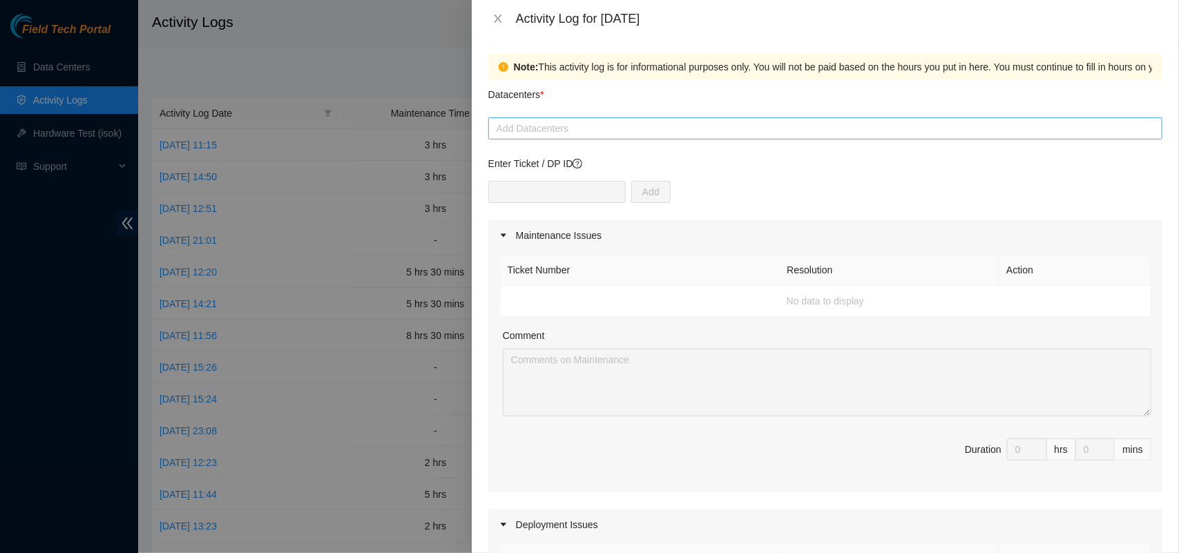
click at [568, 132] on div at bounding box center [825, 128] width 667 height 17
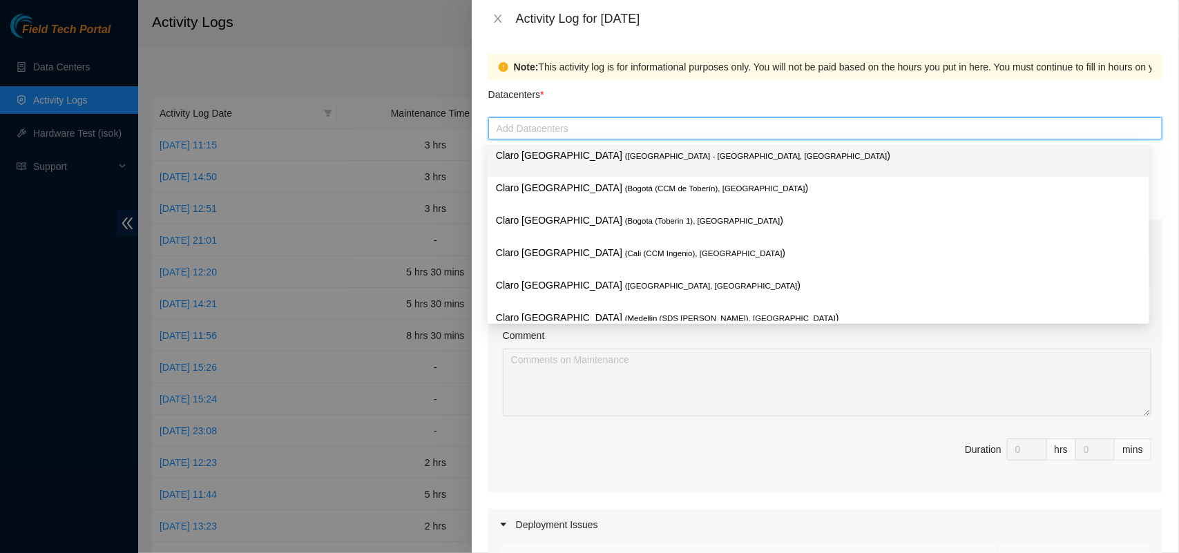
click at [625, 152] on span "( [GEOGRAPHIC_DATA] - [GEOGRAPHIC_DATA], [GEOGRAPHIC_DATA]" at bounding box center [756, 156] width 262 height 8
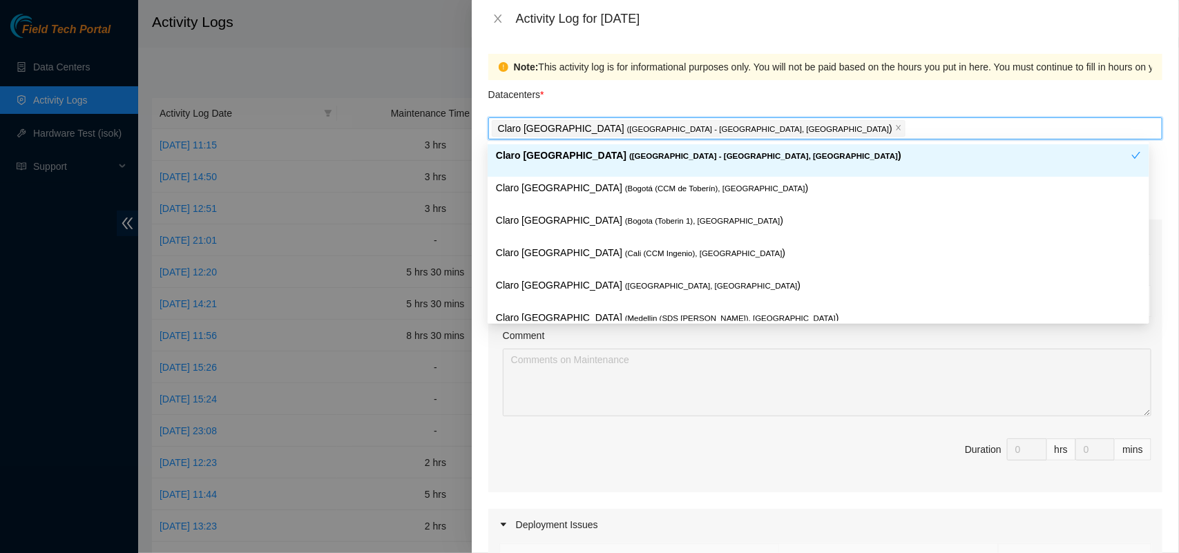
click at [712, 129] on div "Claro [GEOGRAPHIC_DATA] ( [GEOGRAPHIC_DATA] - [GEOGRAPHIC_DATA], [GEOGRAPHIC_DA…" at bounding box center [825, 128] width 667 height 19
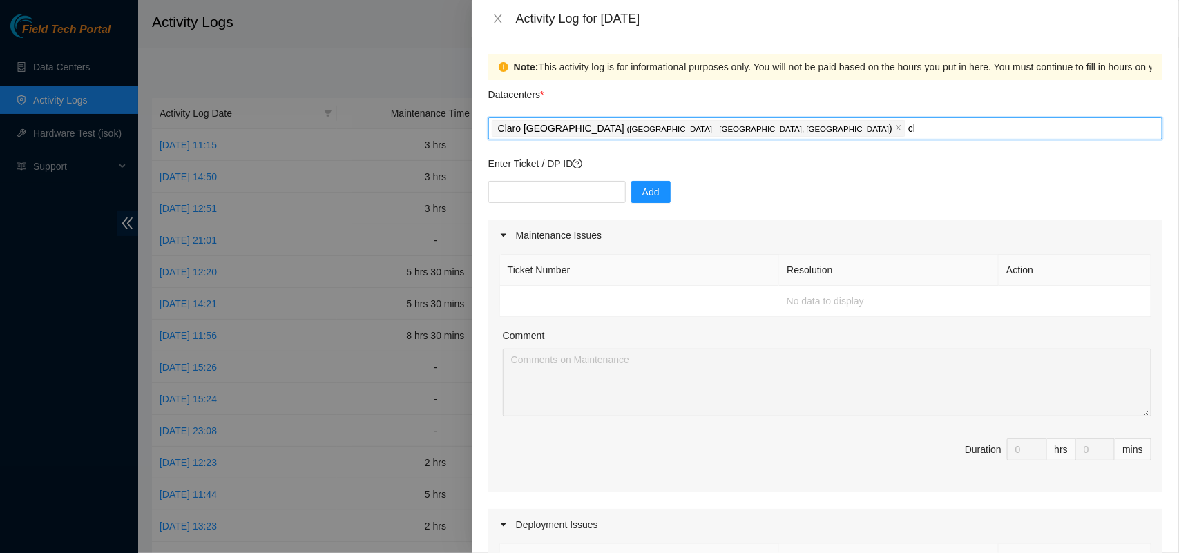
type input "cla"
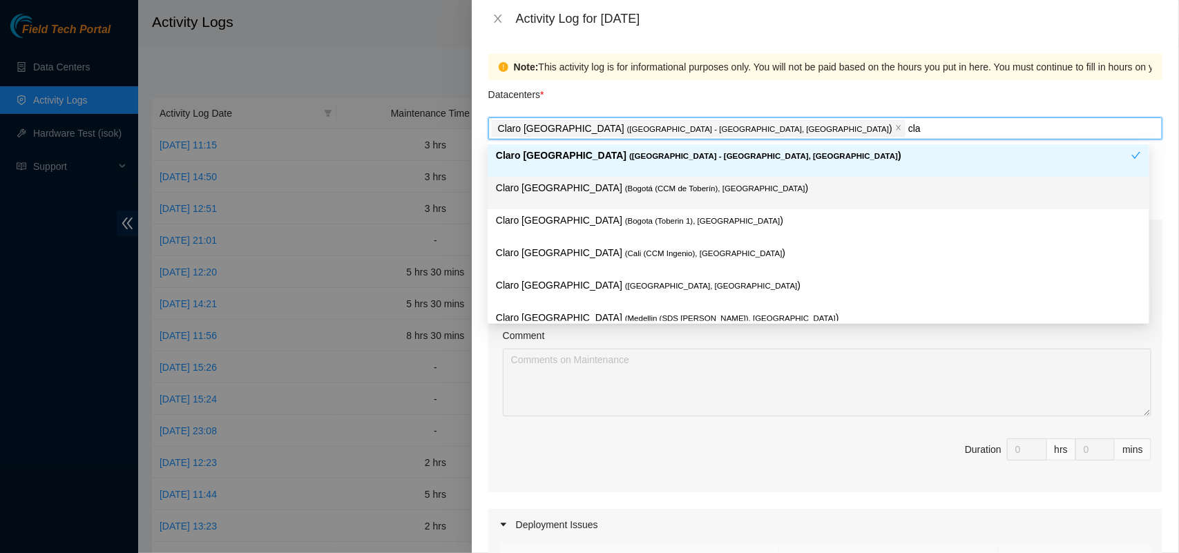
click at [670, 193] on p "Claro Colombia ( [GEOGRAPHIC_DATA] (CCM de Toberín), [GEOGRAPHIC_DATA] )" at bounding box center [818, 188] width 645 height 16
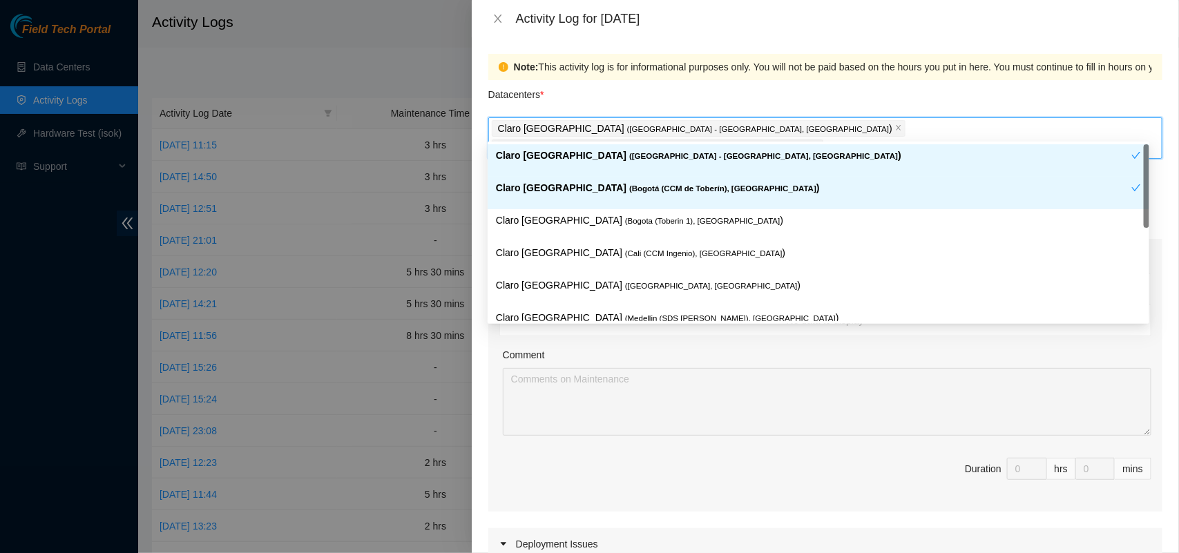
click at [668, 187] on span "( [GEOGRAPHIC_DATA] (CCM de Toberín), [GEOGRAPHIC_DATA]" at bounding box center [722, 188] width 187 height 8
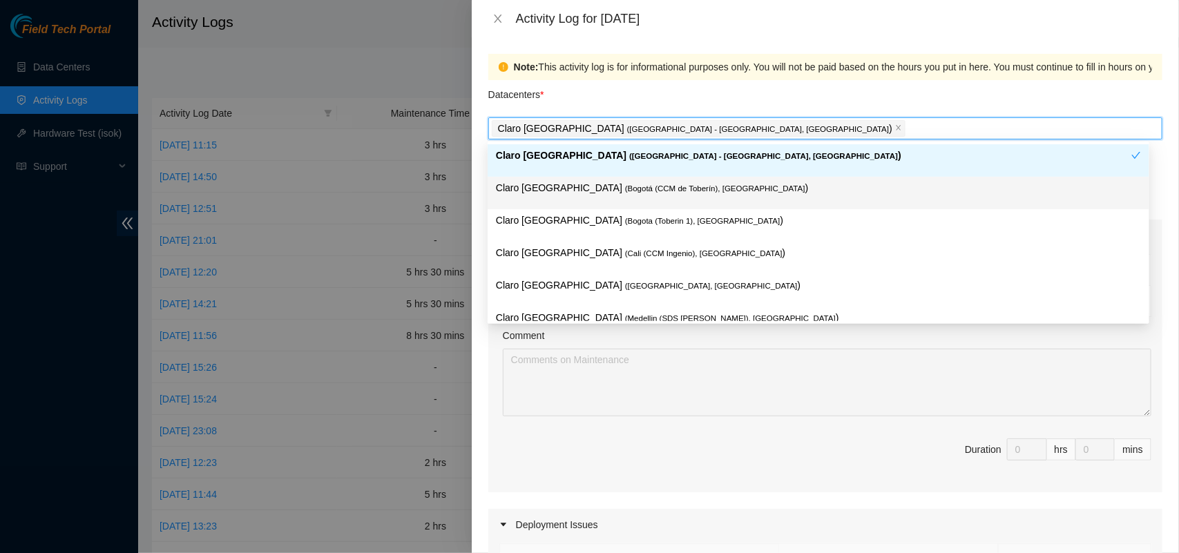
click at [668, 187] on span "( [GEOGRAPHIC_DATA] (CCM de Toberín), [GEOGRAPHIC_DATA]" at bounding box center [715, 188] width 180 height 8
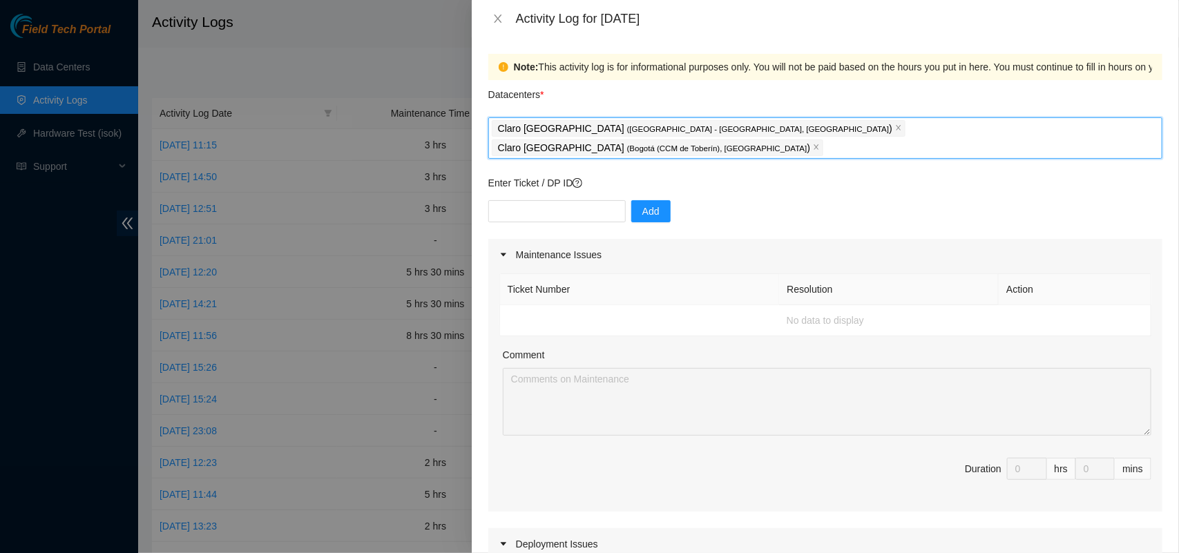
click at [981, 124] on div "Claro [GEOGRAPHIC_DATA] ( [GEOGRAPHIC_DATA] - [GEOGRAPHIC_DATA], [GEOGRAPHIC_DA…" at bounding box center [825, 138] width 667 height 39
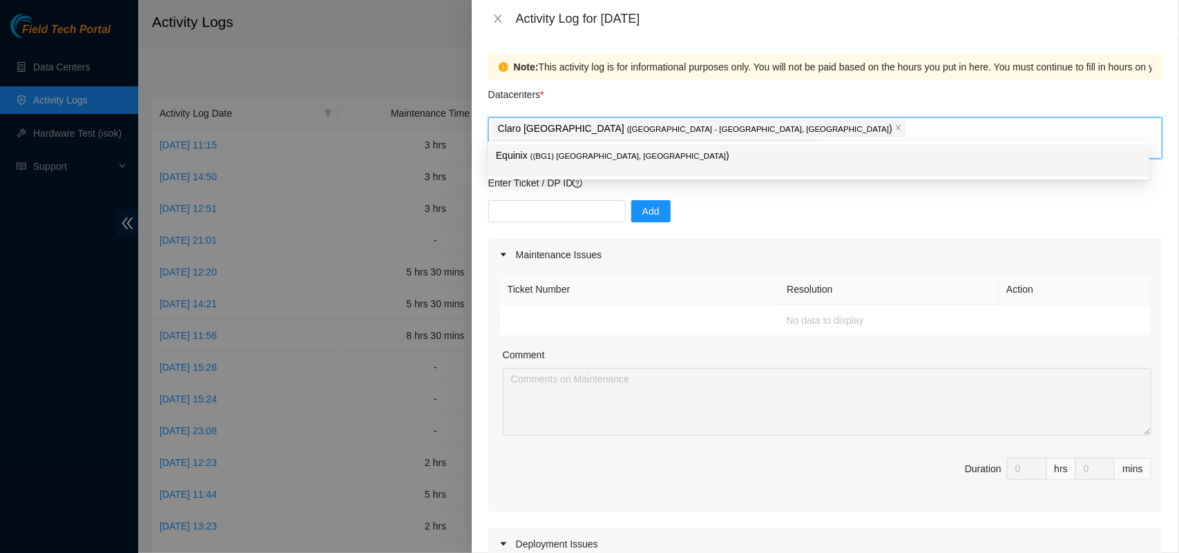
type input "equi"
click at [588, 153] on span "( (BG1) [GEOGRAPHIC_DATA], [GEOGRAPHIC_DATA]" at bounding box center [628, 156] width 196 height 8
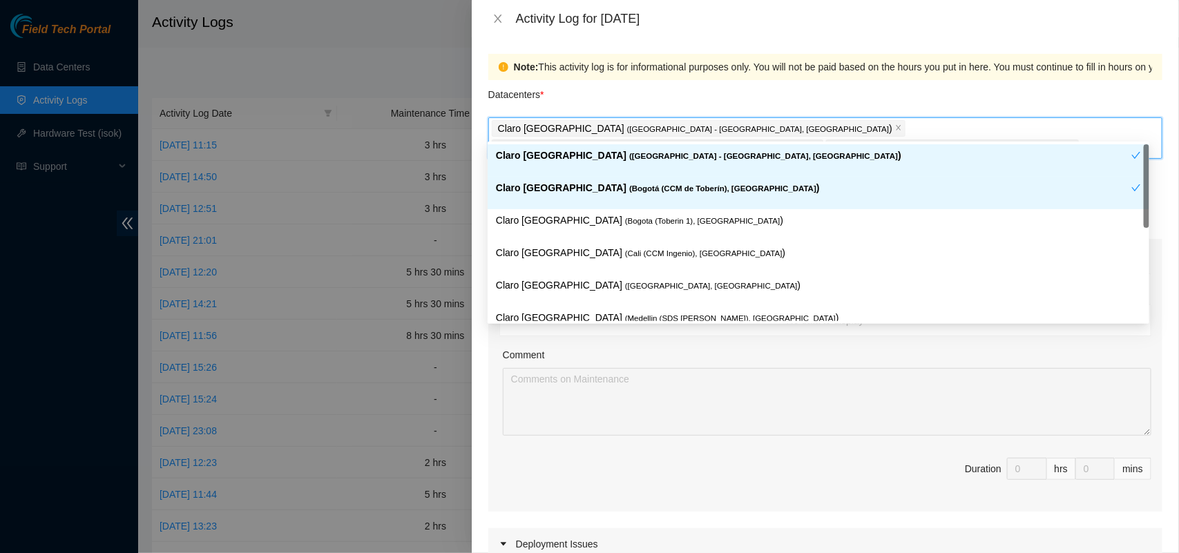
type input "cla"
click at [554, 316] on p "Claro Colombia ( Medellin (SDS Patio Bonito), [GEOGRAPHIC_DATA] )" at bounding box center [818, 318] width 645 height 16
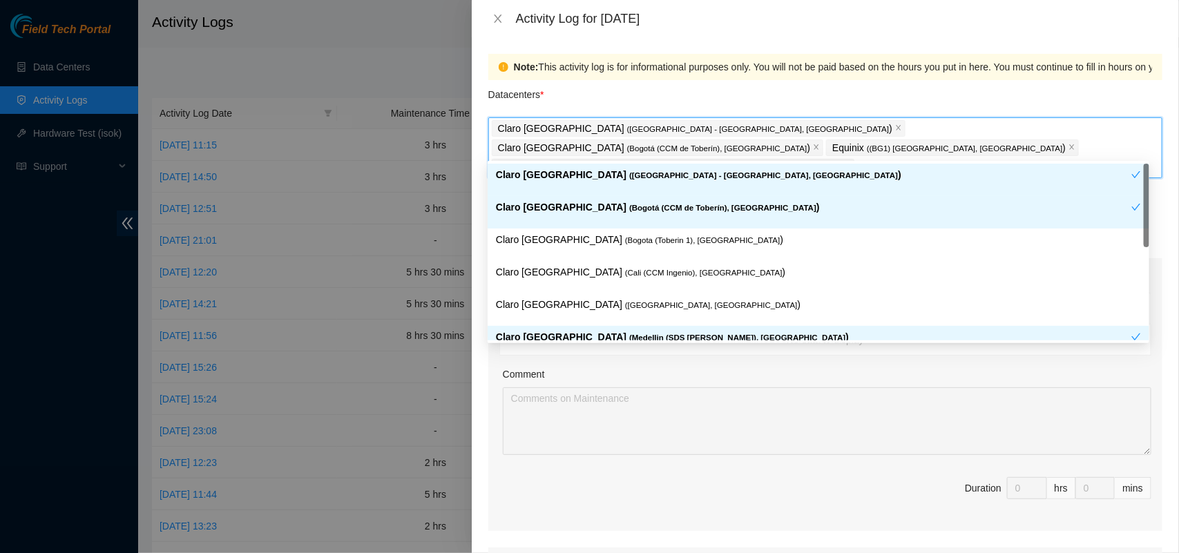
click at [806, 142] on div "Claro [GEOGRAPHIC_DATA] ( [GEOGRAPHIC_DATA] - [GEOGRAPHIC_DATA], [GEOGRAPHIC_DA…" at bounding box center [825, 148] width 667 height 58
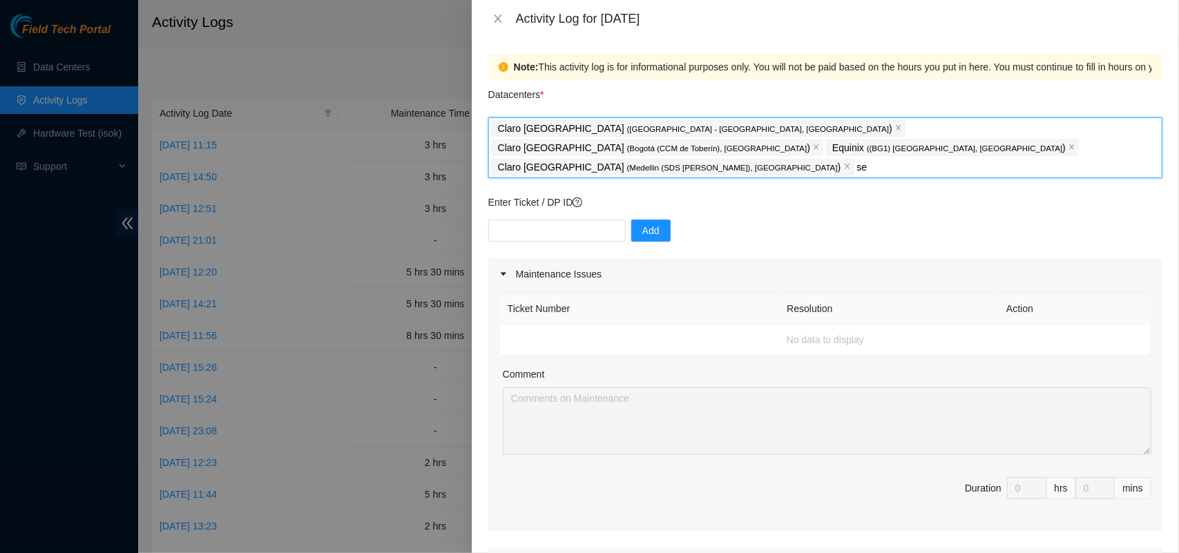
type input "sen"
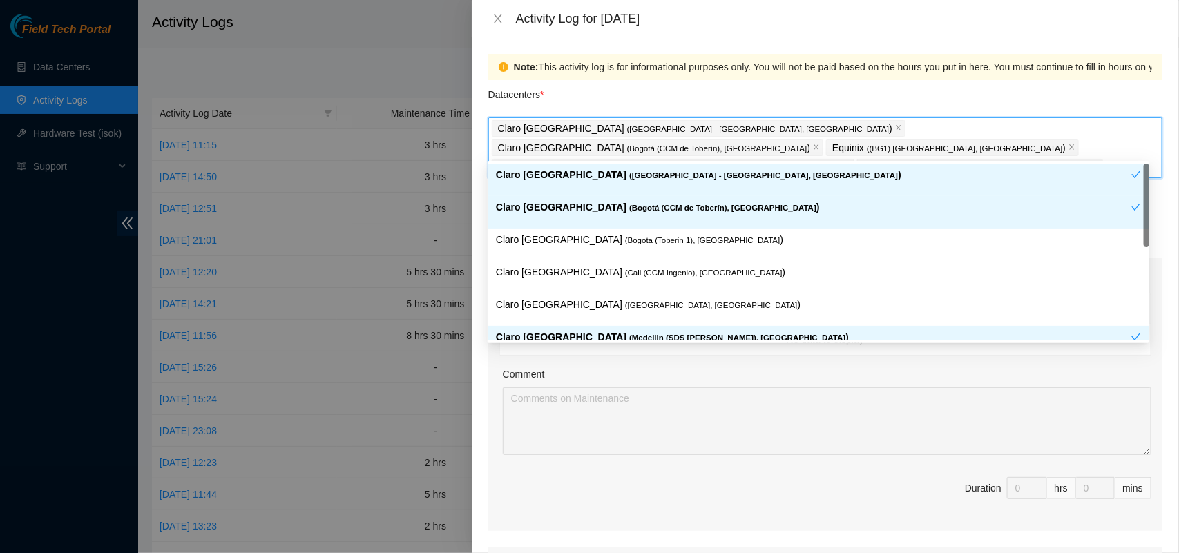
type input "oda"
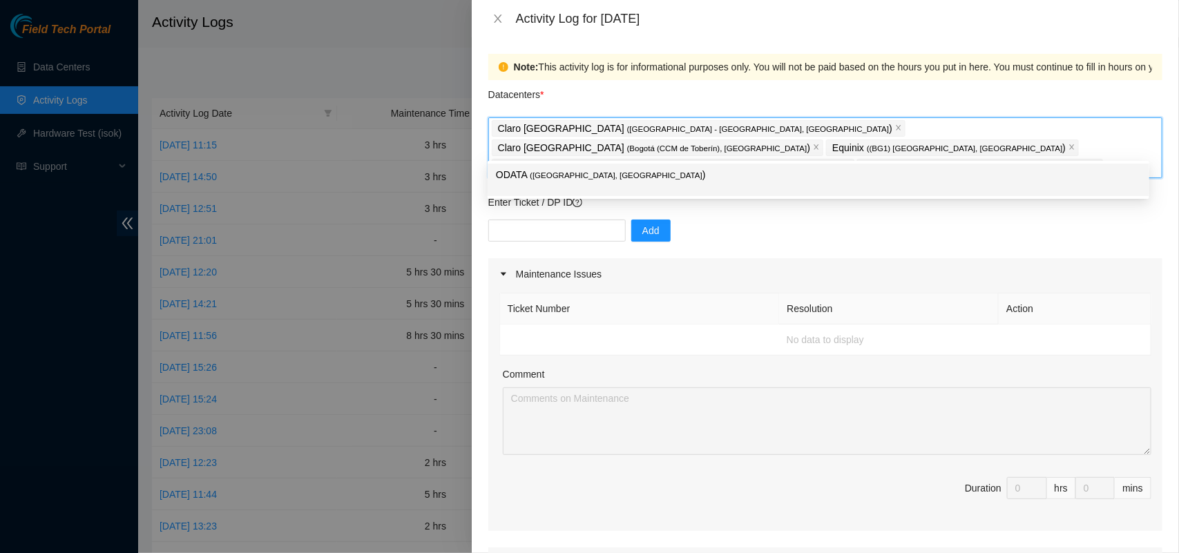
click at [573, 180] on p "ODATA ( [GEOGRAPHIC_DATA], [GEOGRAPHIC_DATA] )" at bounding box center [818, 175] width 645 height 16
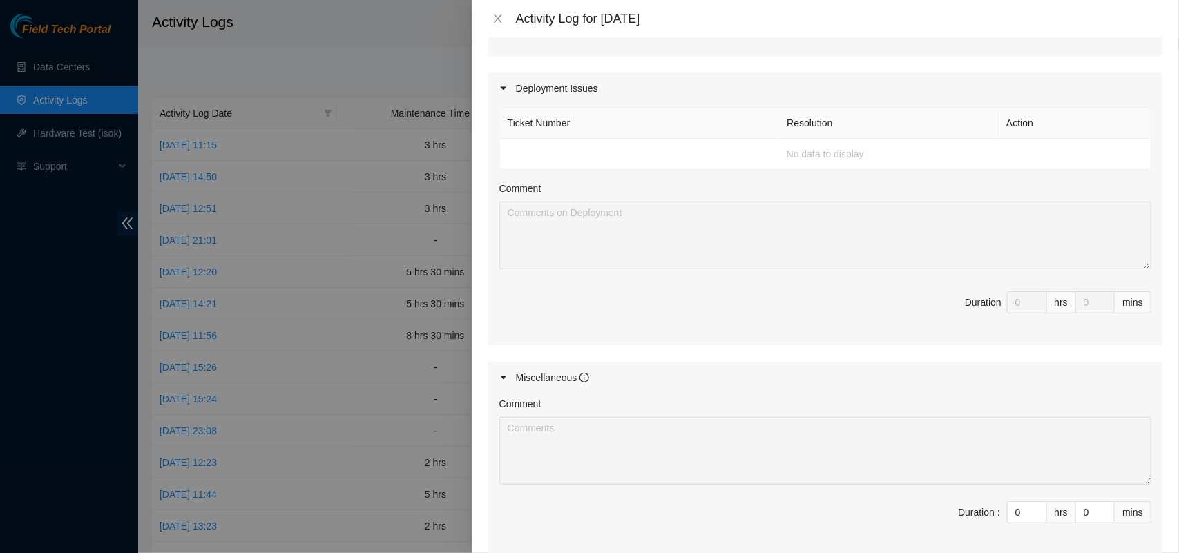
scroll to position [611, 0]
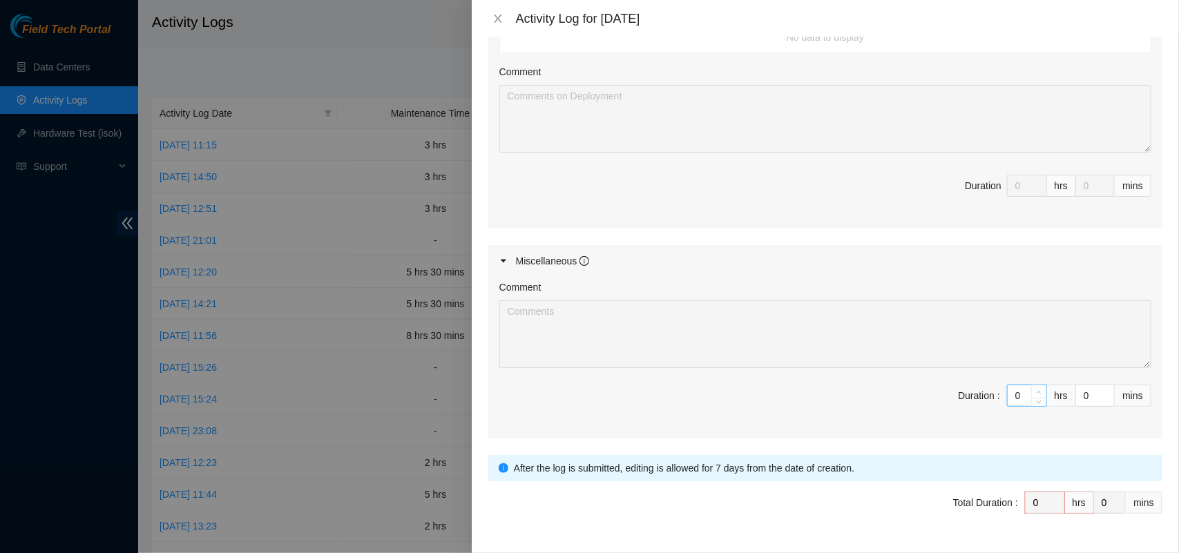
click at [1036, 390] on icon "up" at bounding box center [1038, 392] width 5 height 5
type input "1"
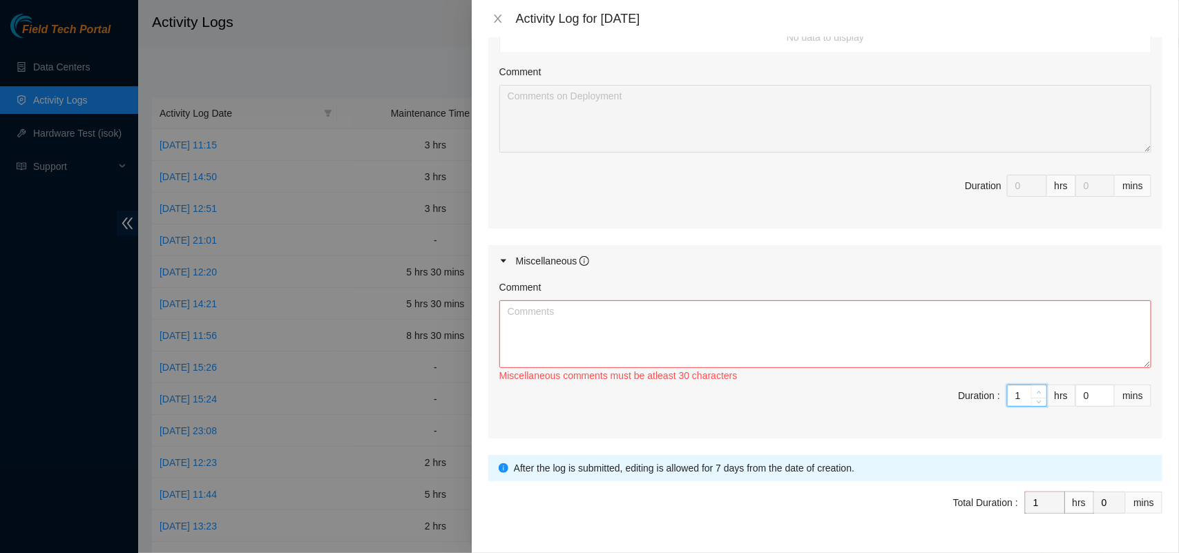
click at [1036, 390] on icon "up" at bounding box center [1038, 392] width 5 height 5
type input "2"
click at [1036, 390] on icon "up" at bounding box center [1038, 392] width 5 height 5
type input "3"
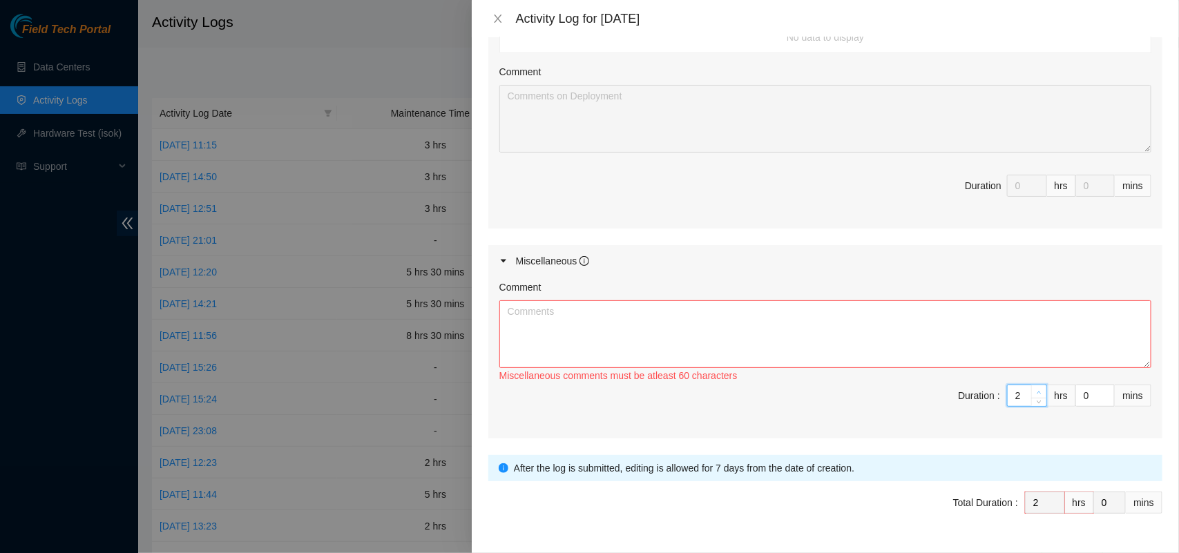
type input "3"
click at [1036, 390] on icon "up" at bounding box center [1038, 392] width 5 height 5
type input "4"
click at [1036, 390] on icon "up" at bounding box center [1038, 392] width 5 height 5
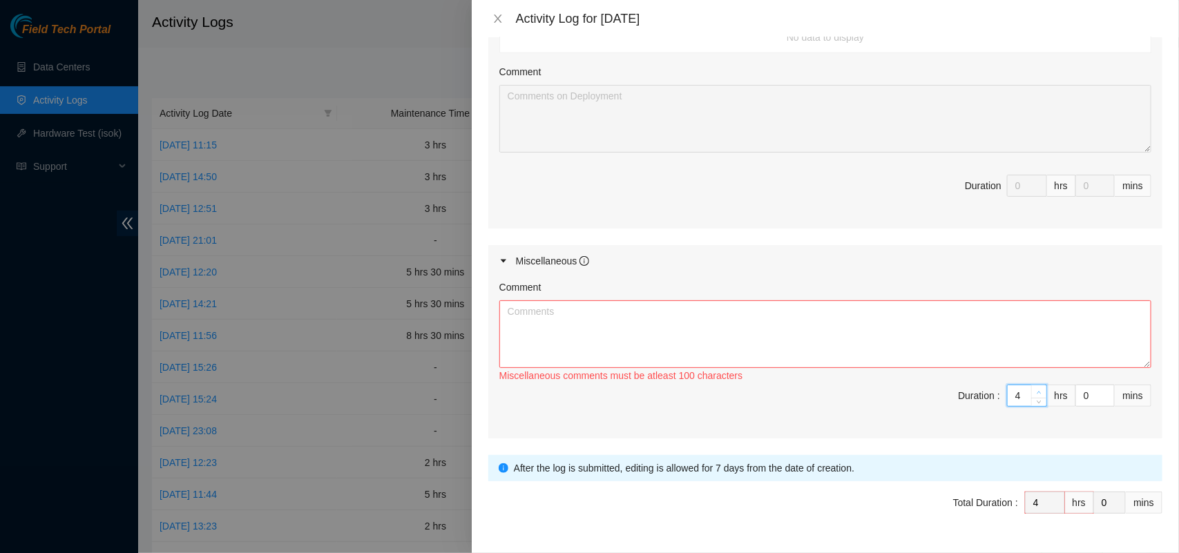
type input "5"
click at [1035, 388] on span "up" at bounding box center [1039, 392] width 8 height 8
type input "6"
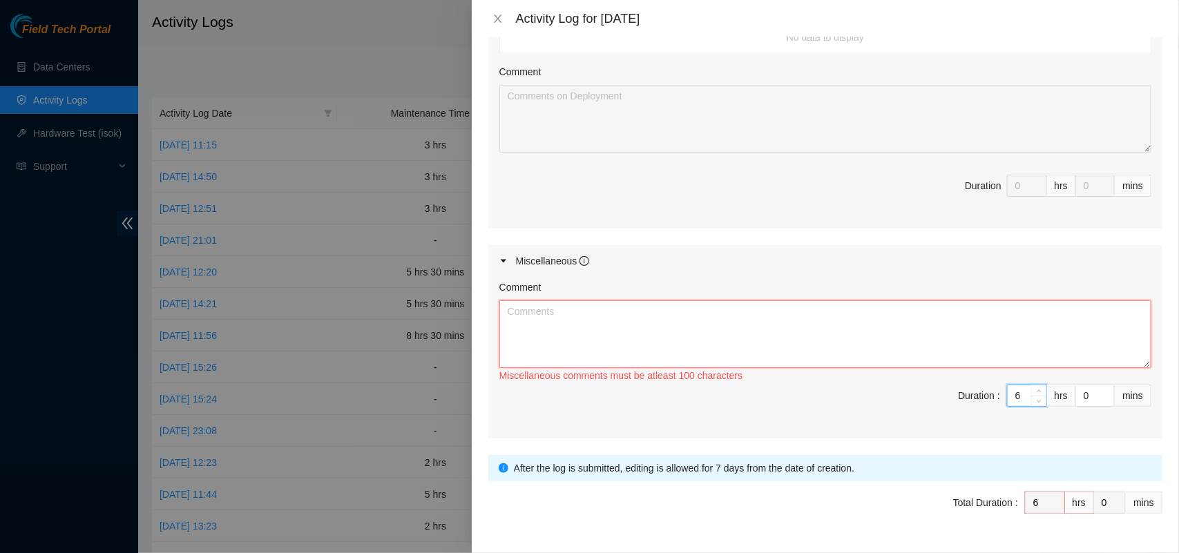
click at [848, 302] on textarea "Comment" at bounding box center [825, 334] width 652 height 68
paste textarea "I made some phone calls , send and received emails in order to coordinate the d…"
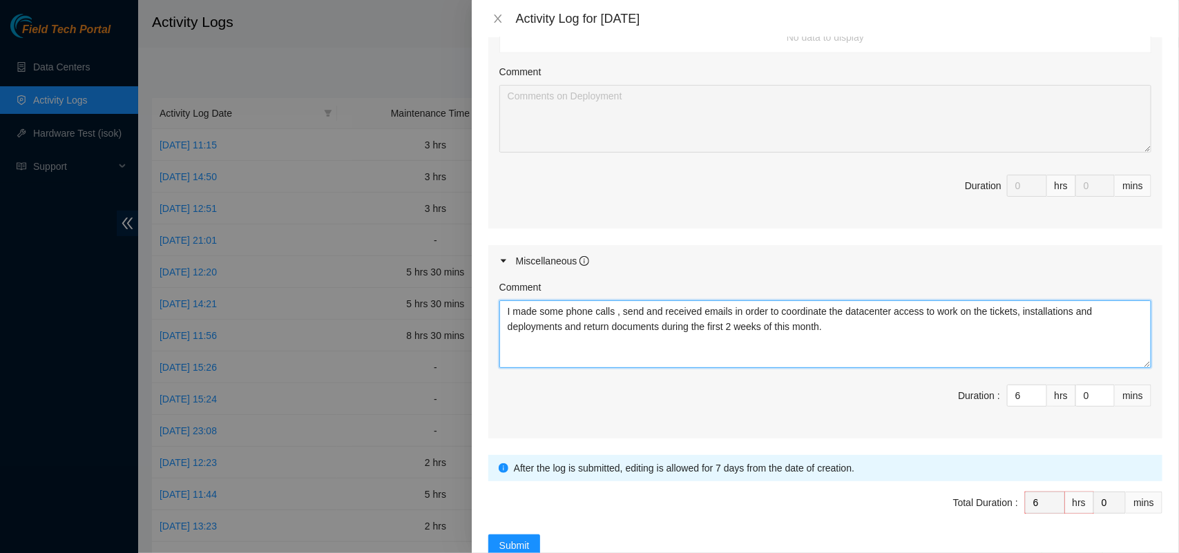
type textarea "I made some phone calls , send and received emails in order to coordinate the d…"
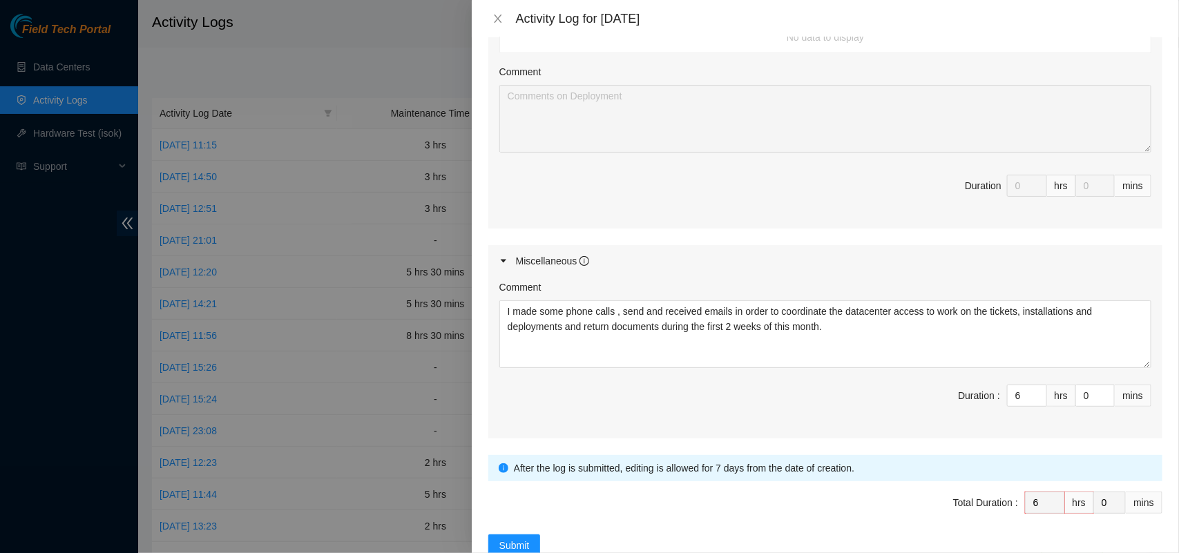
click at [797, 385] on span "Duration : 6 hrs 0 mins" at bounding box center [825, 404] width 652 height 39
click at [513, 534] on button "Submit" at bounding box center [514, 545] width 52 height 22
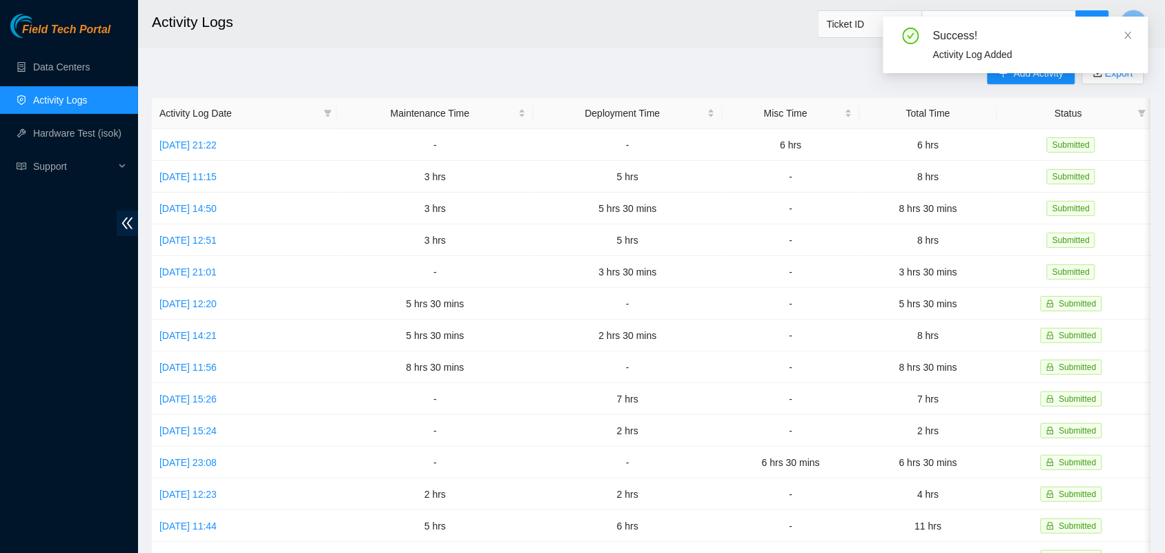
click at [461, 40] on h2 "Activity Logs" at bounding box center [550, 22] width 797 height 44
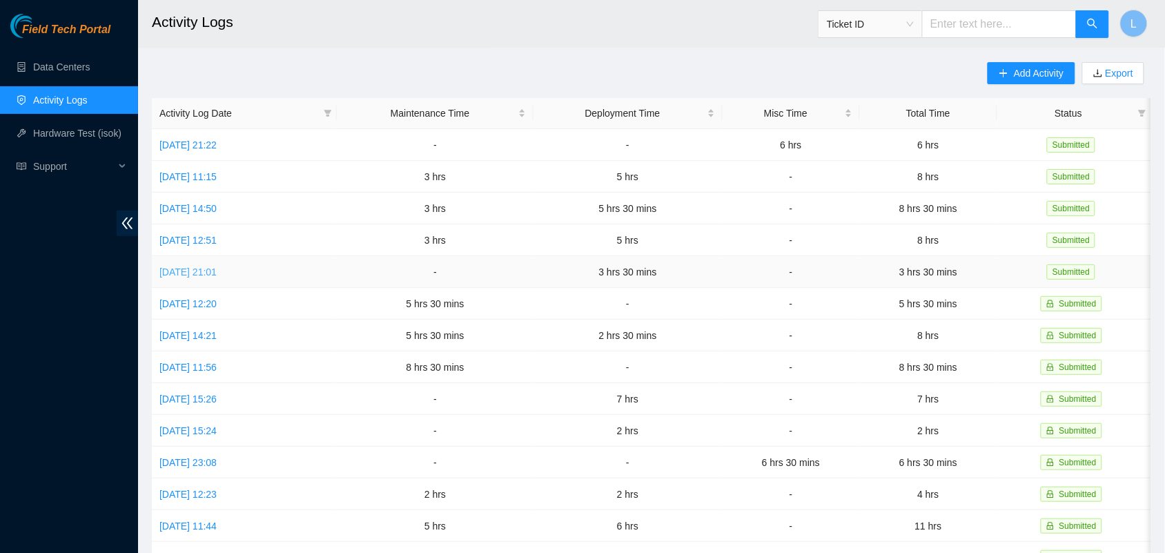
click at [215, 269] on link "[DATE] 21:01" at bounding box center [187, 271] width 57 height 11
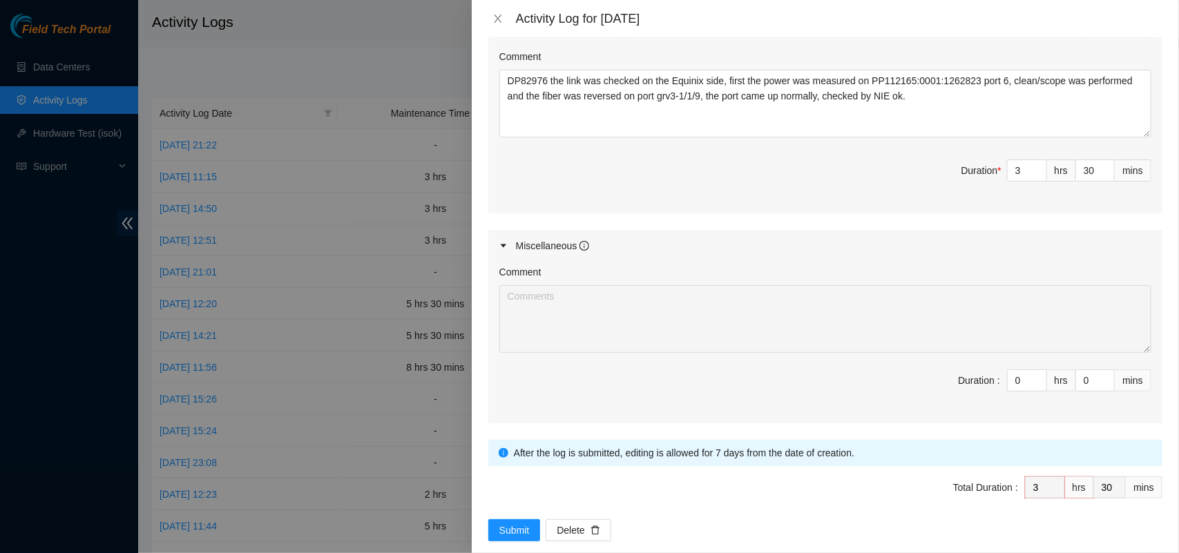
scroll to position [564, 0]
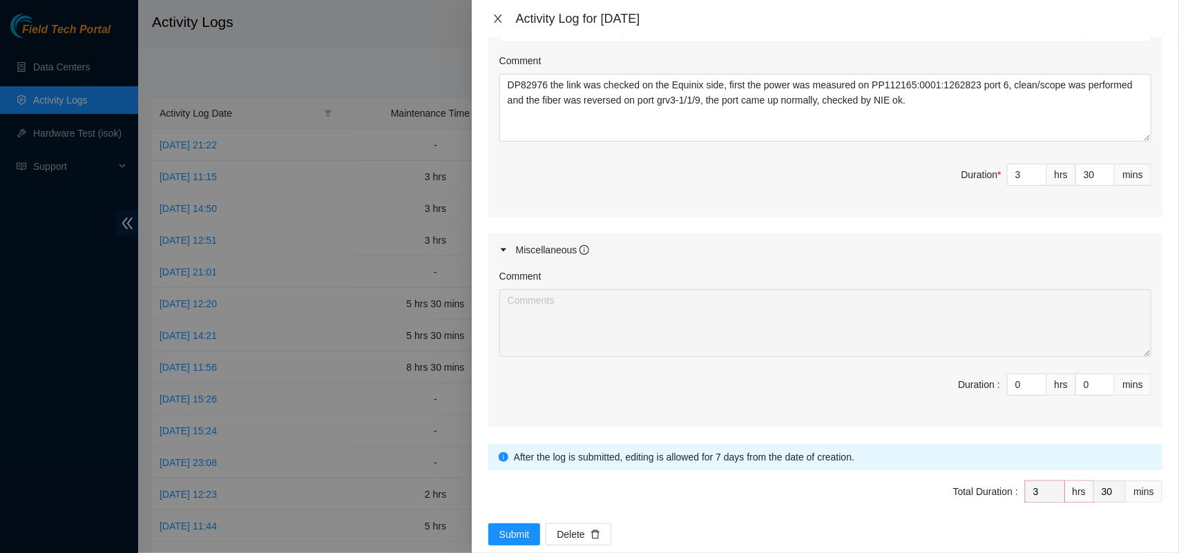
click at [498, 19] on icon "close" at bounding box center [498, 18] width 8 height 8
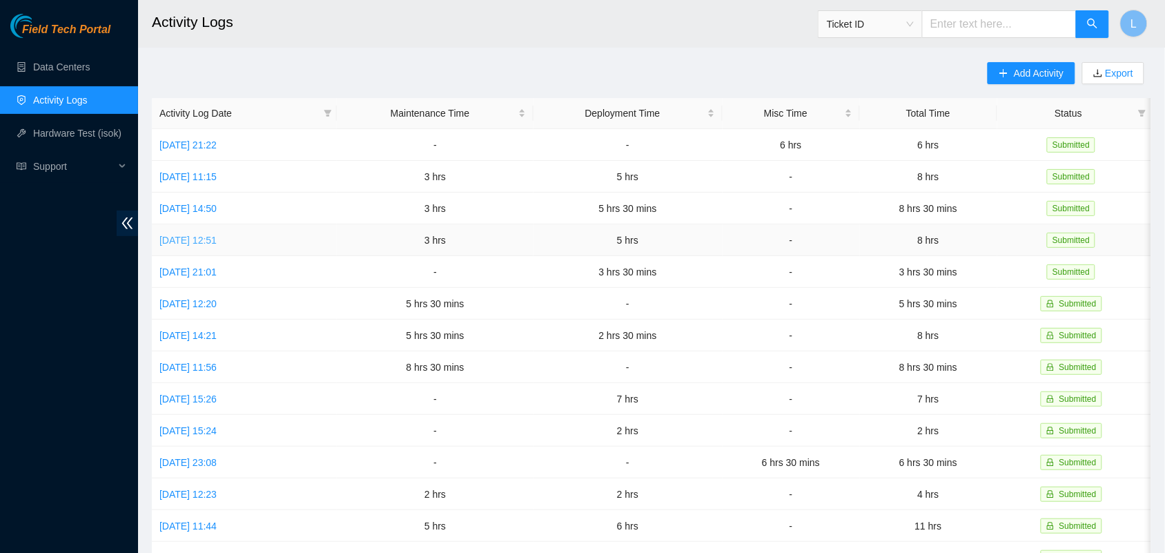
click at [208, 235] on link "[DATE] 12:51" at bounding box center [187, 240] width 57 height 11
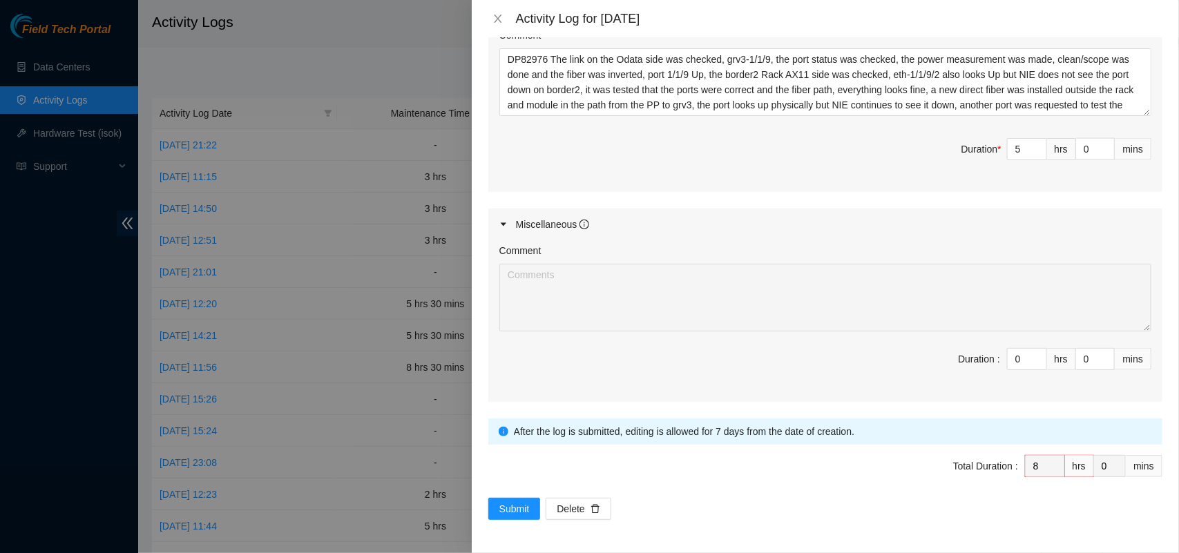
scroll to position [0, 0]
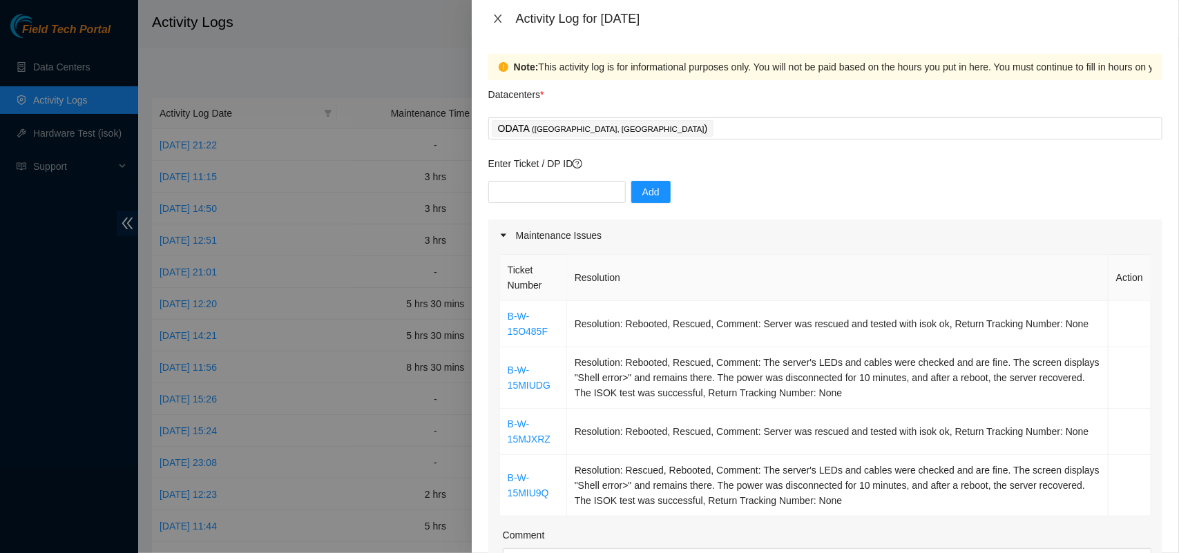
click at [496, 21] on icon "close" at bounding box center [498, 18] width 8 height 8
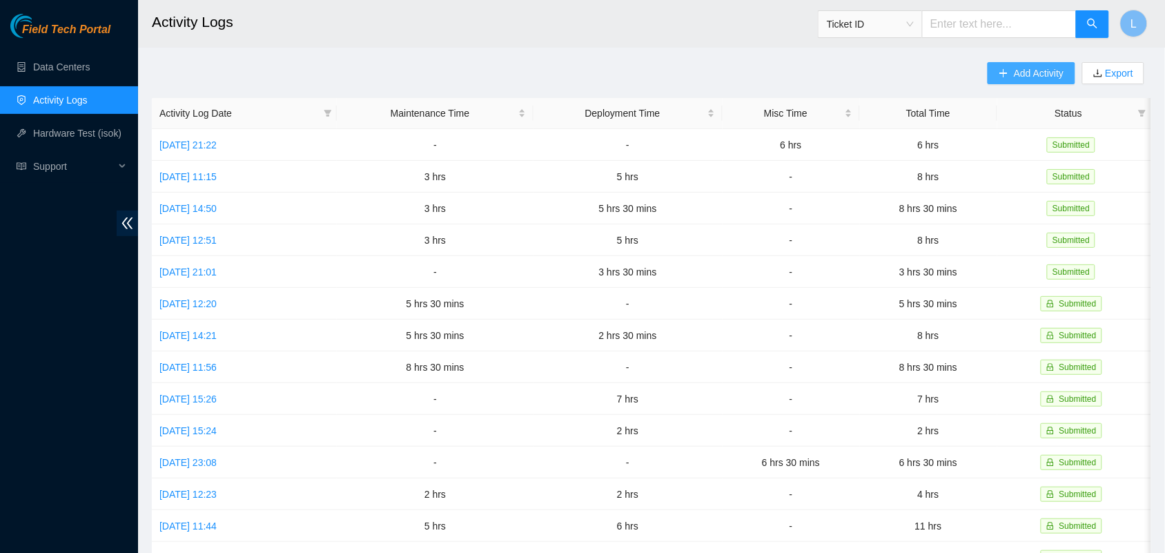
click at [1011, 69] on button "Add Activity" at bounding box center [1031, 73] width 87 height 22
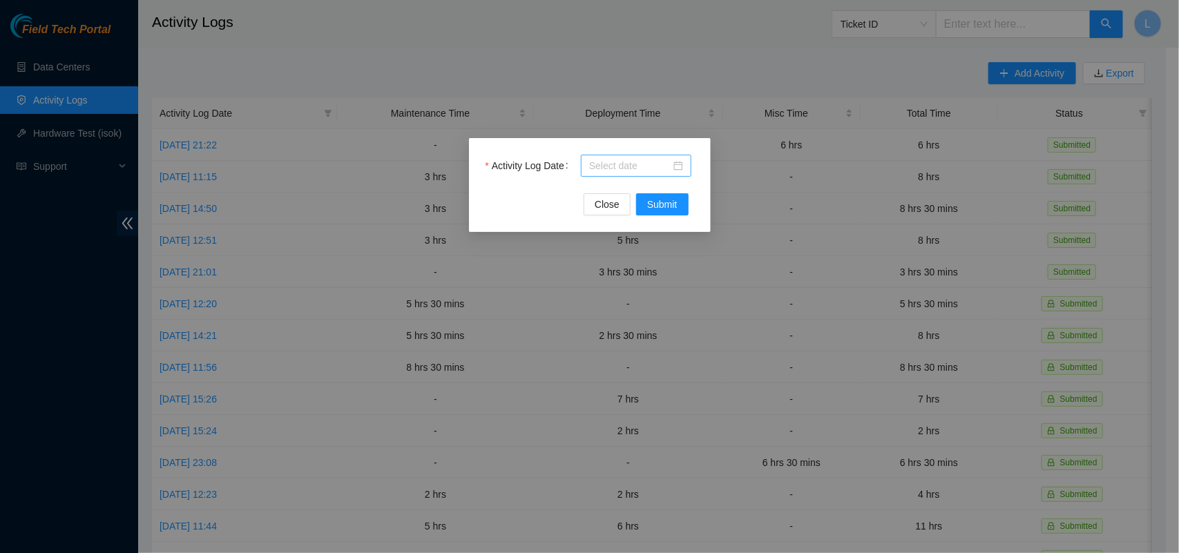
click at [681, 168] on div at bounding box center [636, 165] width 94 height 15
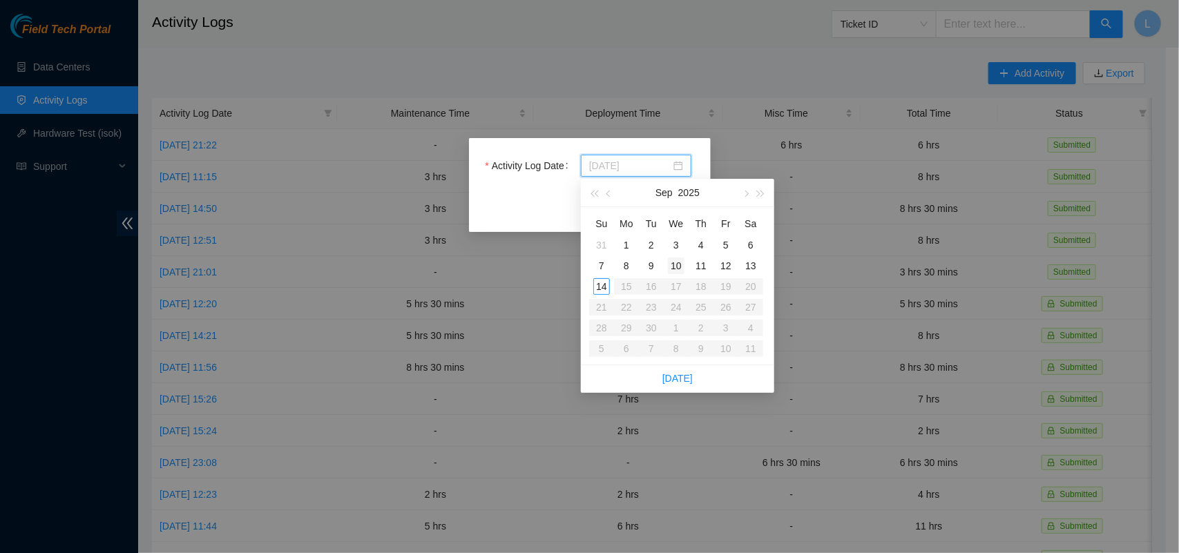
type input "[DATE]"
click at [677, 262] on div "10" at bounding box center [676, 266] width 17 height 17
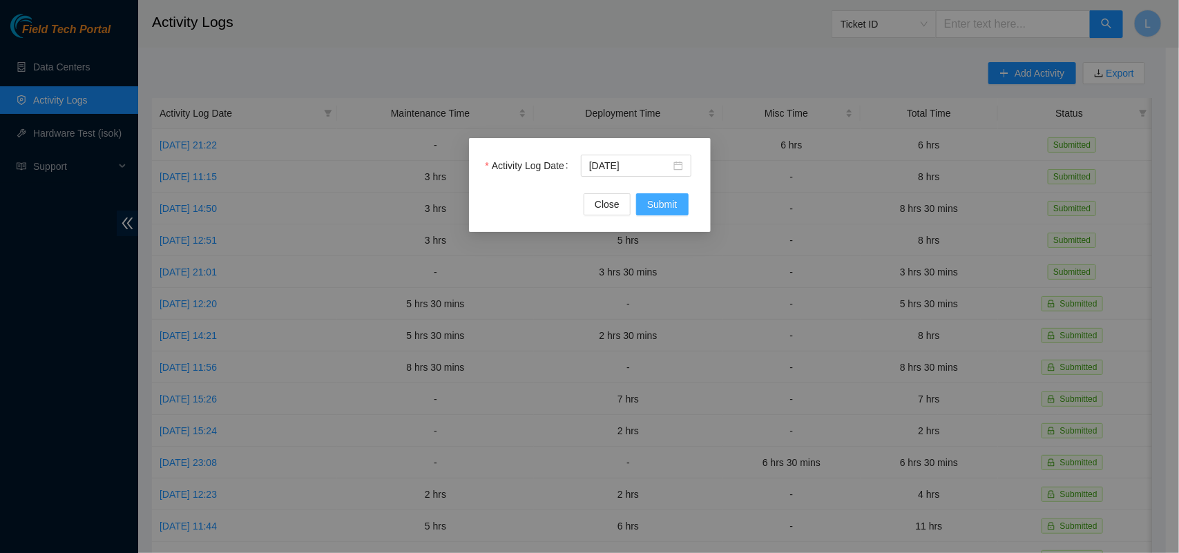
click at [671, 211] on span "Submit" at bounding box center [662, 204] width 30 height 15
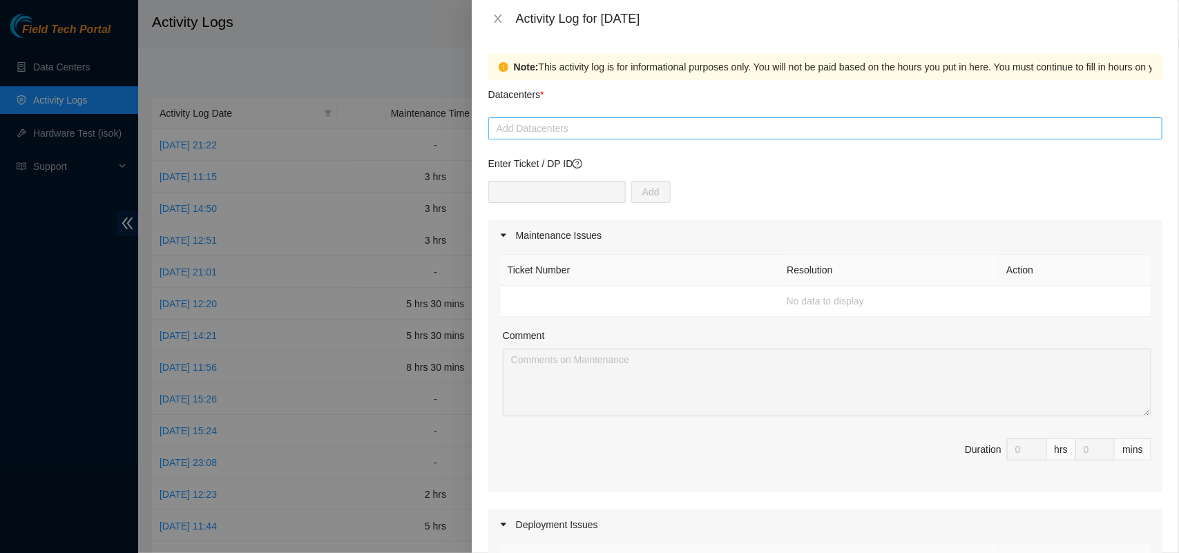
click at [616, 124] on div at bounding box center [825, 128] width 667 height 17
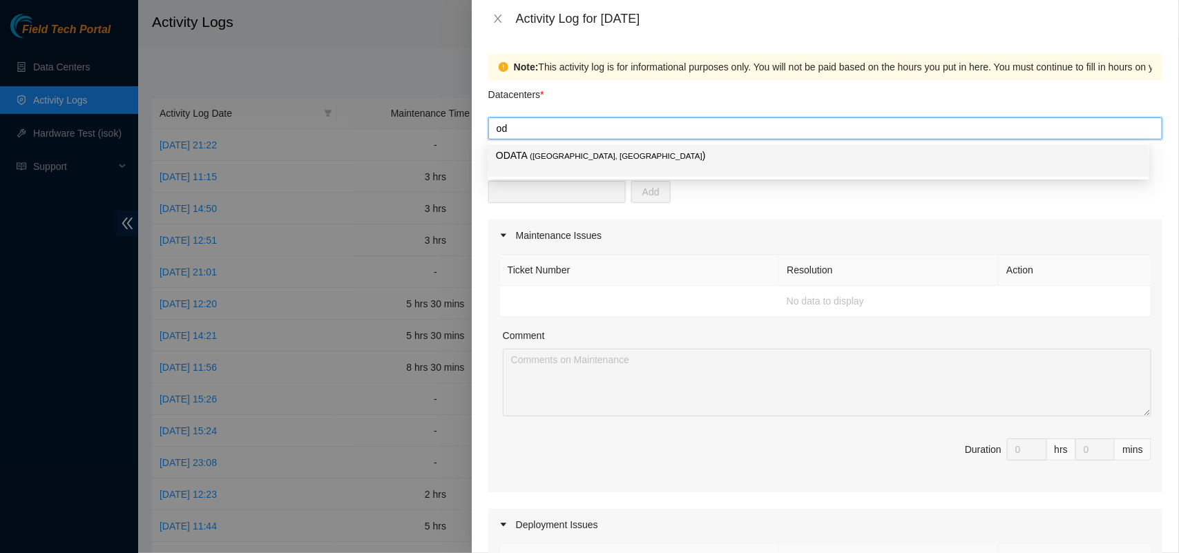
type input "oda"
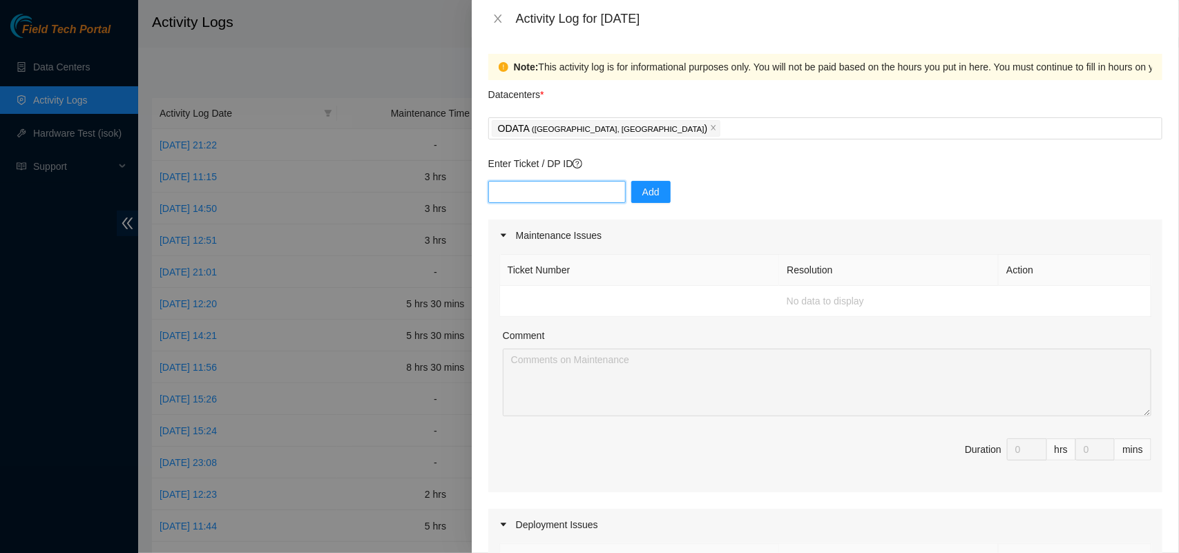
click at [530, 197] on input "text" at bounding box center [556, 192] width 137 height 22
paste input "DP82976"
type input "DP82976"
click at [642, 195] on span "Add" at bounding box center [650, 191] width 17 height 15
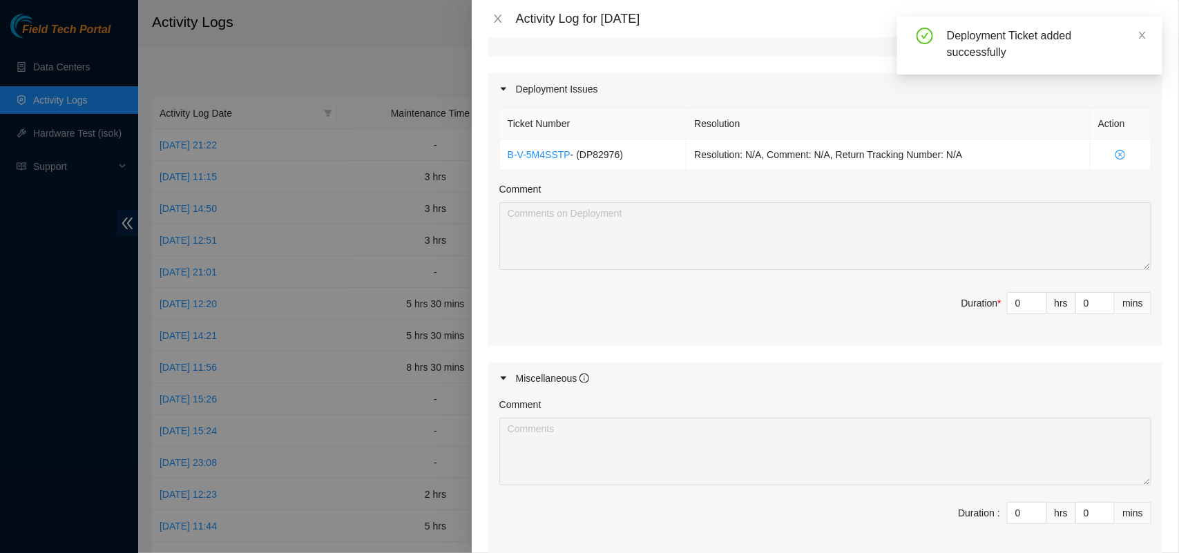
scroll to position [432, 0]
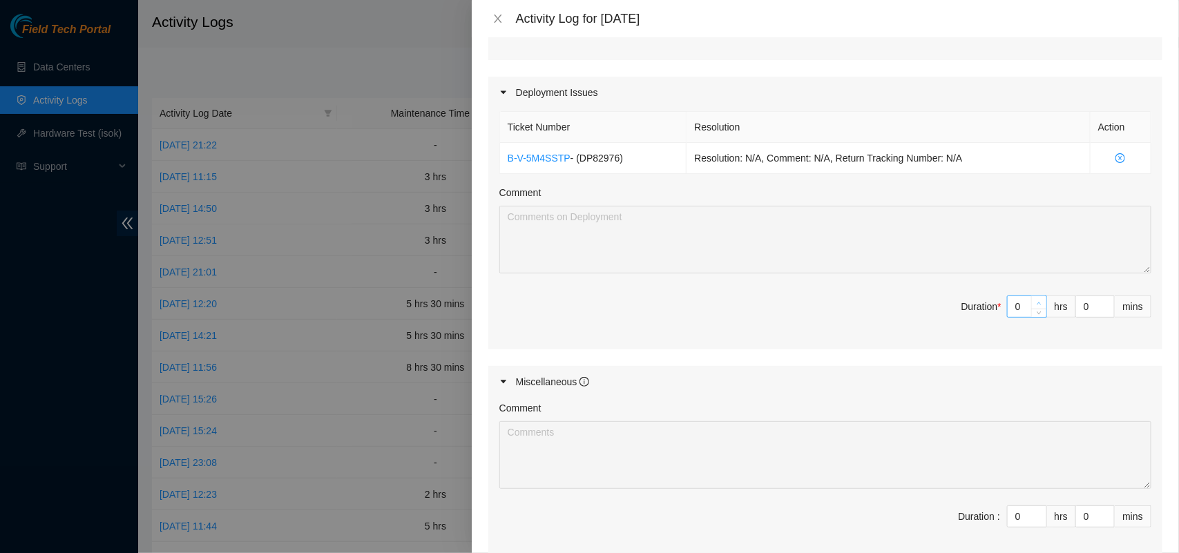
click at [1036, 304] on icon "up" at bounding box center [1038, 303] width 5 height 5
type input "1"
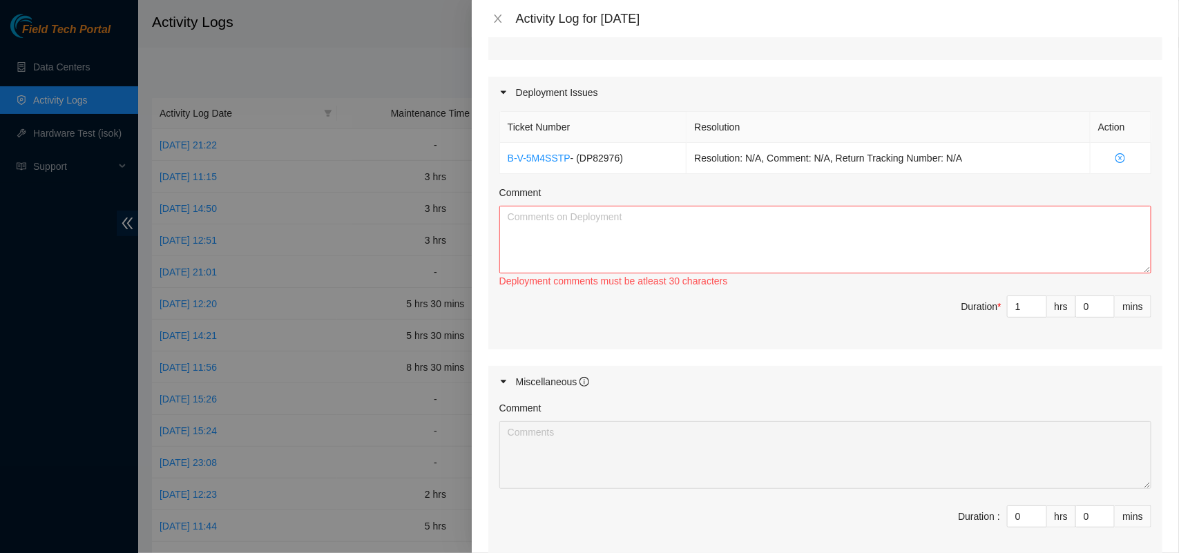
click at [743, 201] on div "Comment" at bounding box center [825, 195] width 652 height 21
click at [727, 223] on textarea "Comment" at bounding box center [825, 240] width 652 height 68
paste textarea "DP82976 The link on the Odata side was checked again, grv3-1/1/9, a loop was ma…"
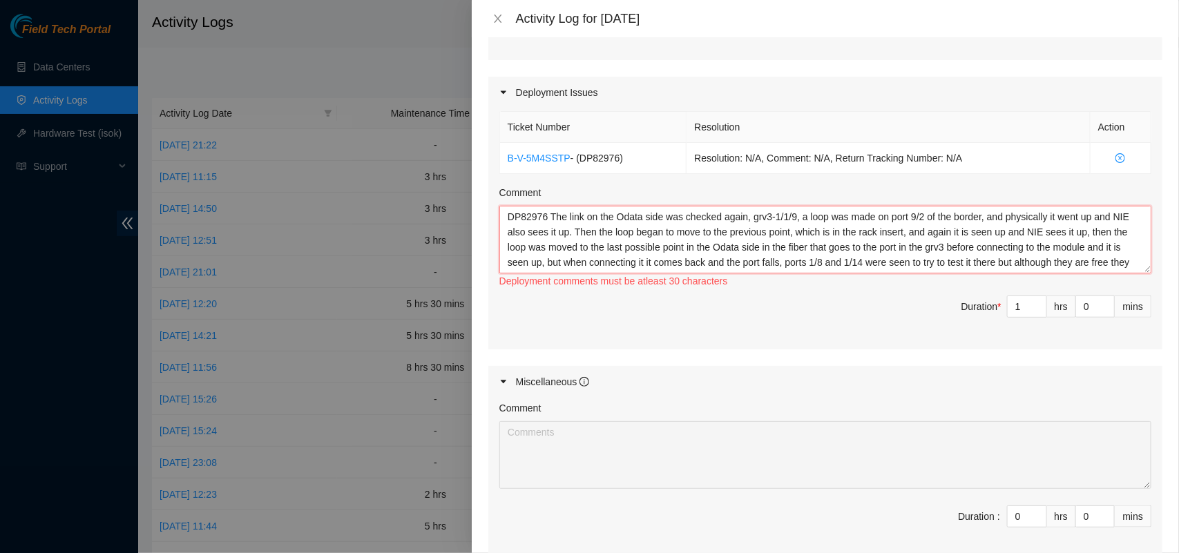
scroll to position [57, 0]
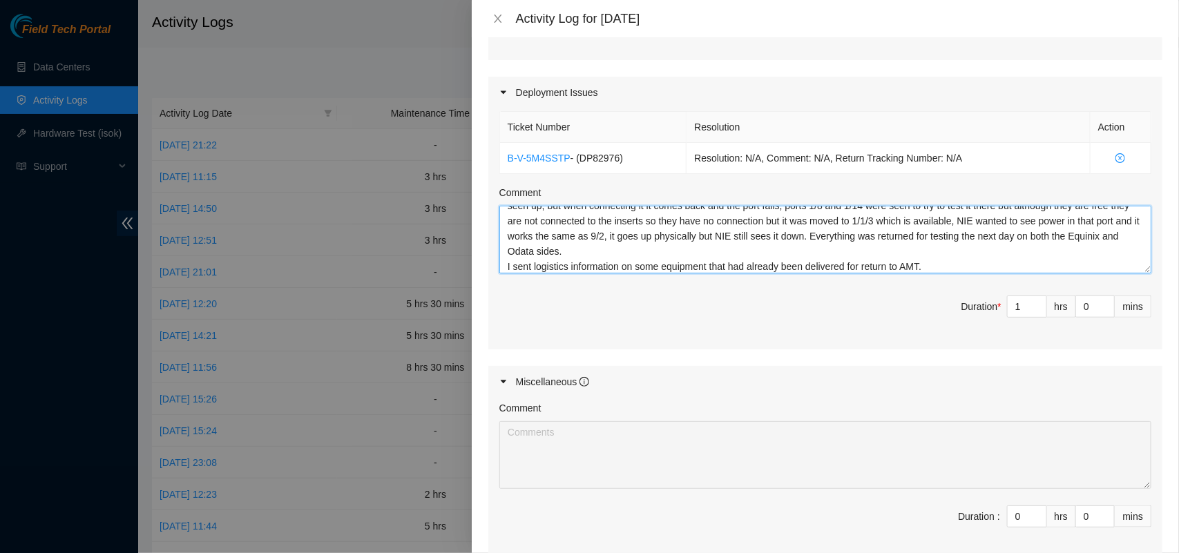
type textarea "DP82976 The link on the Odata side was checked again, grv3-1/1/9, a loop was ma…"
click at [1035, 307] on span "up" at bounding box center [1039, 303] width 8 height 8
type input "2"
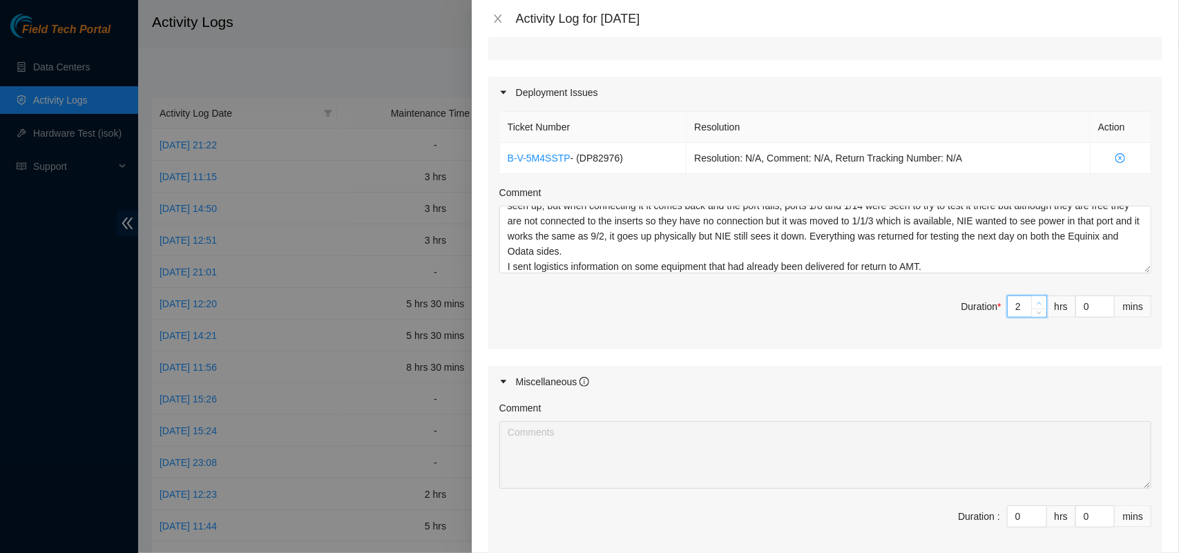
click at [1035, 300] on span "up" at bounding box center [1039, 303] width 8 height 8
type input "3"
click at [1035, 300] on span "up" at bounding box center [1039, 303] width 8 height 8
type input "4"
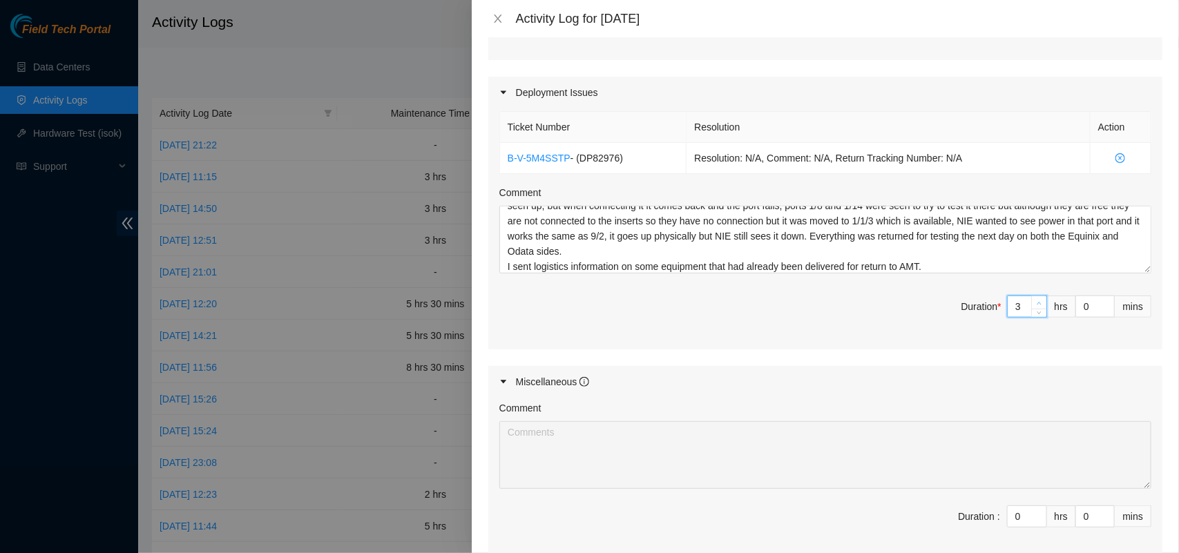
type input "4"
click at [1035, 300] on span "up" at bounding box center [1039, 303] width 8 height 8
type input "5"
click at [1035, 300] on span "up" at bounding box center [1039, 303] width 8 height 8
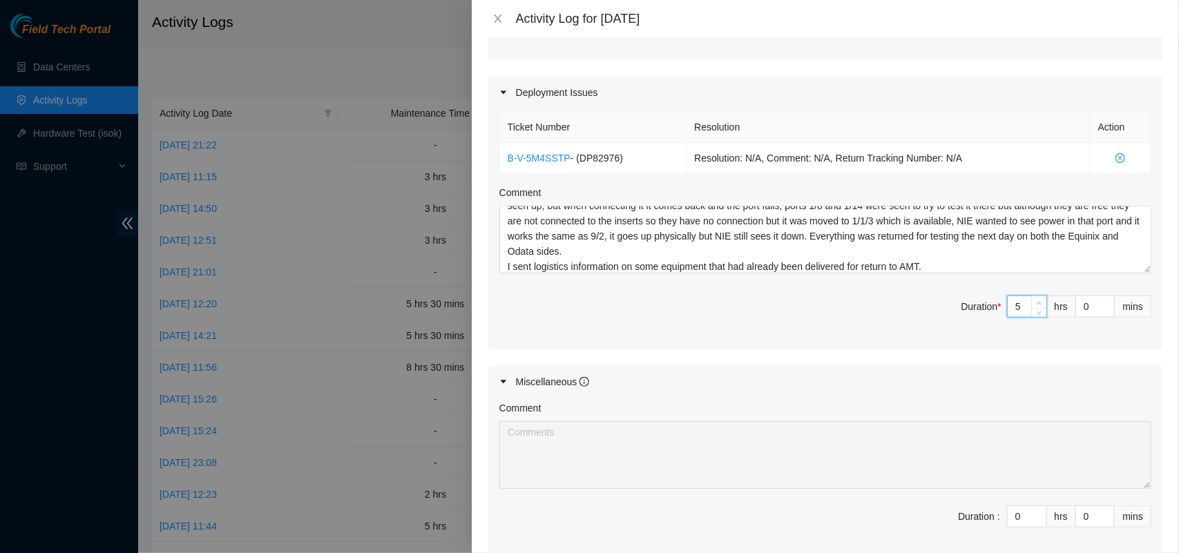
type input "6"
click at [1035, 300] on span "up" at bounding box center [1039, 303] width 8 height 8
type input "7"
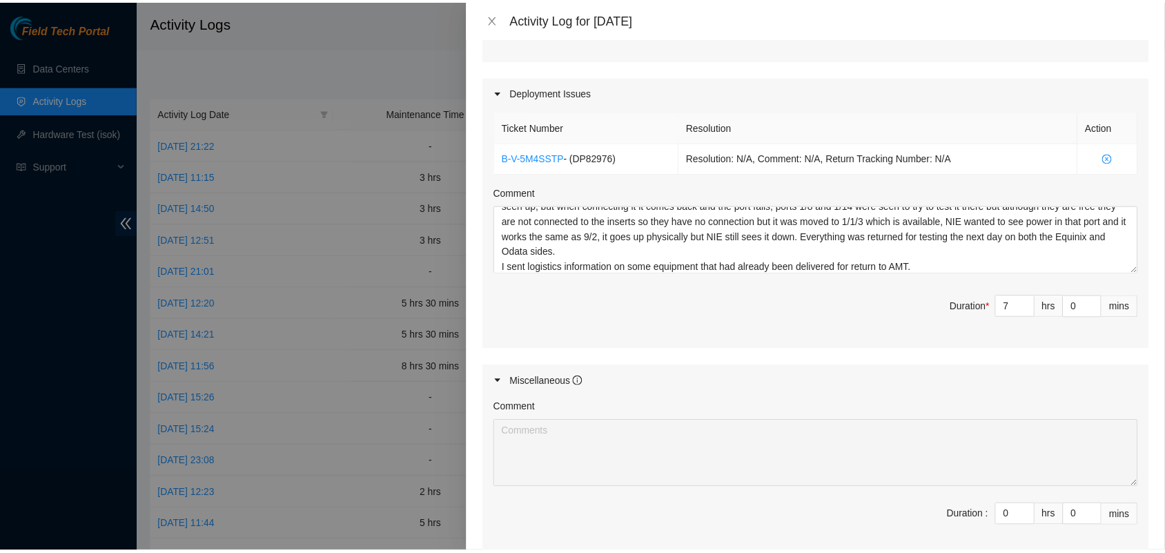
scroll to position [592, 0]
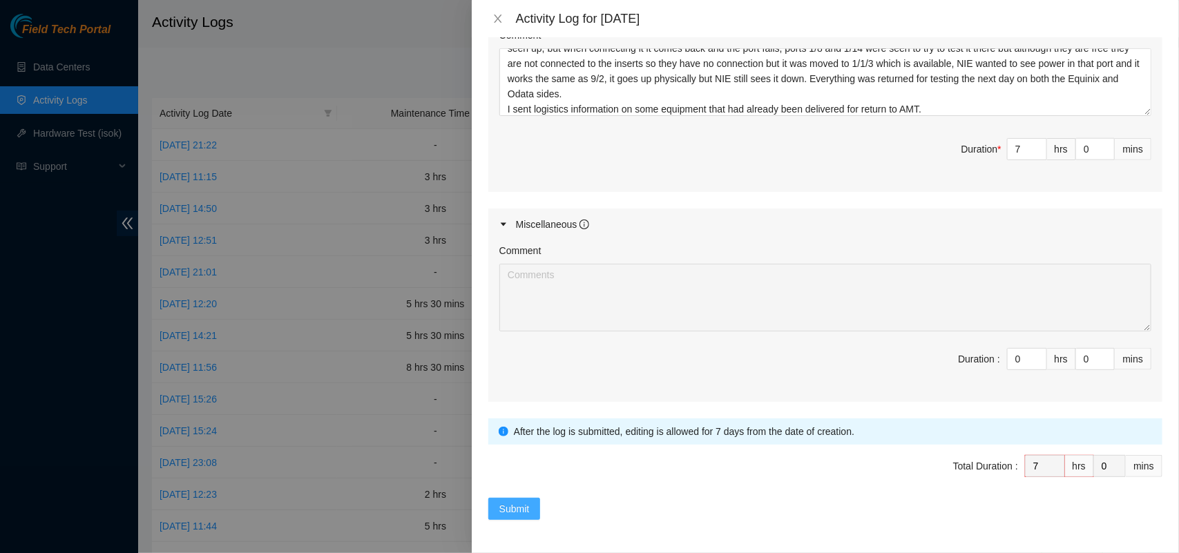
click at [512, 514] on span "Submit" at bounding box center [514, 508] width 30 height 15
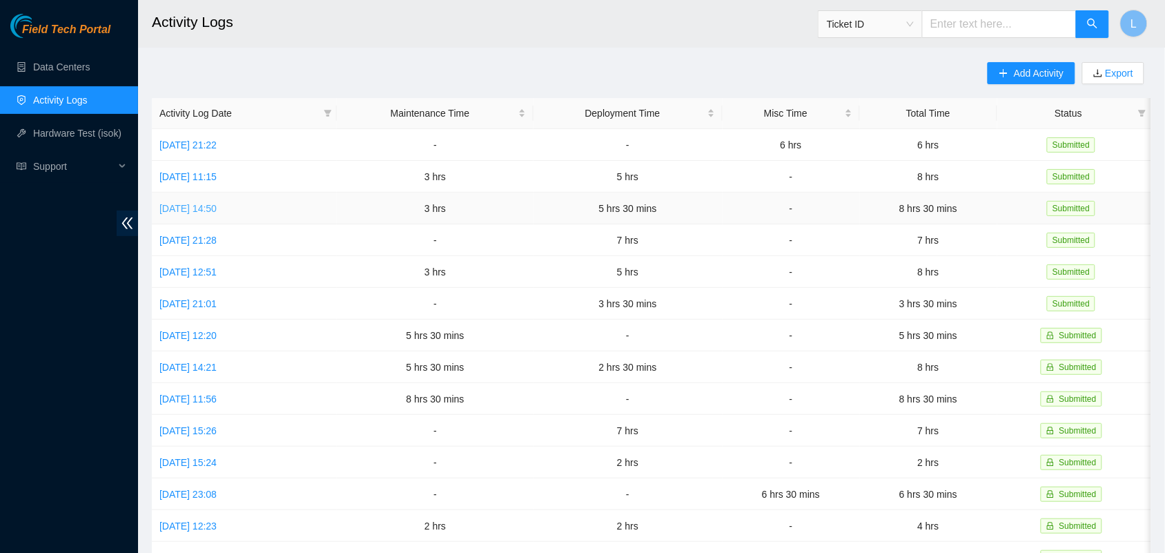
click at [202, 208] on link "[DATE] 14:50" at bounding box center [187, 208] width 57 height 11
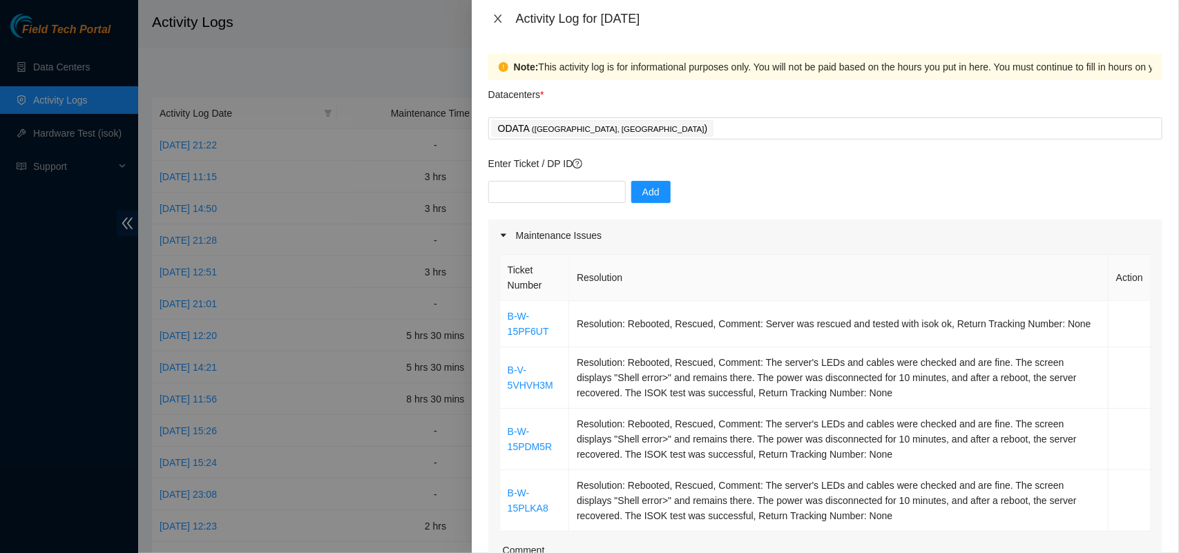
click at [495, 21] on icon "close" at bounding box center [498, 18] width 8 height 8
